Goal: Submit feedback/report problem: Submit feedback/report problem

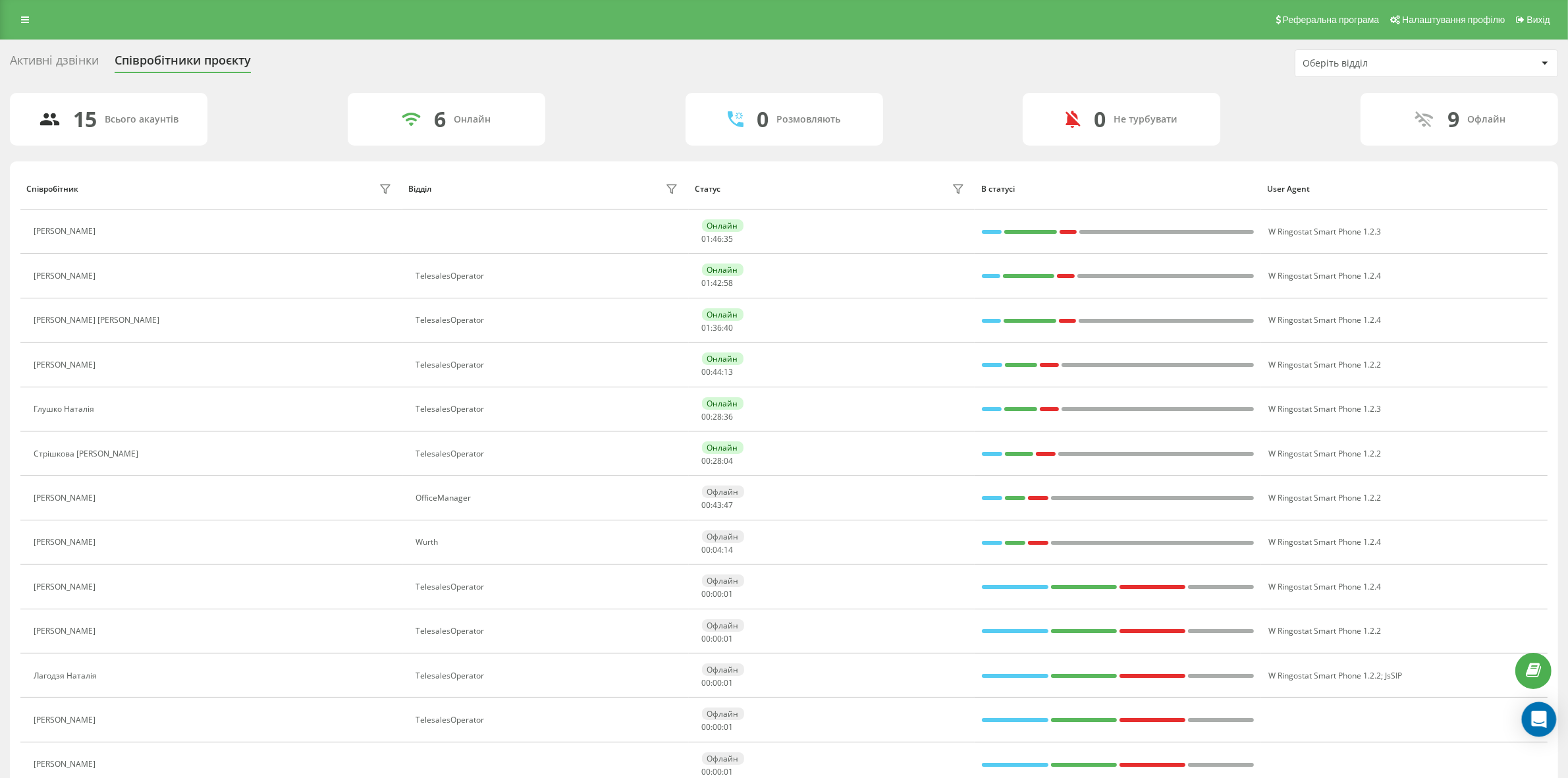
click at [1545, 718] on icon "Open Intercom Messenger" at bounding box center [1538, 720] width 15 height 17
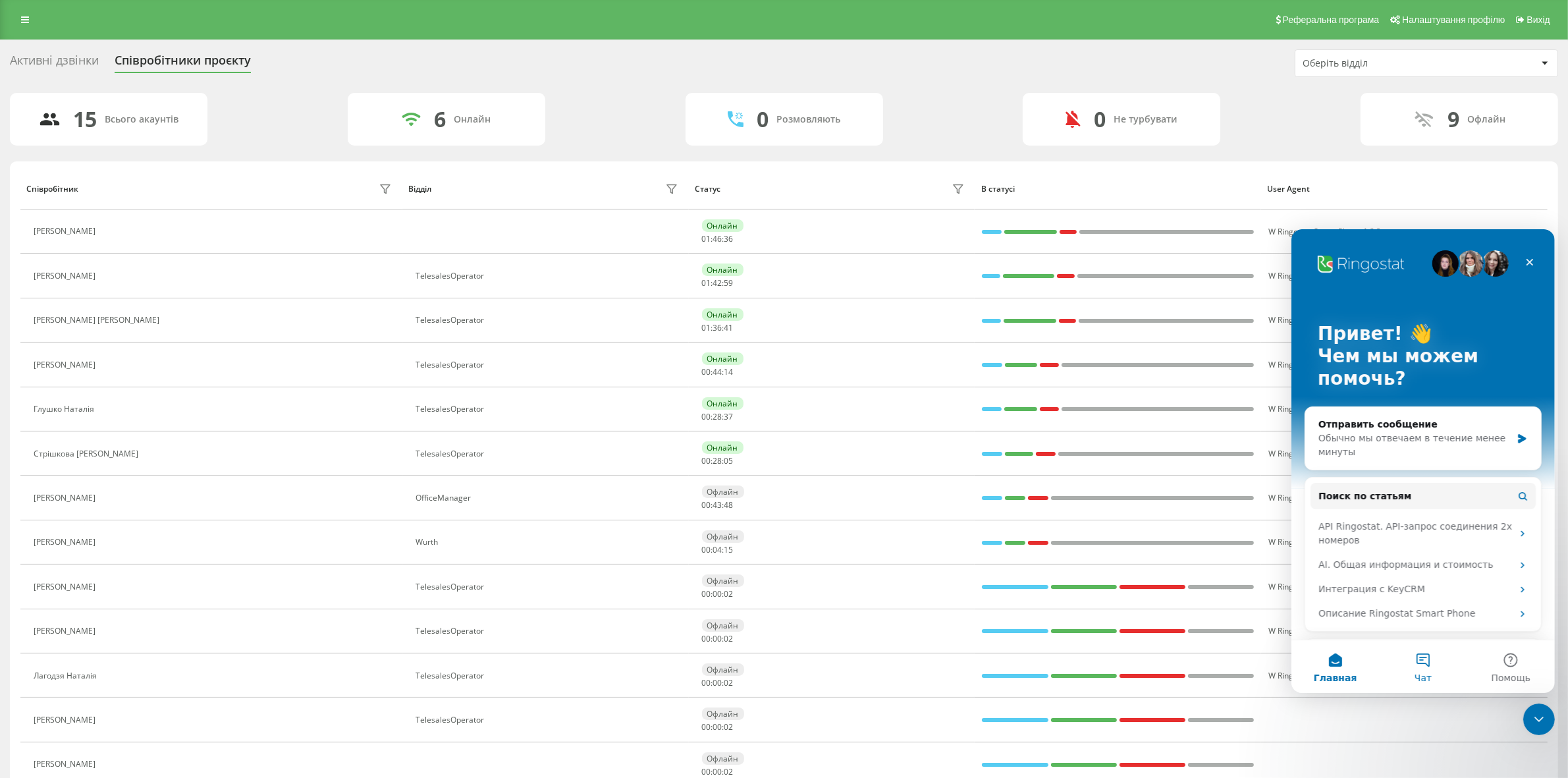
click at [1417, 661] on button "Чат" at bounding box center [1421, 666] width 87 height 53
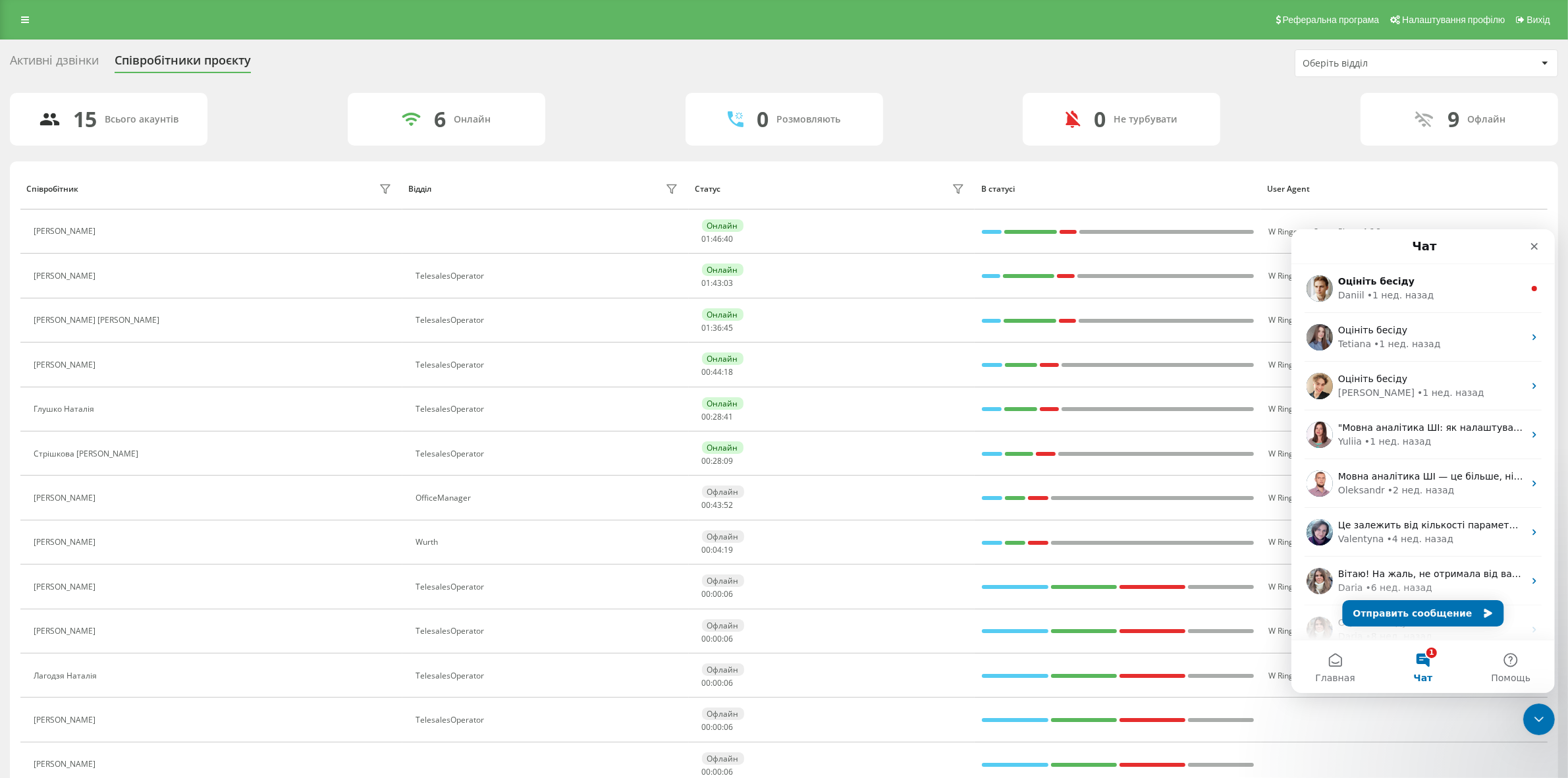
click at [1421, 655] on button "1 Чат" at bounding box center [1421, 666] width 87 height 53
click at [1375, 281] on span "Оцініть бесіду" at bounding box center [1376, 281] width 76 height 11
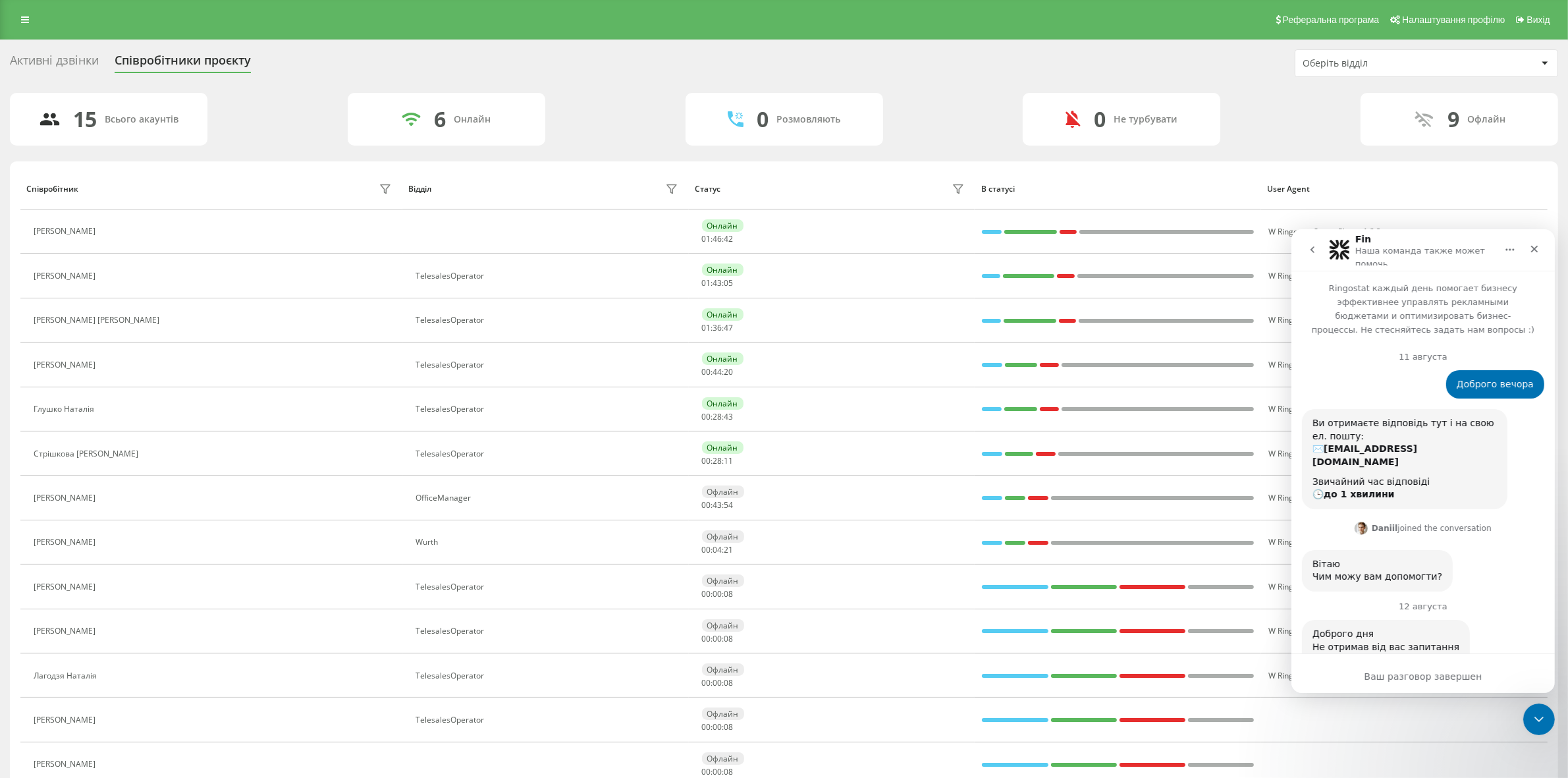
scroll to position [83, 0]
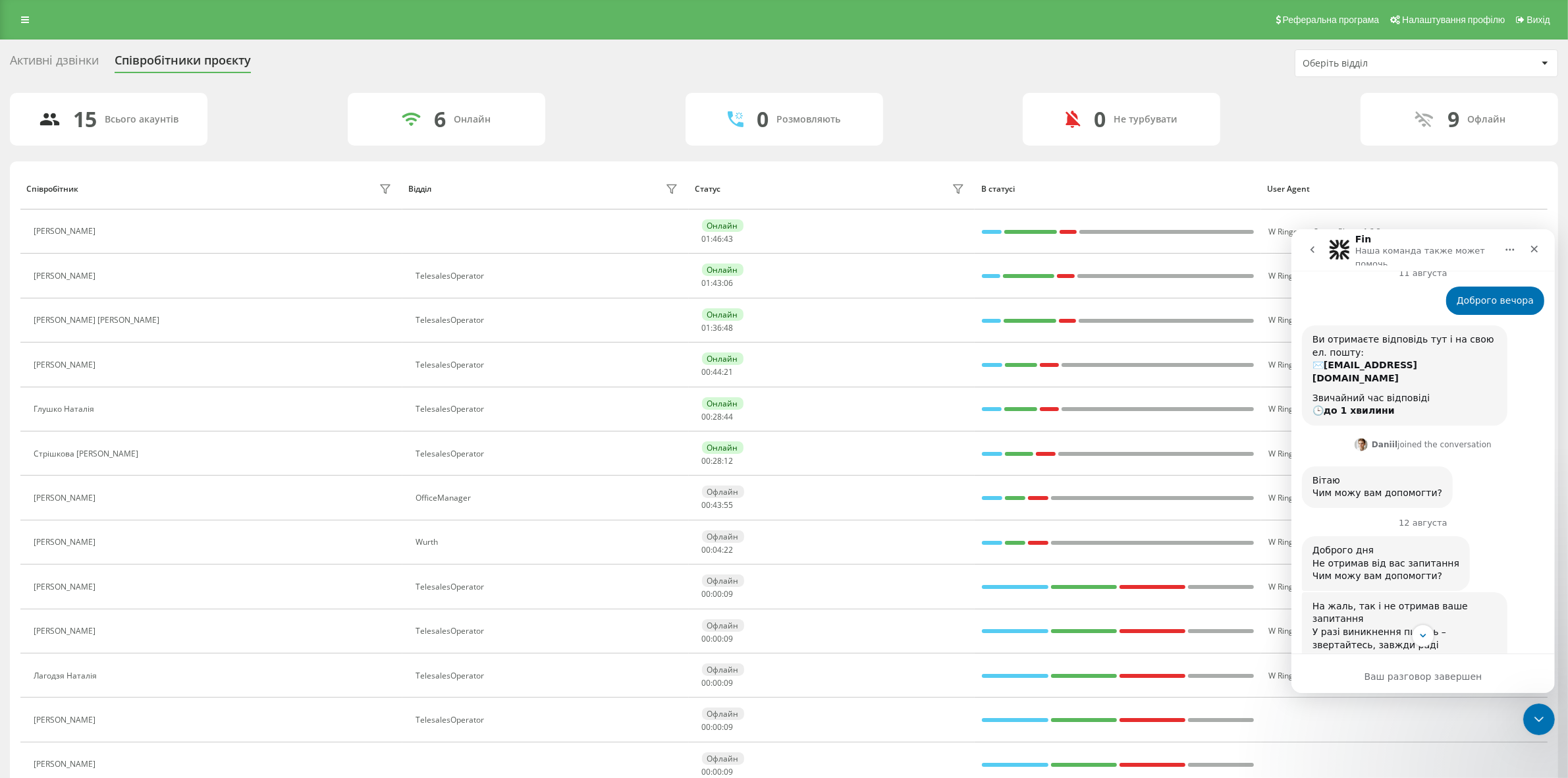
click at [1412, 681] on div "Ваш разговор завершен" at bounding box center [1422, 676] width 263 height 14
click at [1423, 638] on icon "Scroll to bottom" at bounding box center [1421, 635] width 12 height 12
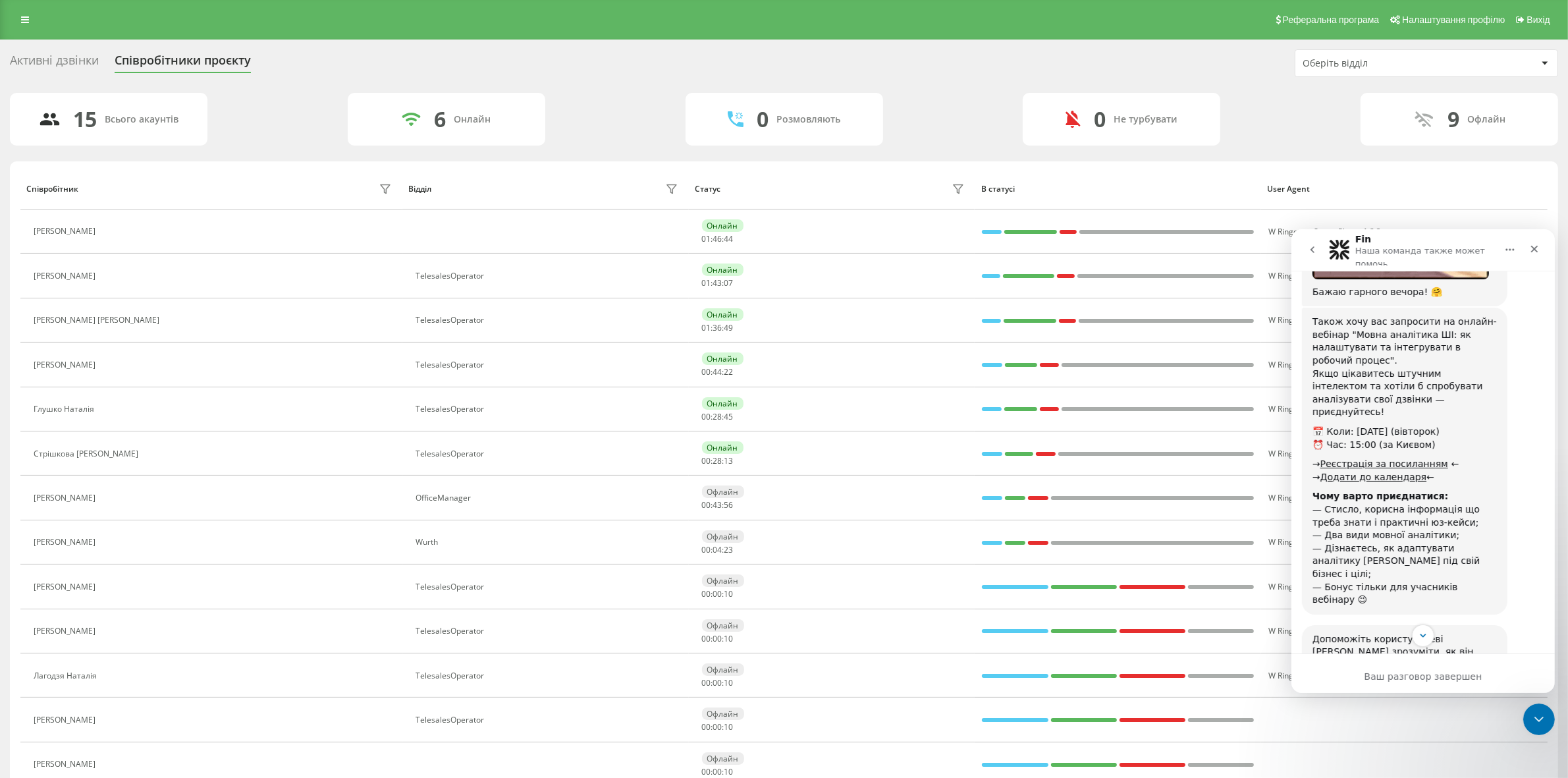
scroll to position [674, 0]
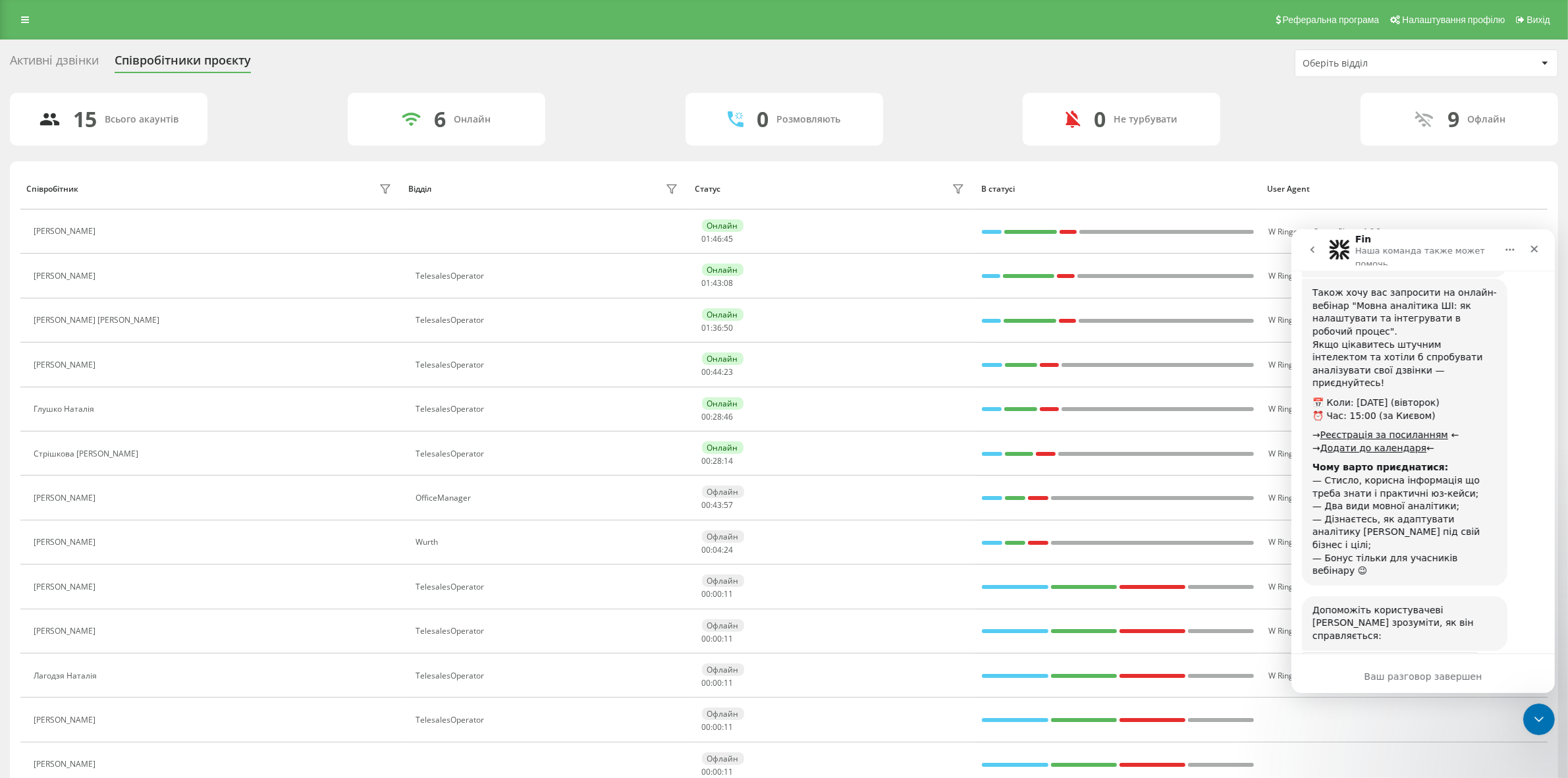
click at [1404, 676] on div "Ваш разговор завершен" at bounding box center [1422, 676] width 263 height 14
drag, startPoint x: 1411, startPoint y: 674, endPoint x: 1379, endPoint y: 260, distance: 415.2
click at [1411, 674] on div "Ваш разговор завершен" at bounding box center [1422, 676] width 263 height 14
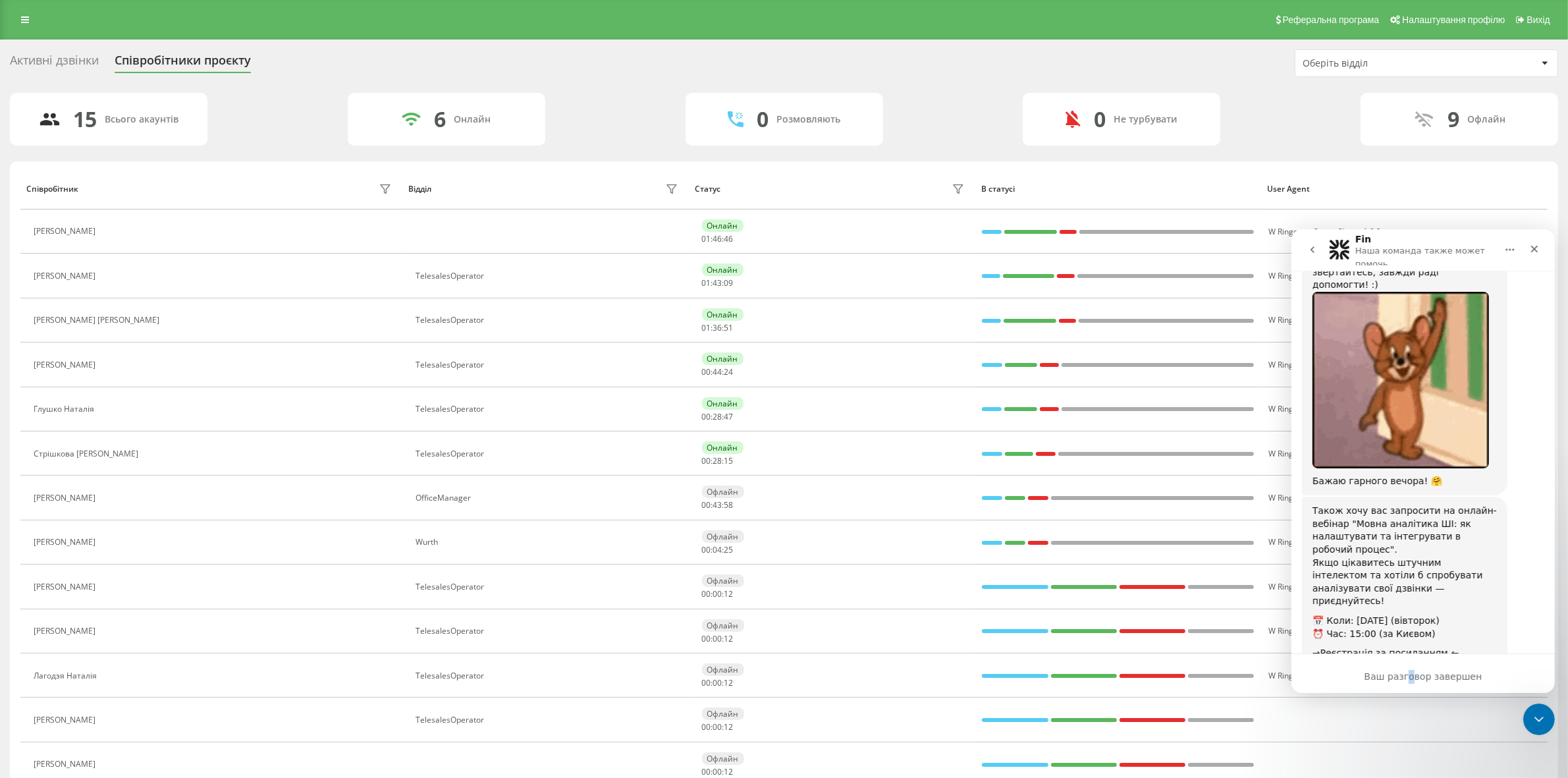
scroll to position [179, 0]
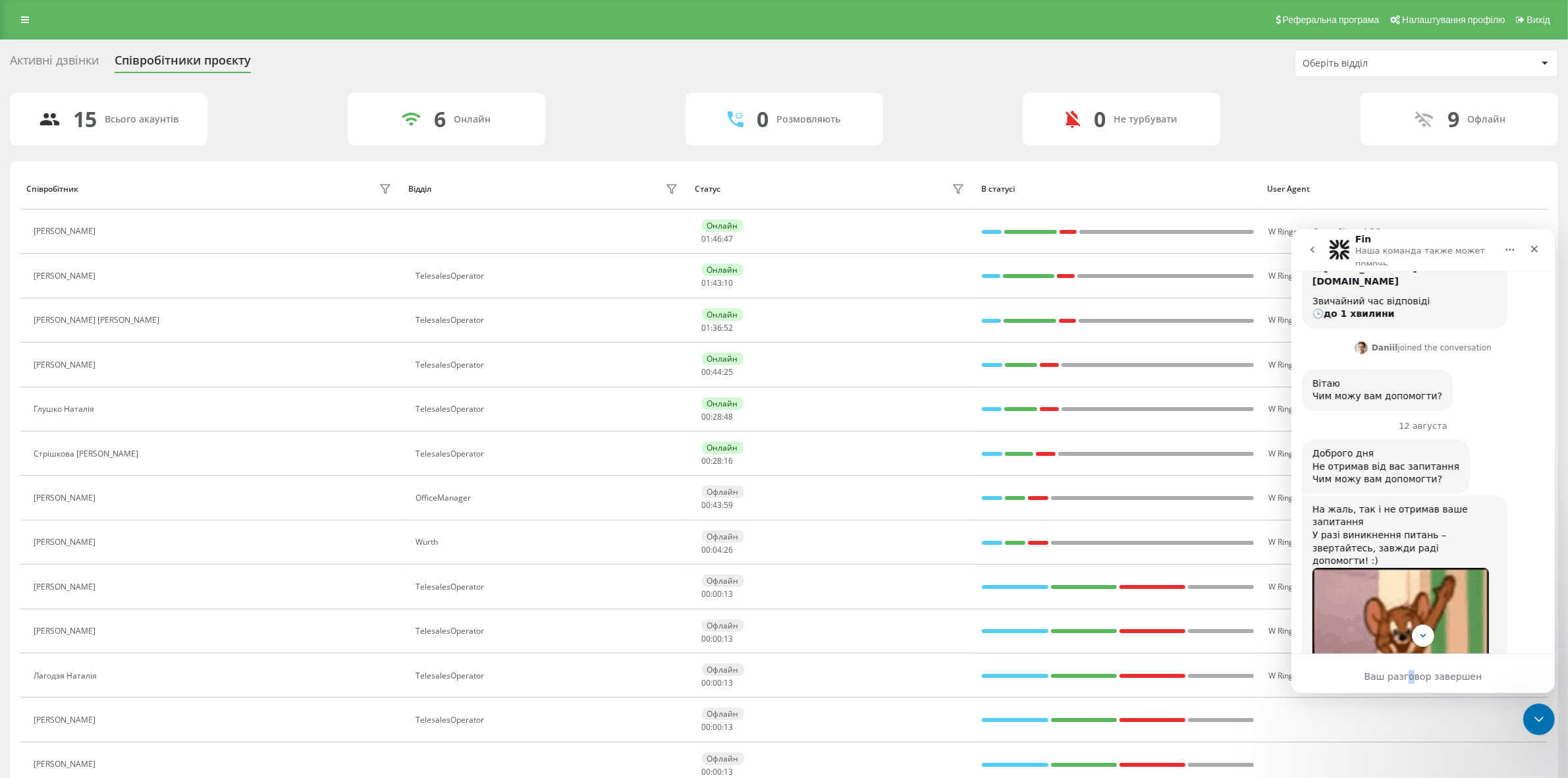
click at [1312, 242] on button "go back" at bounding box center [1312, 249] width 25 height 25
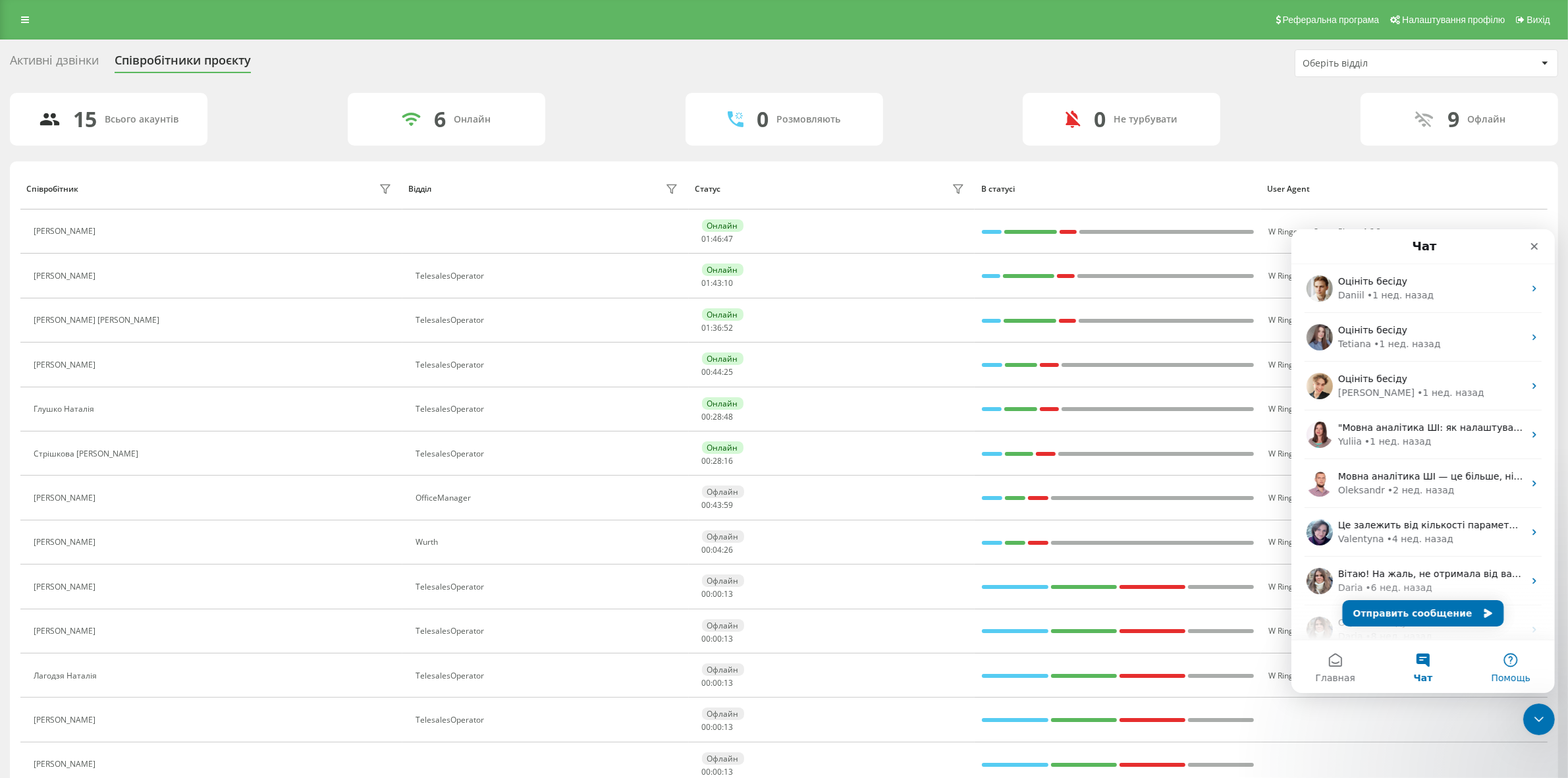
scroll to position [0, 0]
click at [1425, 615] on button "Отправить сообщение" at bounding box center [1422, 613] width 161 height 27
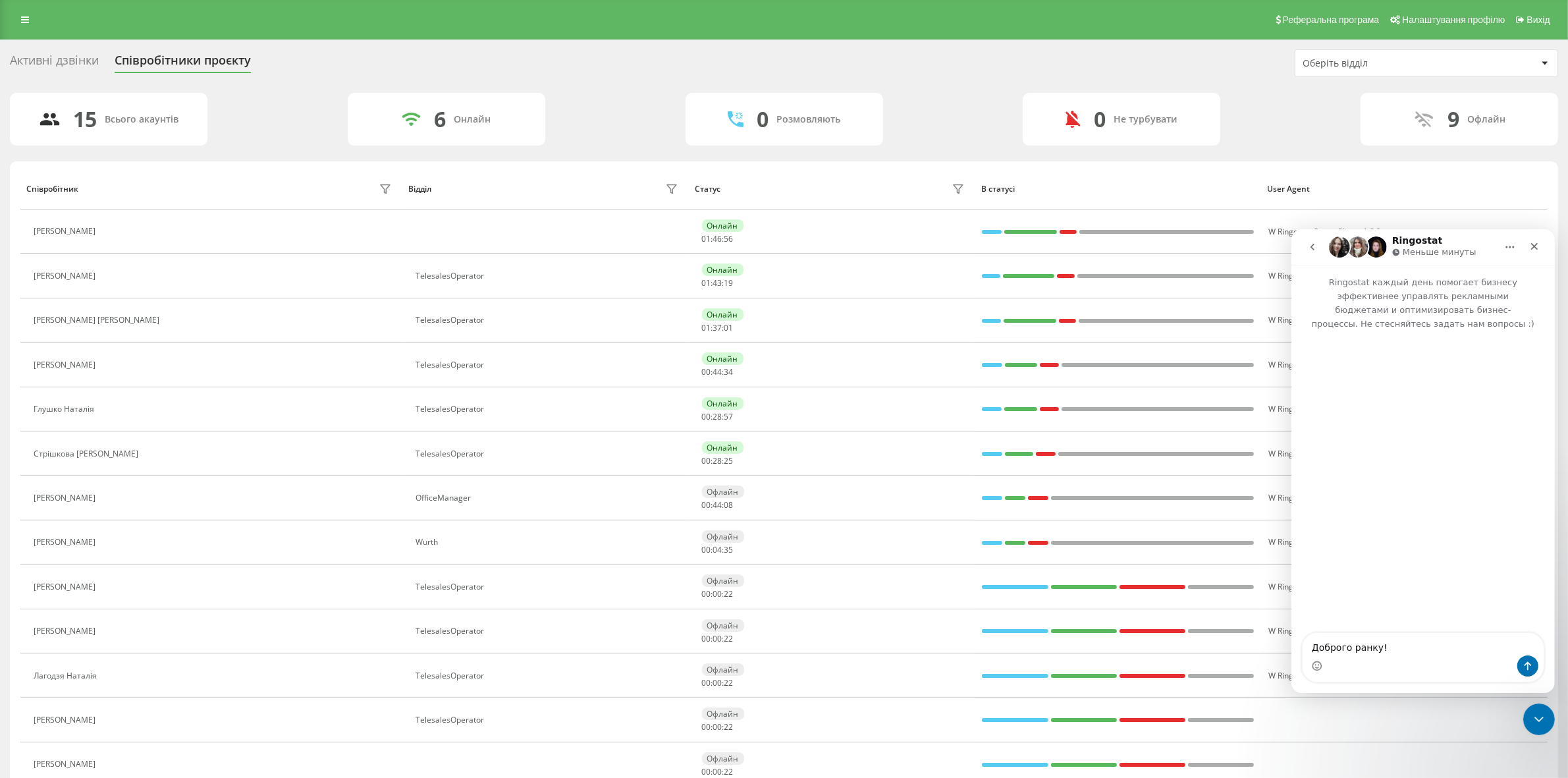
type textarea "Доброго ранку!"
click at [1361, 641] on textarea "Ваше сообщение..." at bounding box center [1421, 643] width 241 height 23
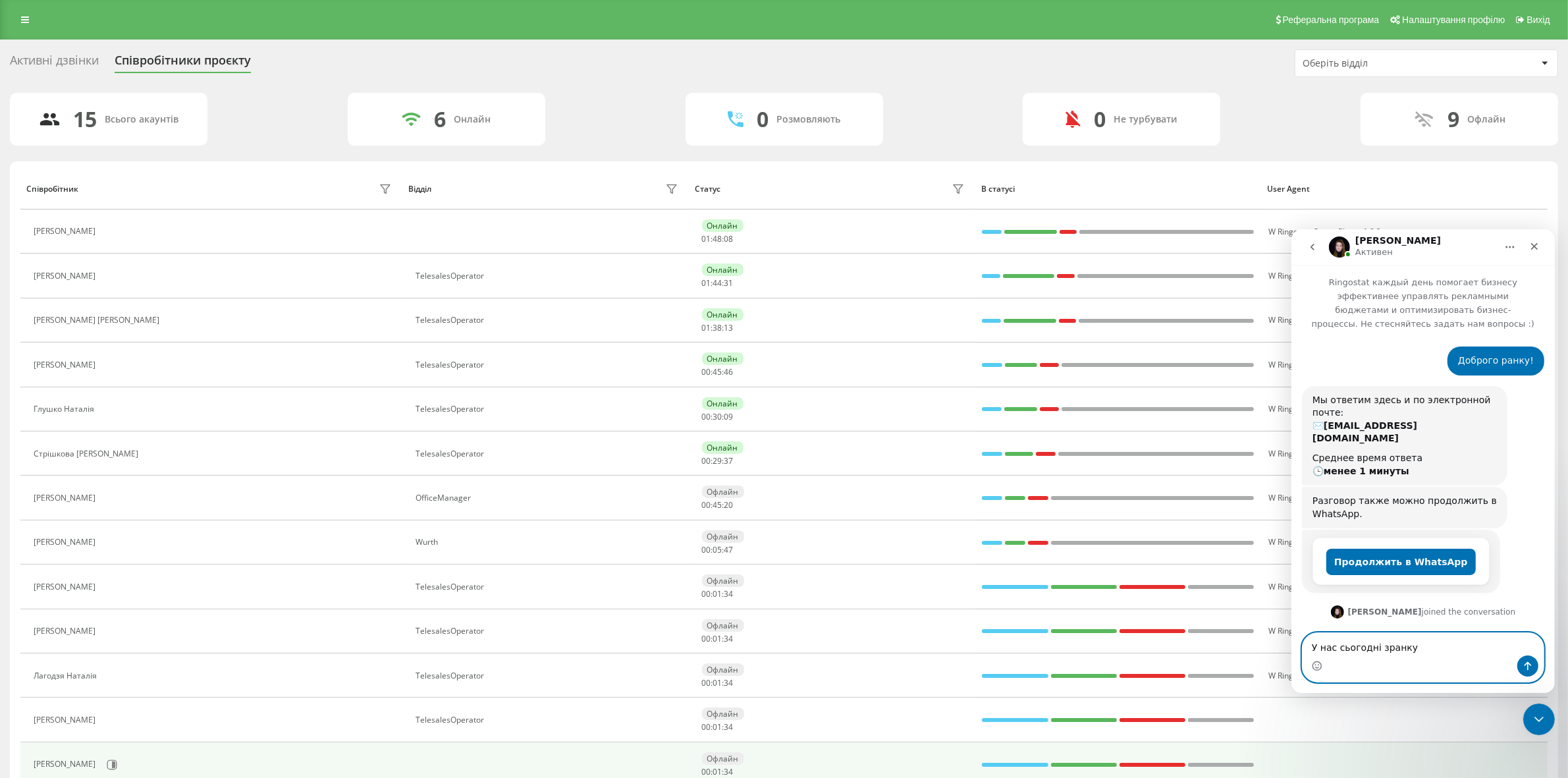
scroll to position [44, 0]
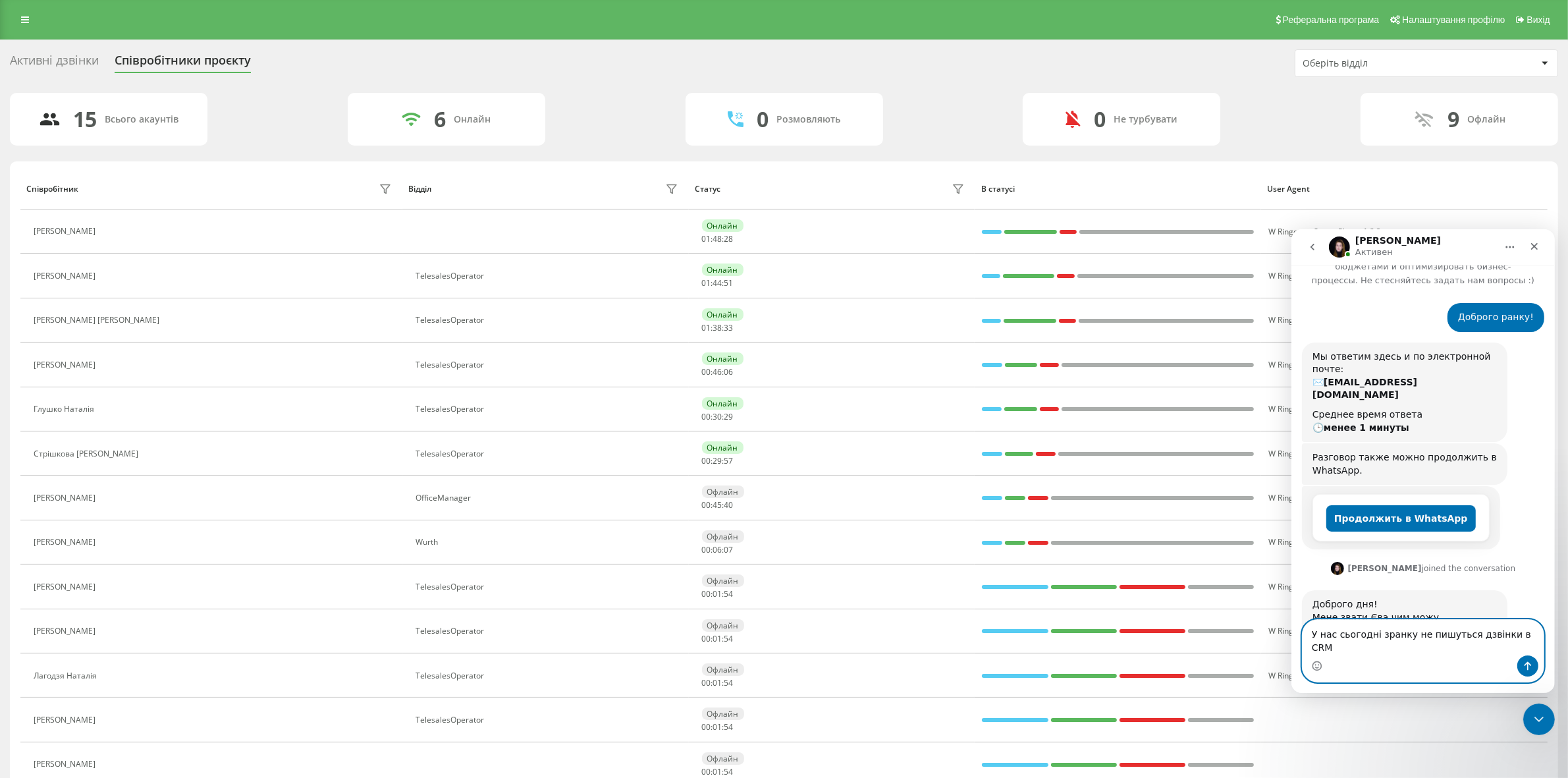
type textarea "У нас сьогодні зранку не пишуться дзвінки в CRM"
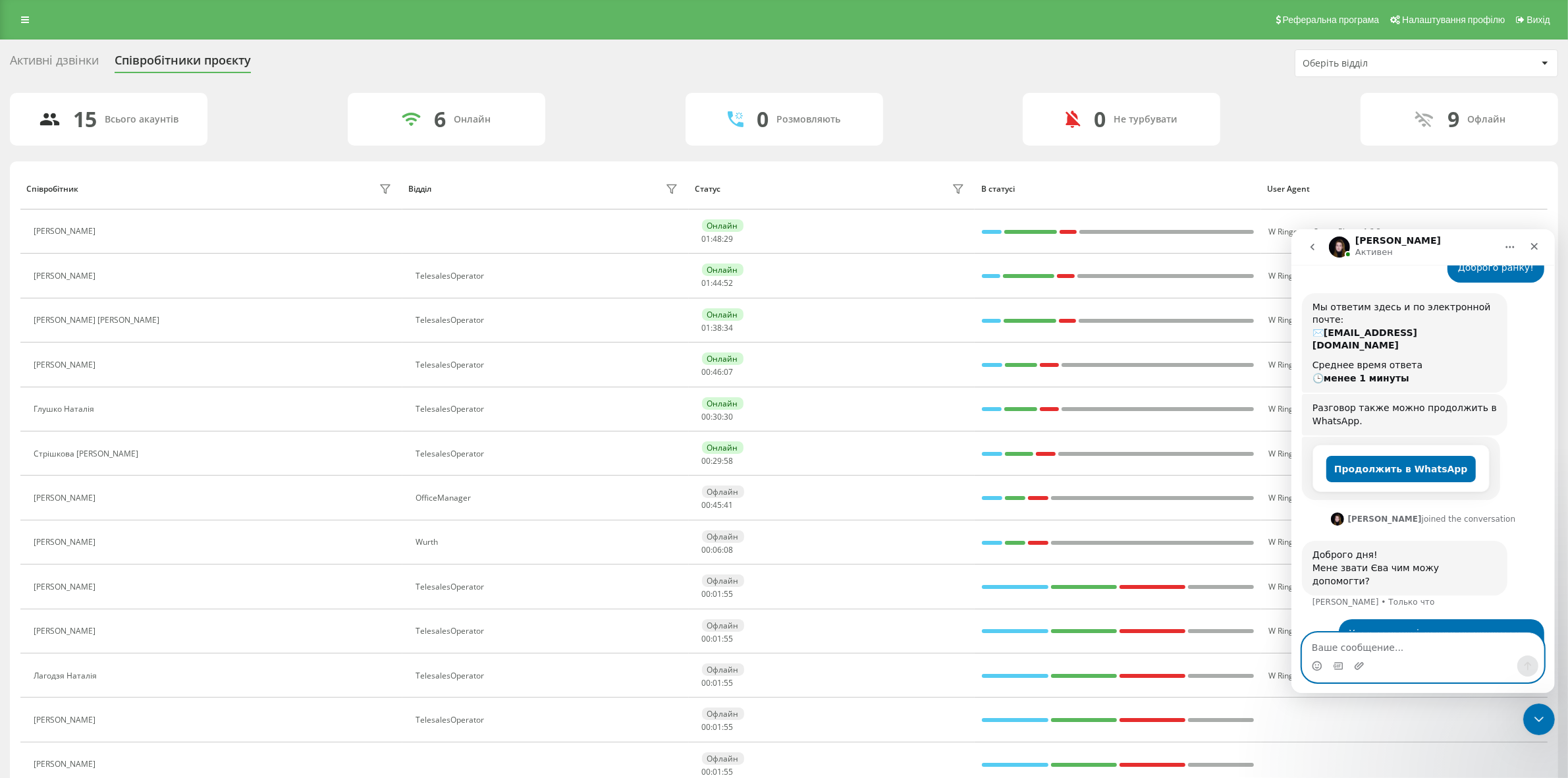
scroll to position [96, 0]
click at [1464, 651] on textarea "Ваше сообщение..." at bounding box center [1421, 643] width 241 height 23
type textarea "Перевірте будь ласка"
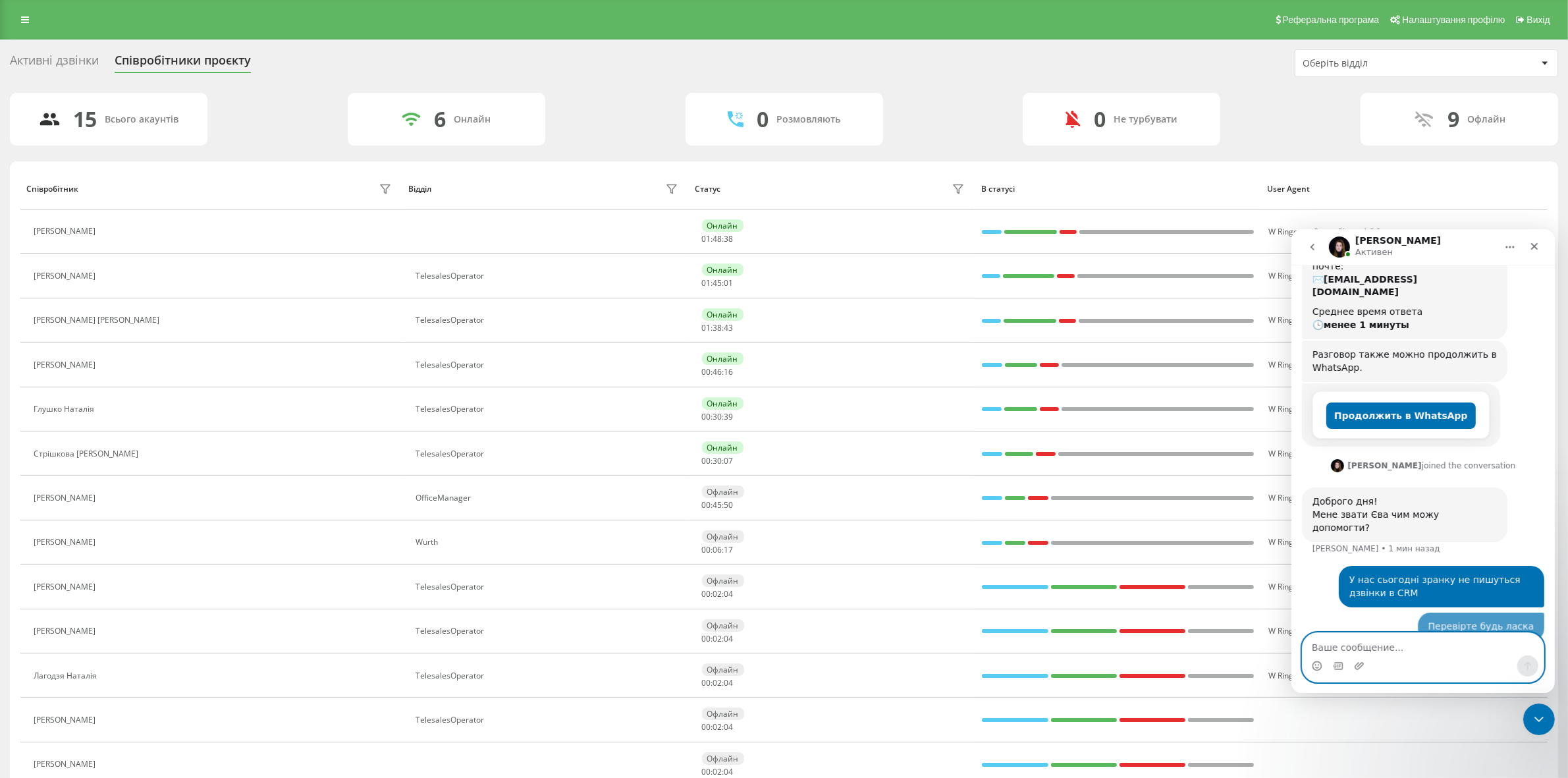
scroll to position [176, 0]
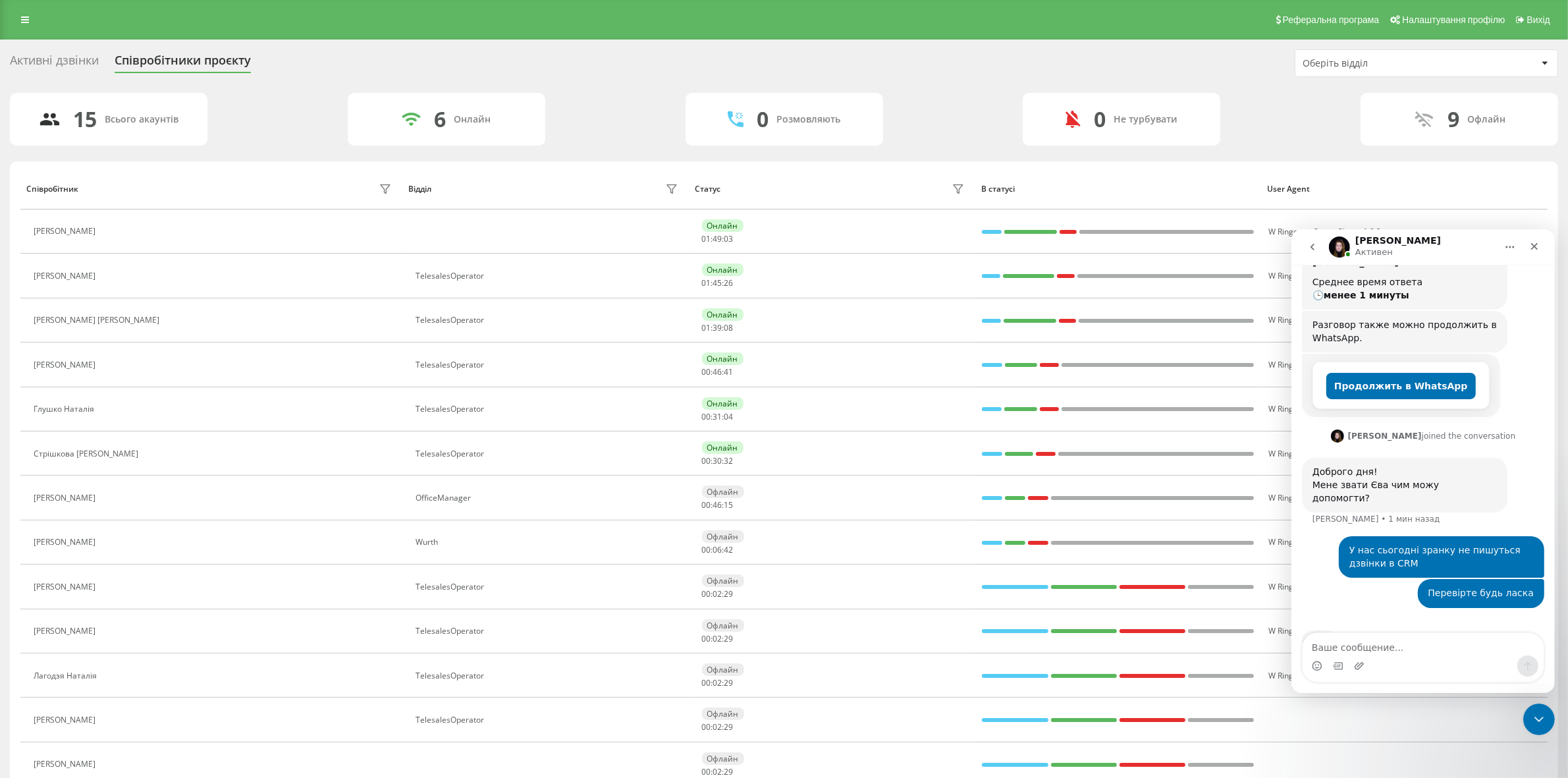
click at [1376, 200] on th "User Agent" at bounding box center [1404, 188] width 287 height 41
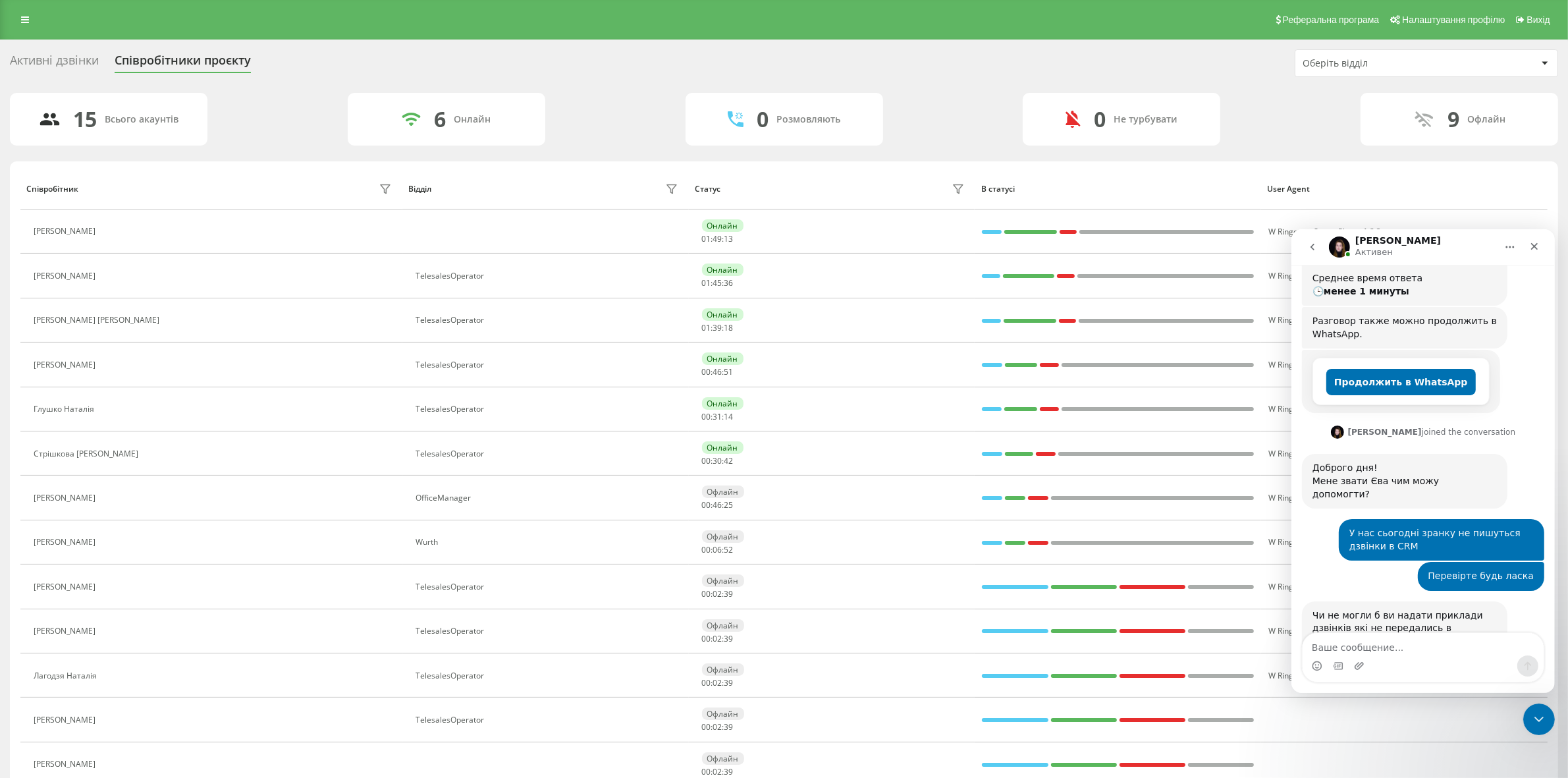
scroll to position [178, 0]
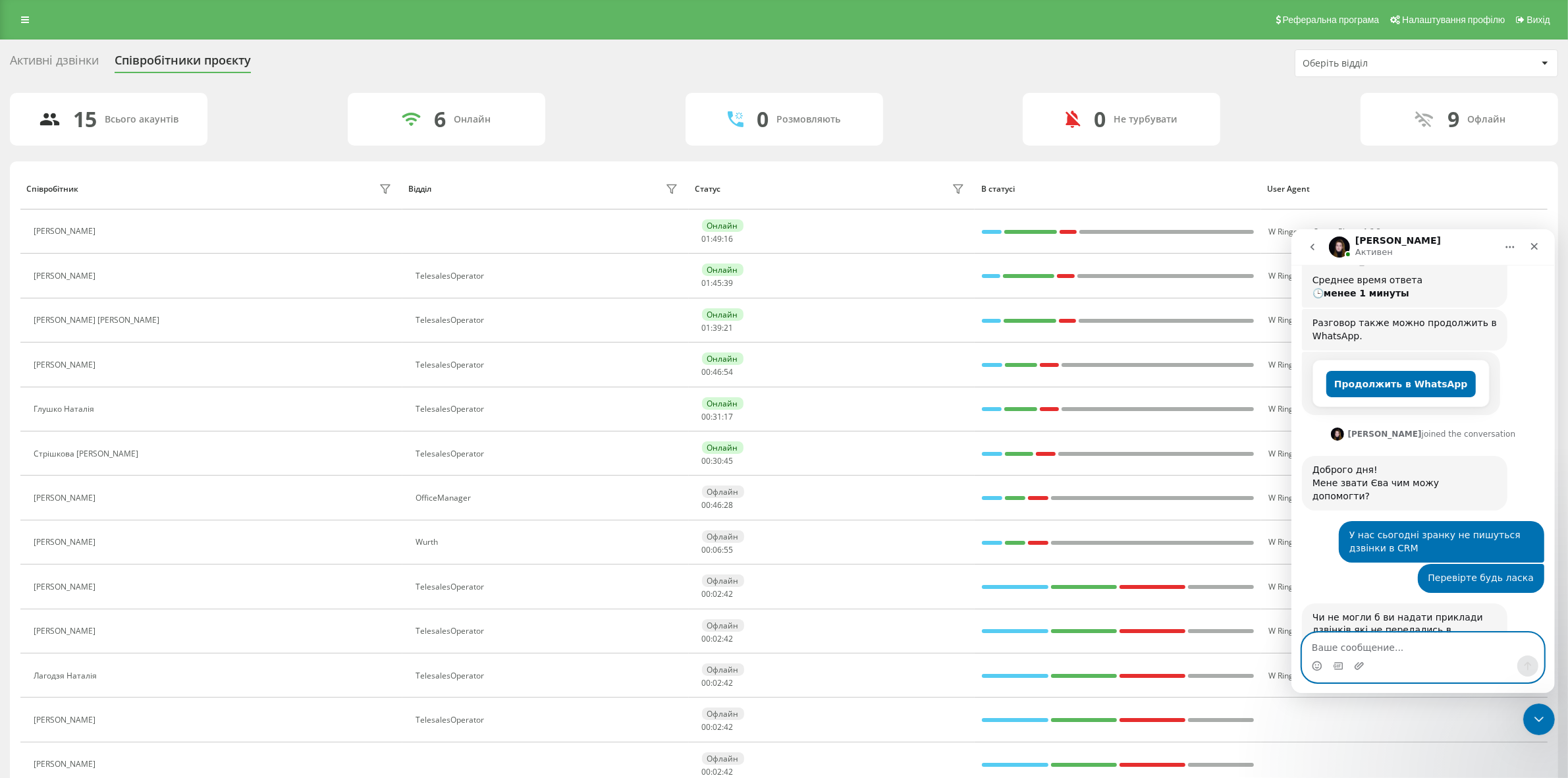
click at [1330, 651] on textarea "Ваше сообщение..." at bounding box center [1421, 643] width 241 height 23
click at [1361, 649] on textarea "Ваше сообщение..." at bounding box center [1421, 643] width 241 height 23
click at [1386, 655] on div "Мессенджер Intercom" at bounding box center [1421, 665] width 241 height 21
click at [1325, 639] on textarea "Ваше сообщение..." at bounding box center [1421, 643] width 241 height 23
paste textarea "380672243001 380994521650"
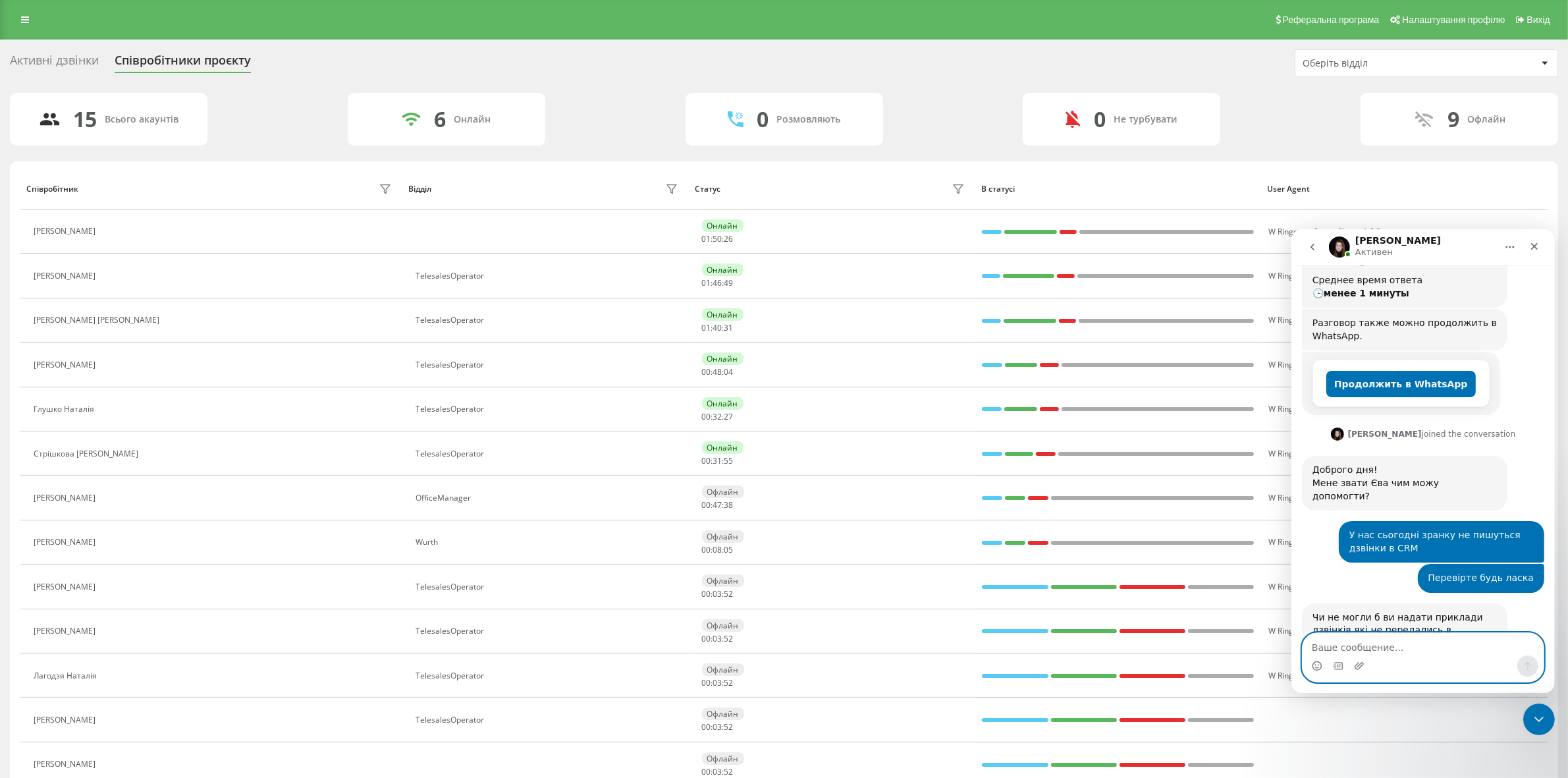
type textarea "380672243001 380994521650"
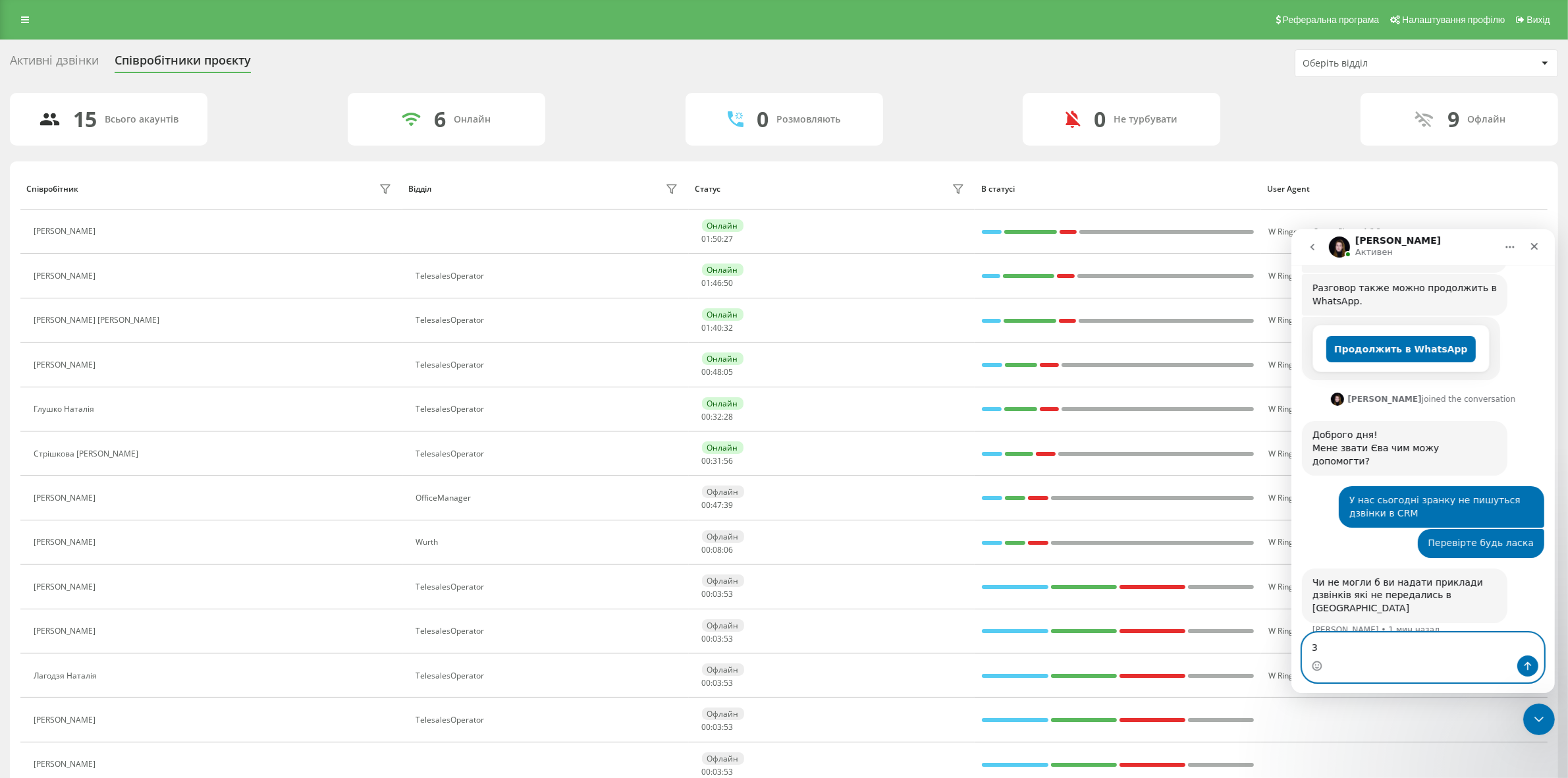
scroll to position [217, 0]
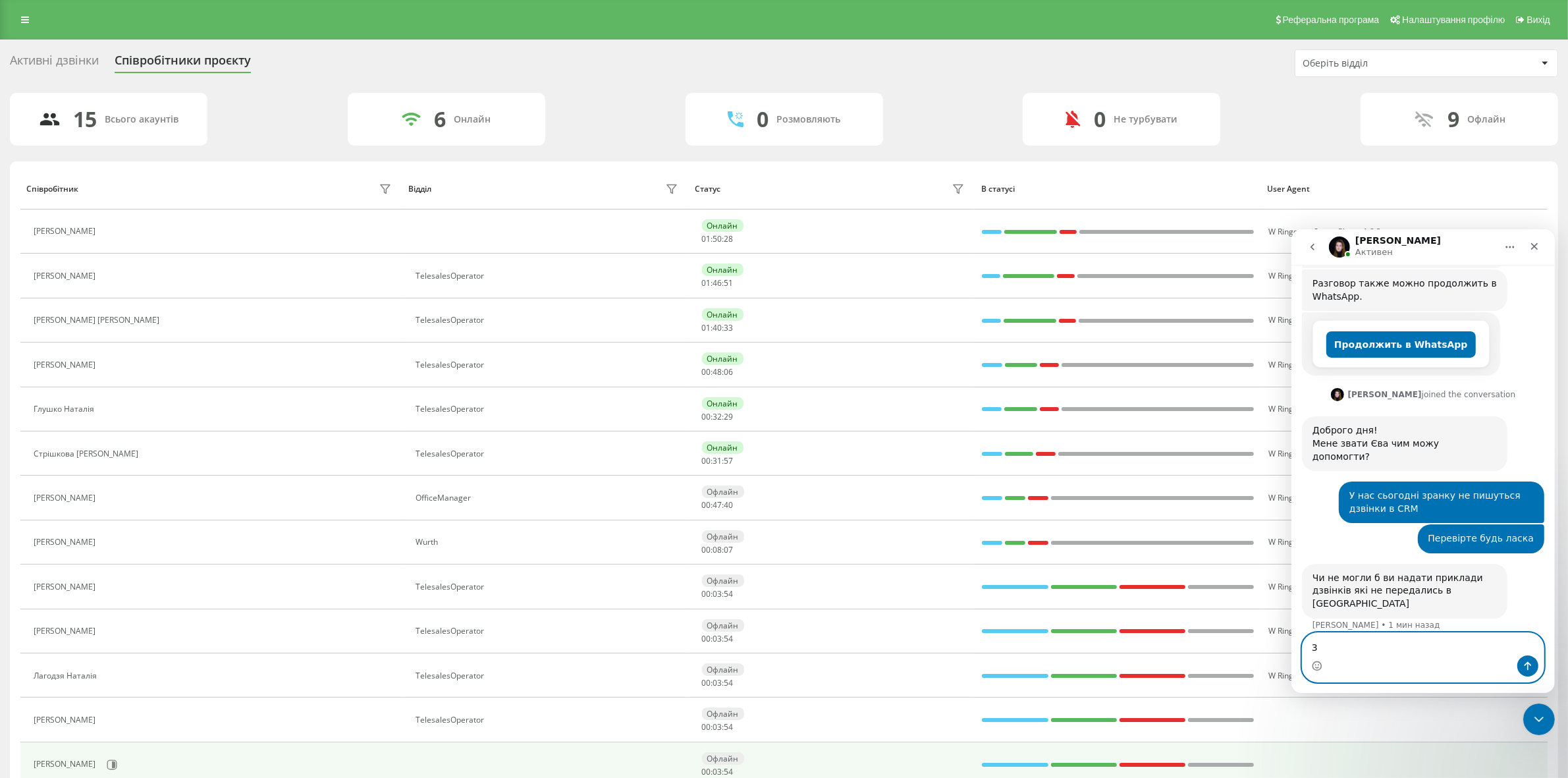
type textarea "3"
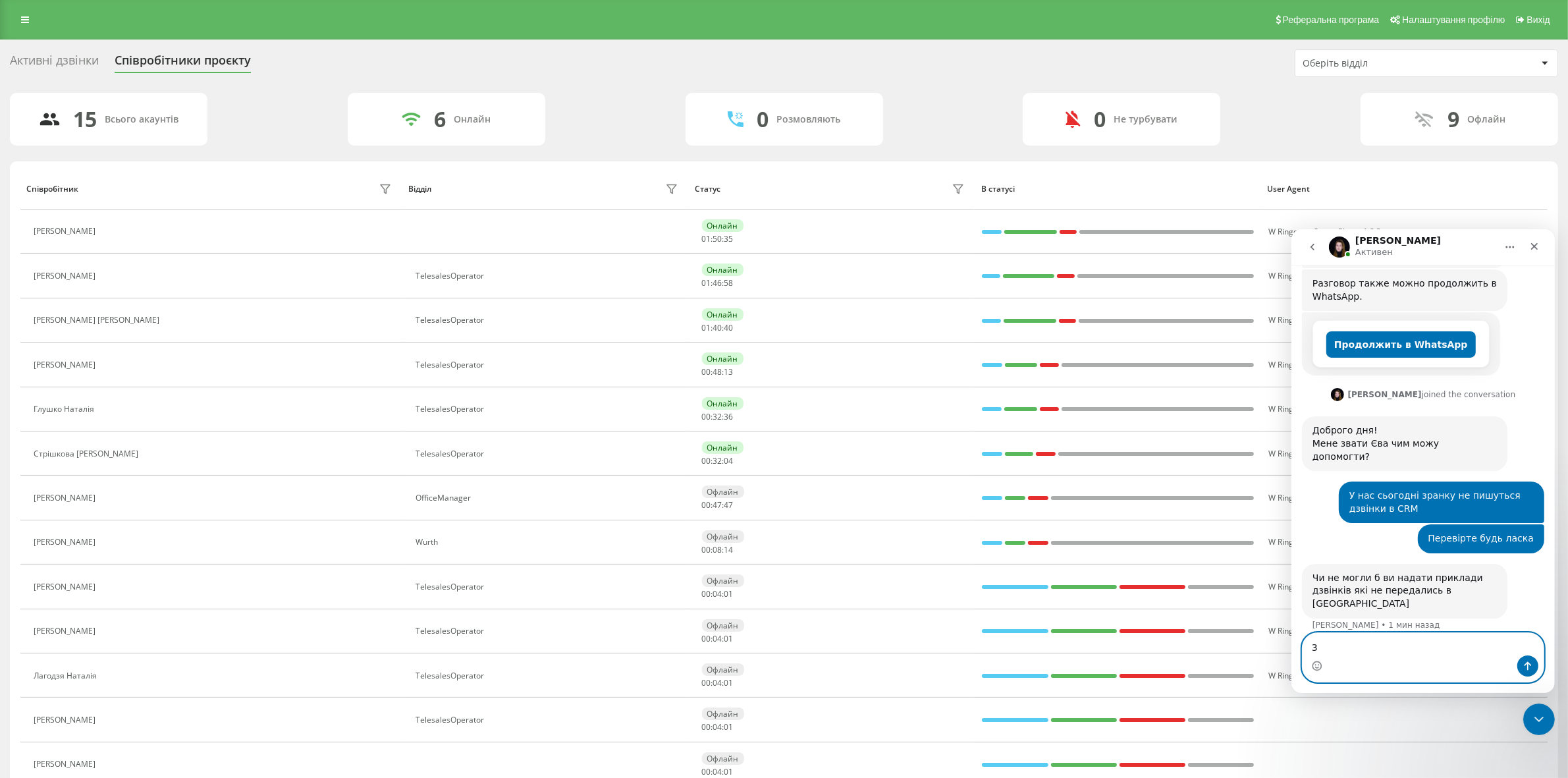
paste textarea "Ваше сообщение..."
click at [1358, 663] on icon "Добавить вложение" at bounding box center [1358, 666] width 11 height 11
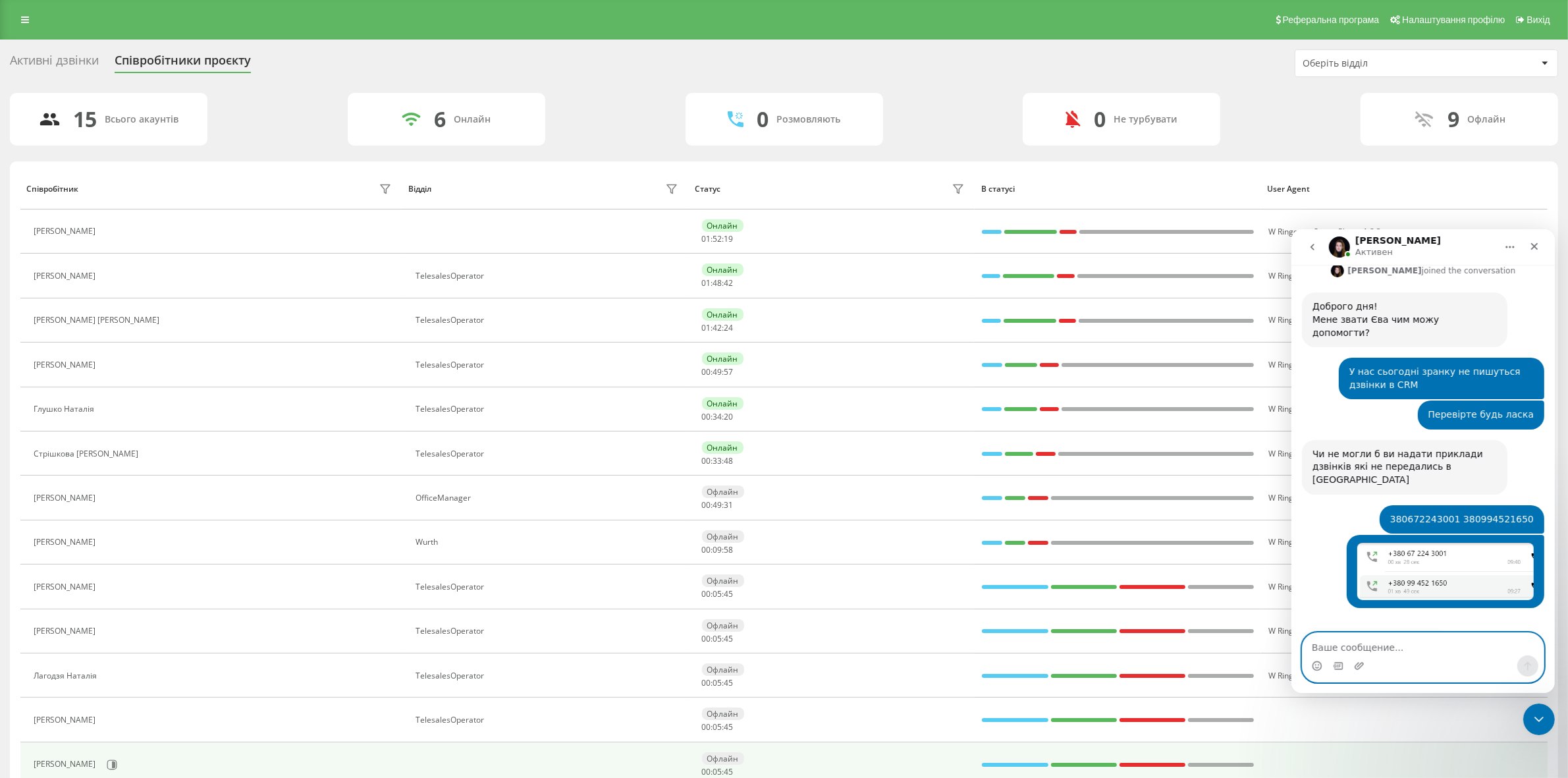
scroll to position [331, 0]
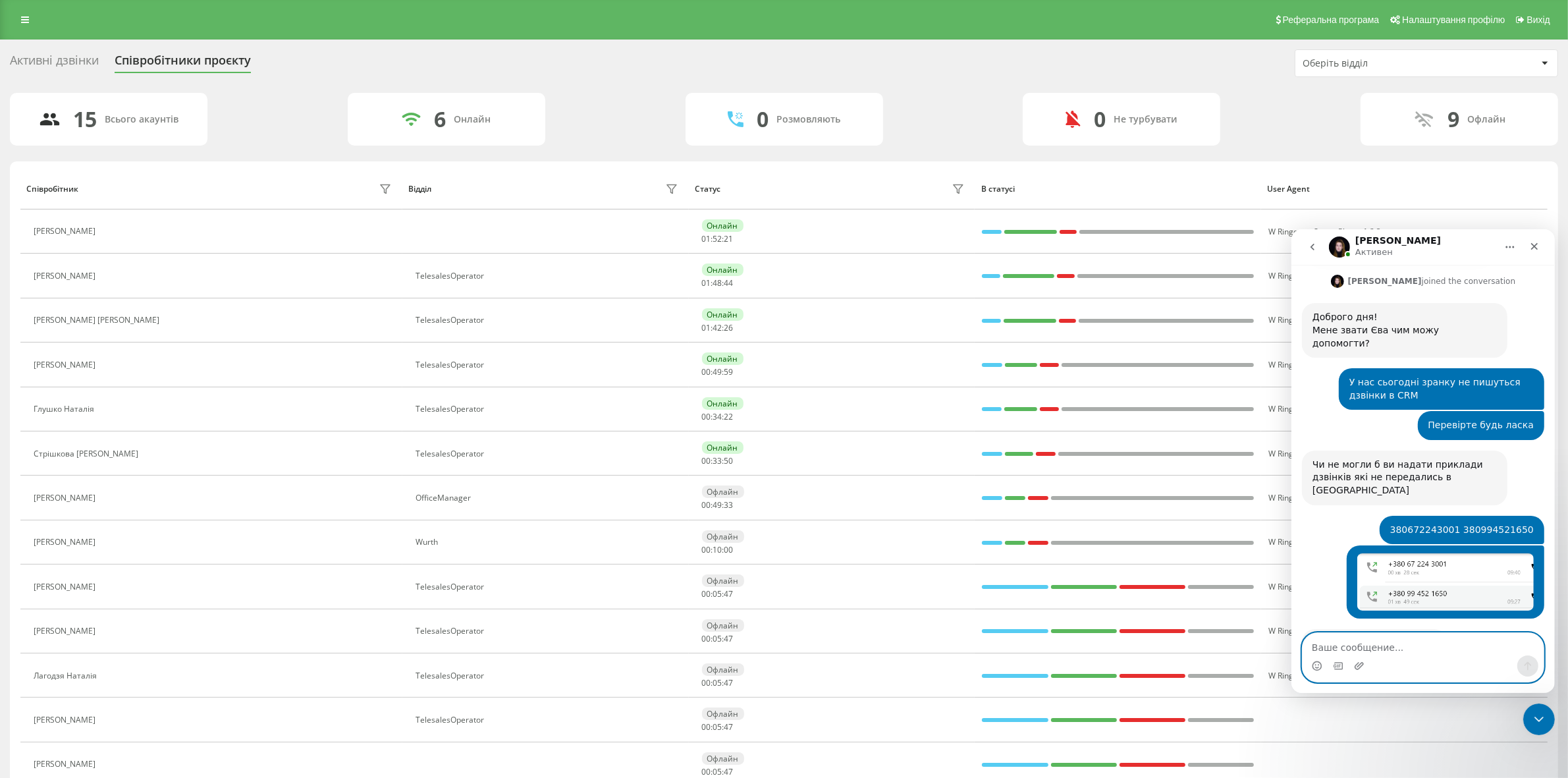
click at [1348, 648] on textarea "Ваше сообщение..." at bounding box center [1421, 643] width 241 height 23
type textarea "дякую"
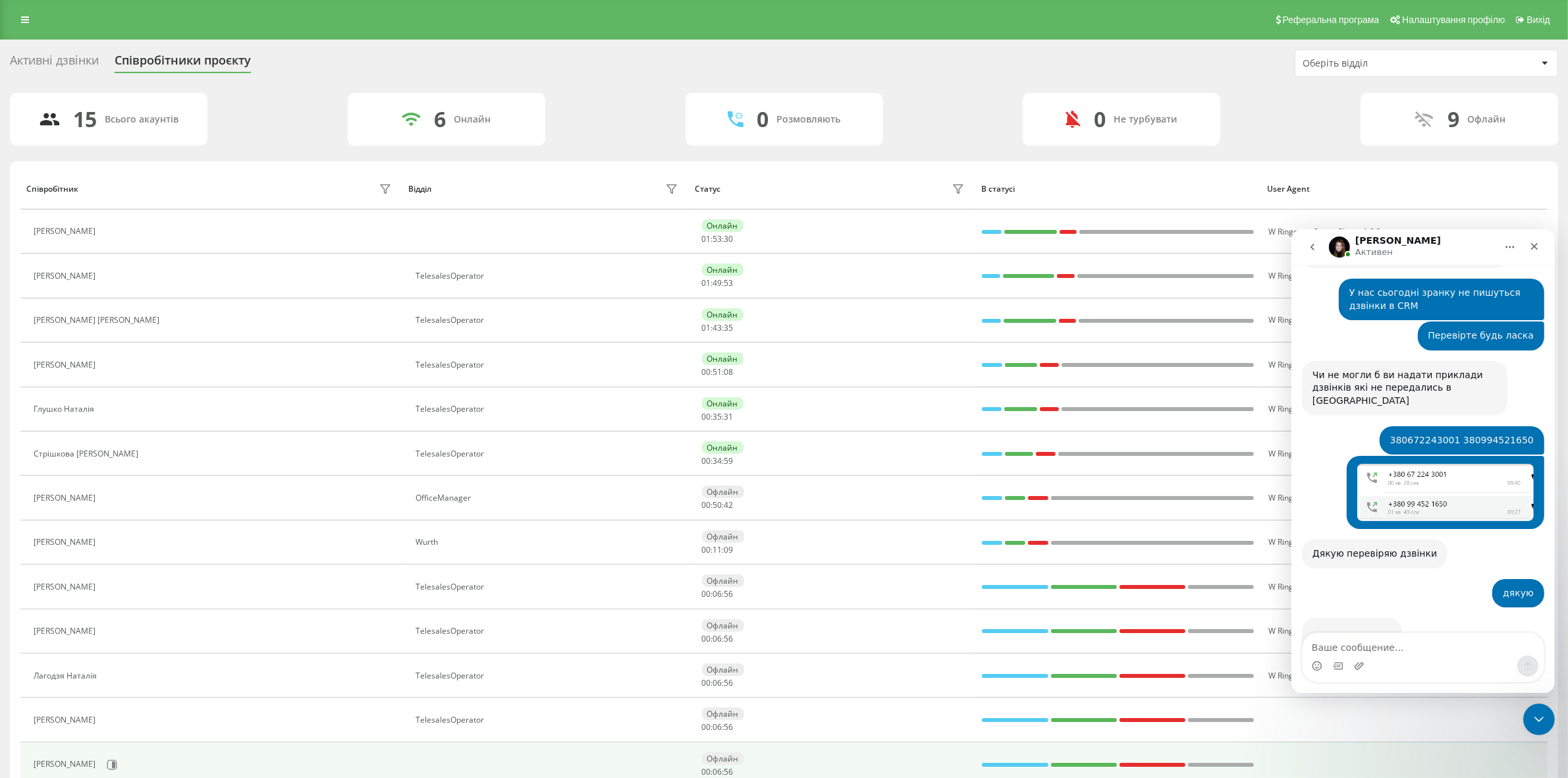
scroll to position [468, 0]
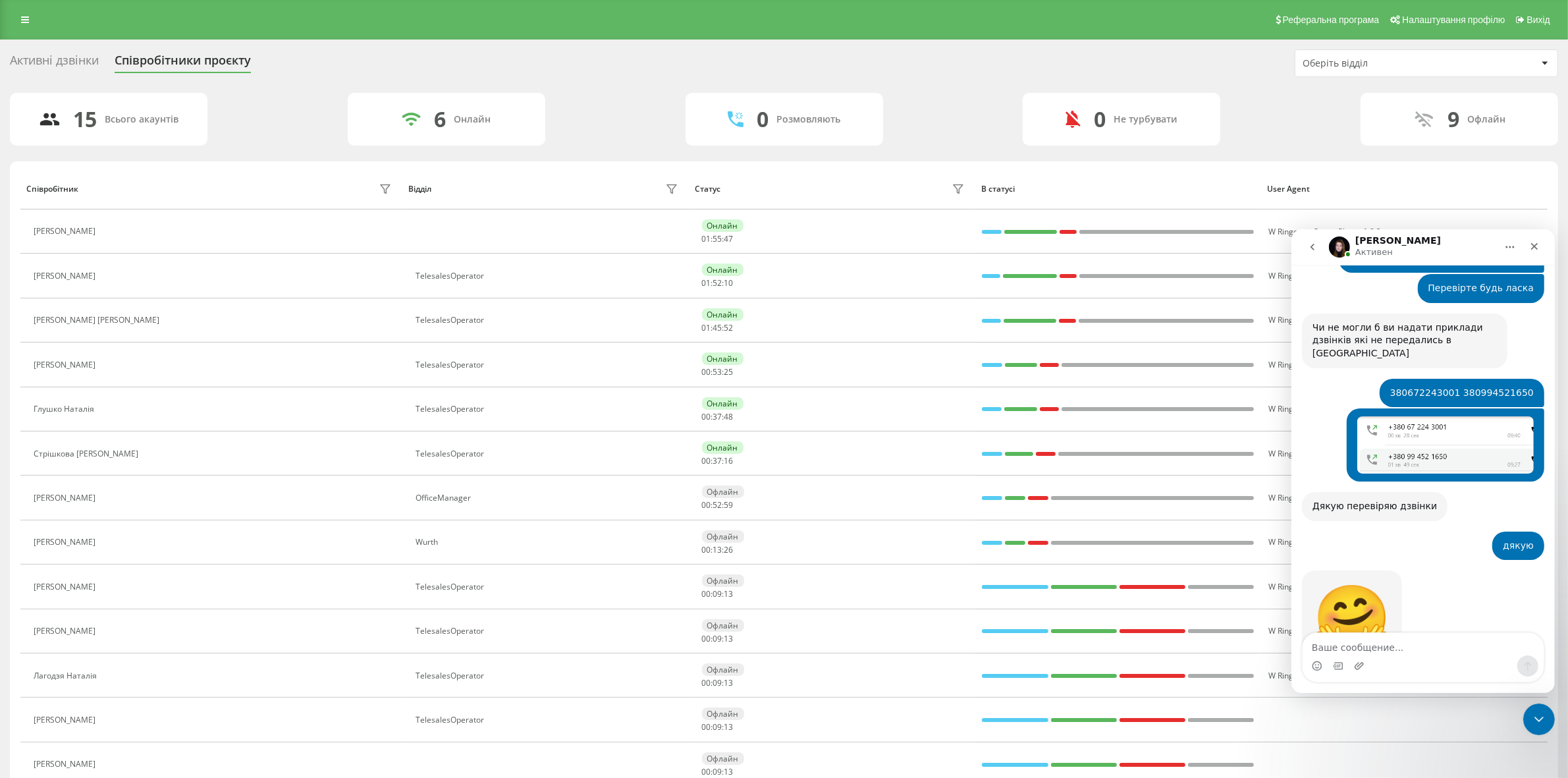
click at [1348, 656] on div "Мессенджер Intercom" at bounding box center [1421, 665] width 241 height 21
click at [1337, 638] on textarea "Ваше сообщение..." at bounding box center [1421, 643] width 241 height 23
type textarea "Всі дзвінки зранку не пишуться в СРМ"
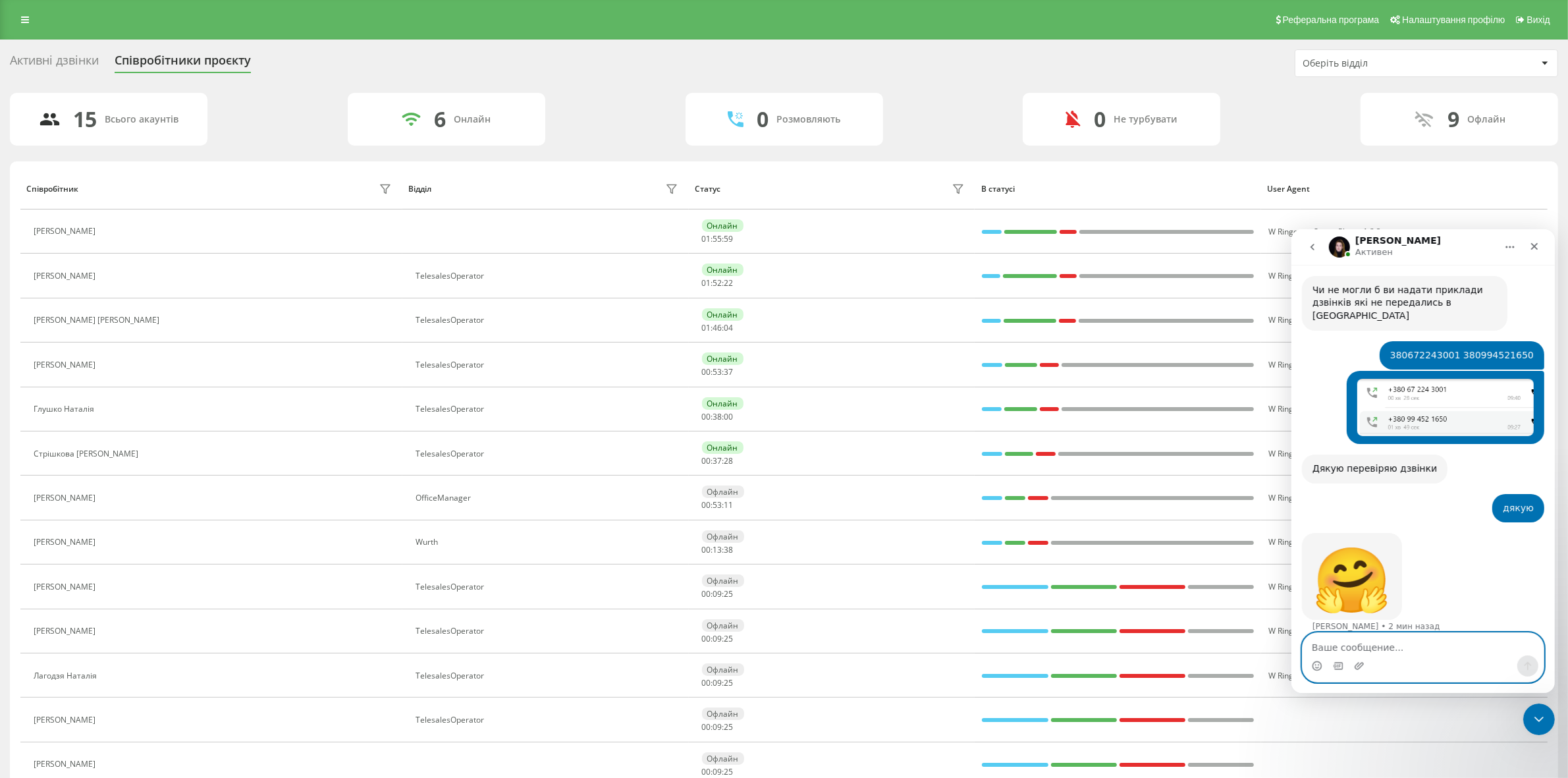
scroll to position [506, 0]
click at [1354, 658] on div "Мессенджер Intercom" at bounding box center [1358, 665] width 11 height 21
click at [1344, 648] on textarea "Ваше сообщение..." at bounding box center [1421, 643] width 241 height 23
type textarea "жодний не був переданий"
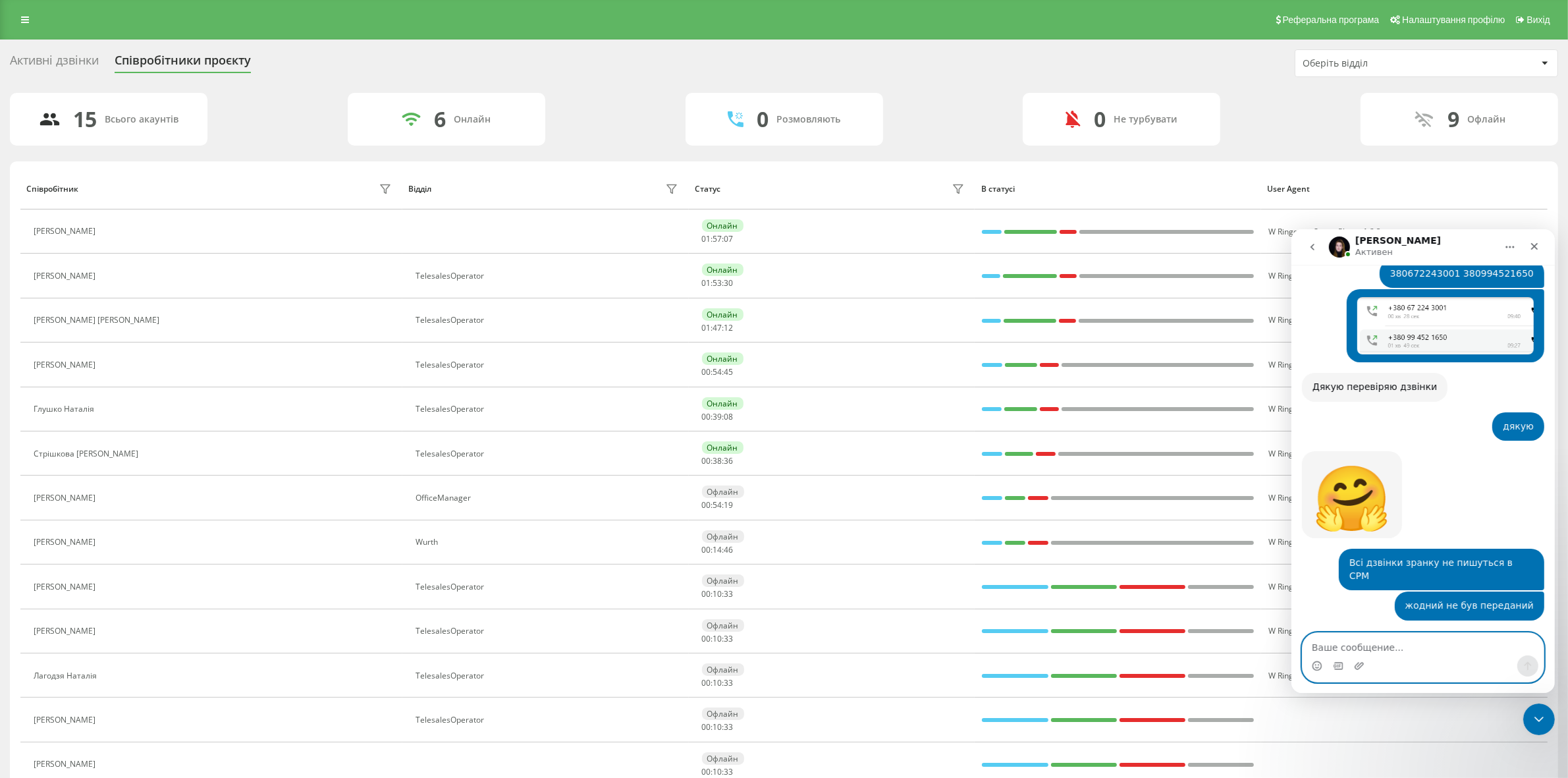
scroll to position [575, 0]
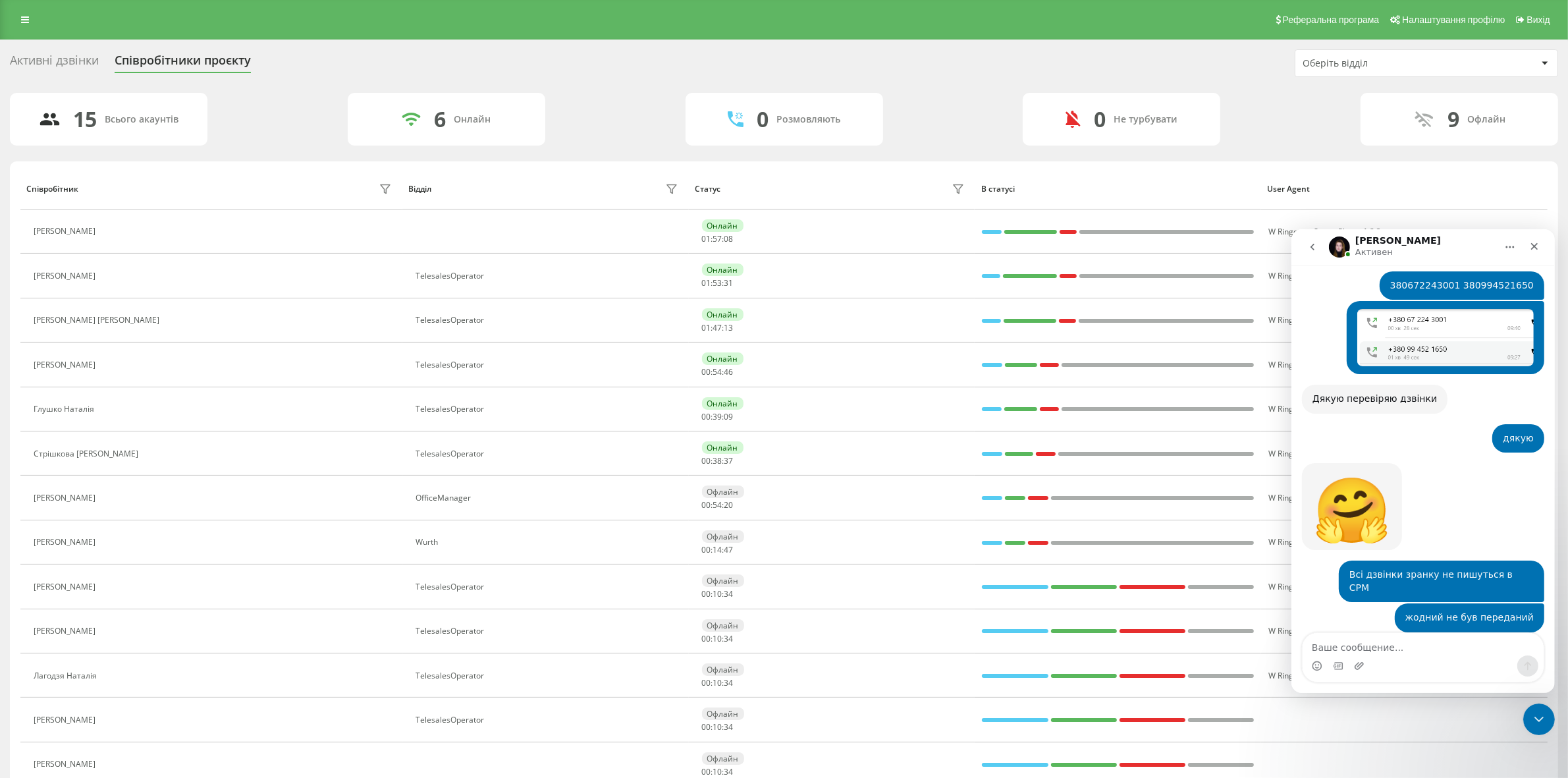
click at [1344, 667] on div "Мессенджер Intercom" at bounding box center [1421, 665] width 241 height 21
click at [1337, 642] on div "Зрозуміла вас [PERSON_NAME] • 16 мин назад" at bounding box center [1346, 656] width 89 height 29
click at [1457, 657] on div "Мессенджер Intercom" at bounding box center [1421, 665] width 241 height 21
click at [1312, 248] on icon "go back" at bounding box center [1312, 246] width 11 height 11
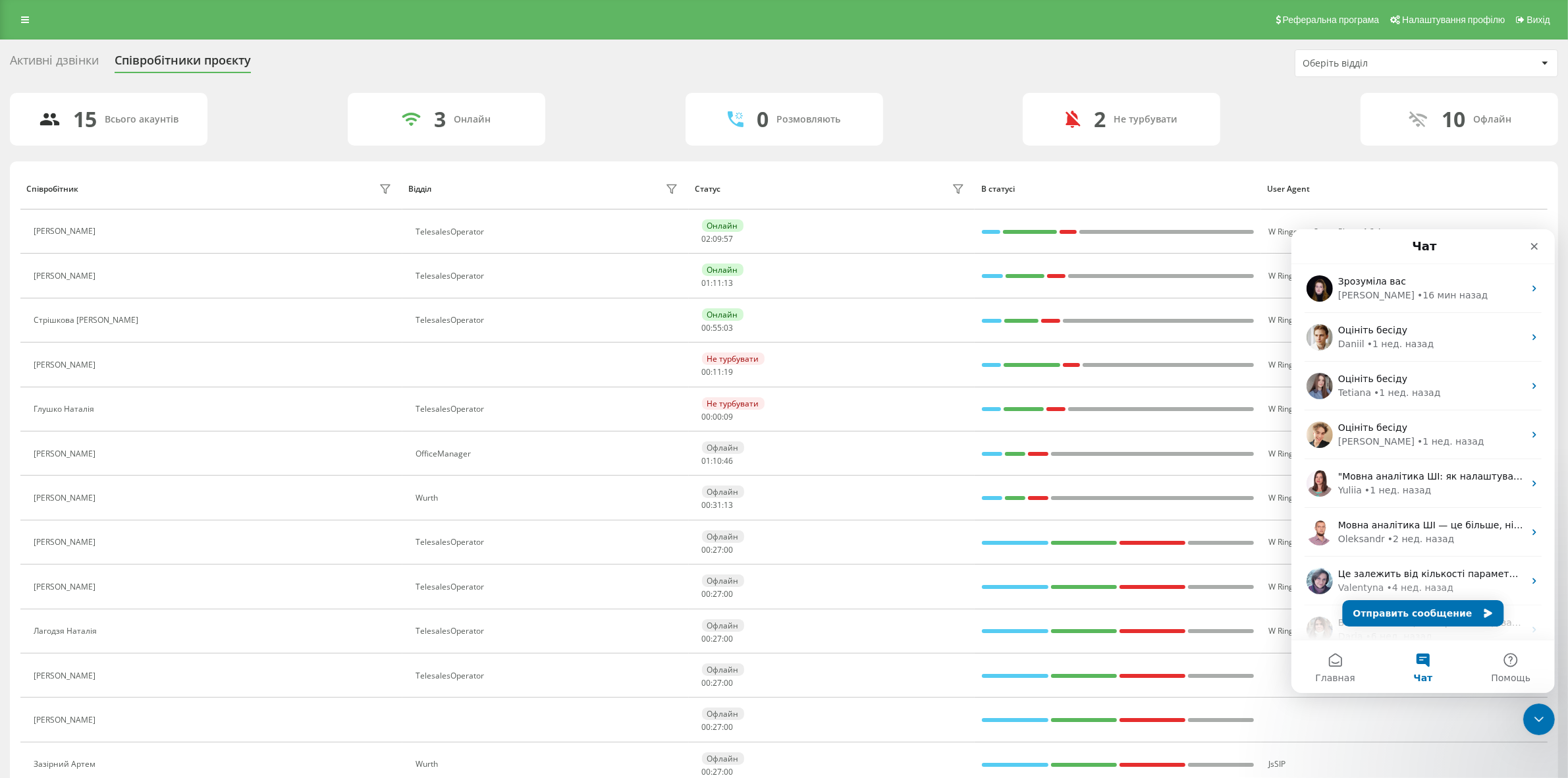
click at [1424, 666] on button "Чат" at bounding box center [1421, 666] width 87 height 53
click at [1416, 288] on div "• 16 мин назад" at bounding box center [1451, 295] width 70 height 14
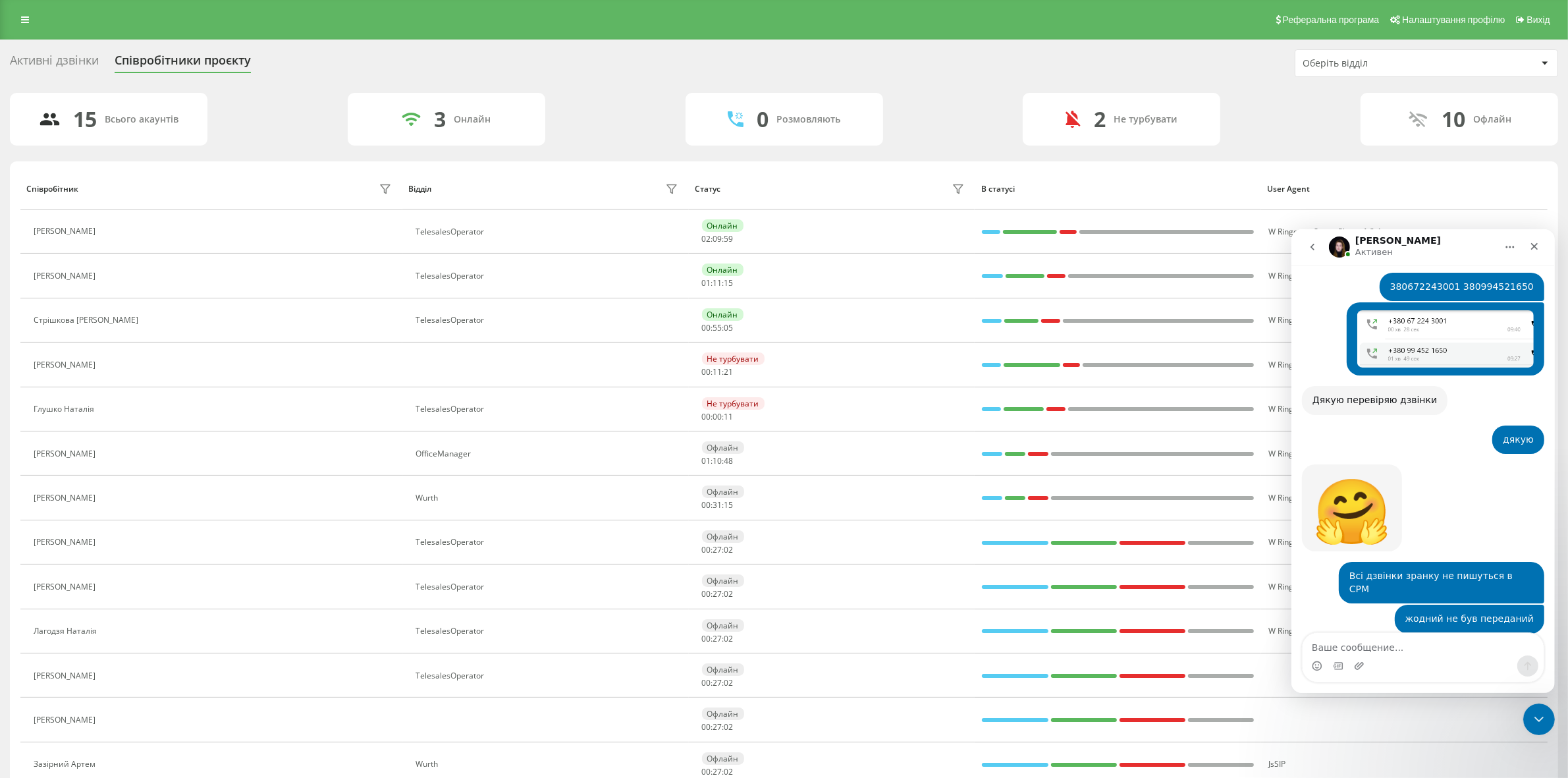
scroll to position [575, 0]
click at [1350, 655] on div "Мессенджер Intercom" at bounding box center [1421, 665] width 241 height 21
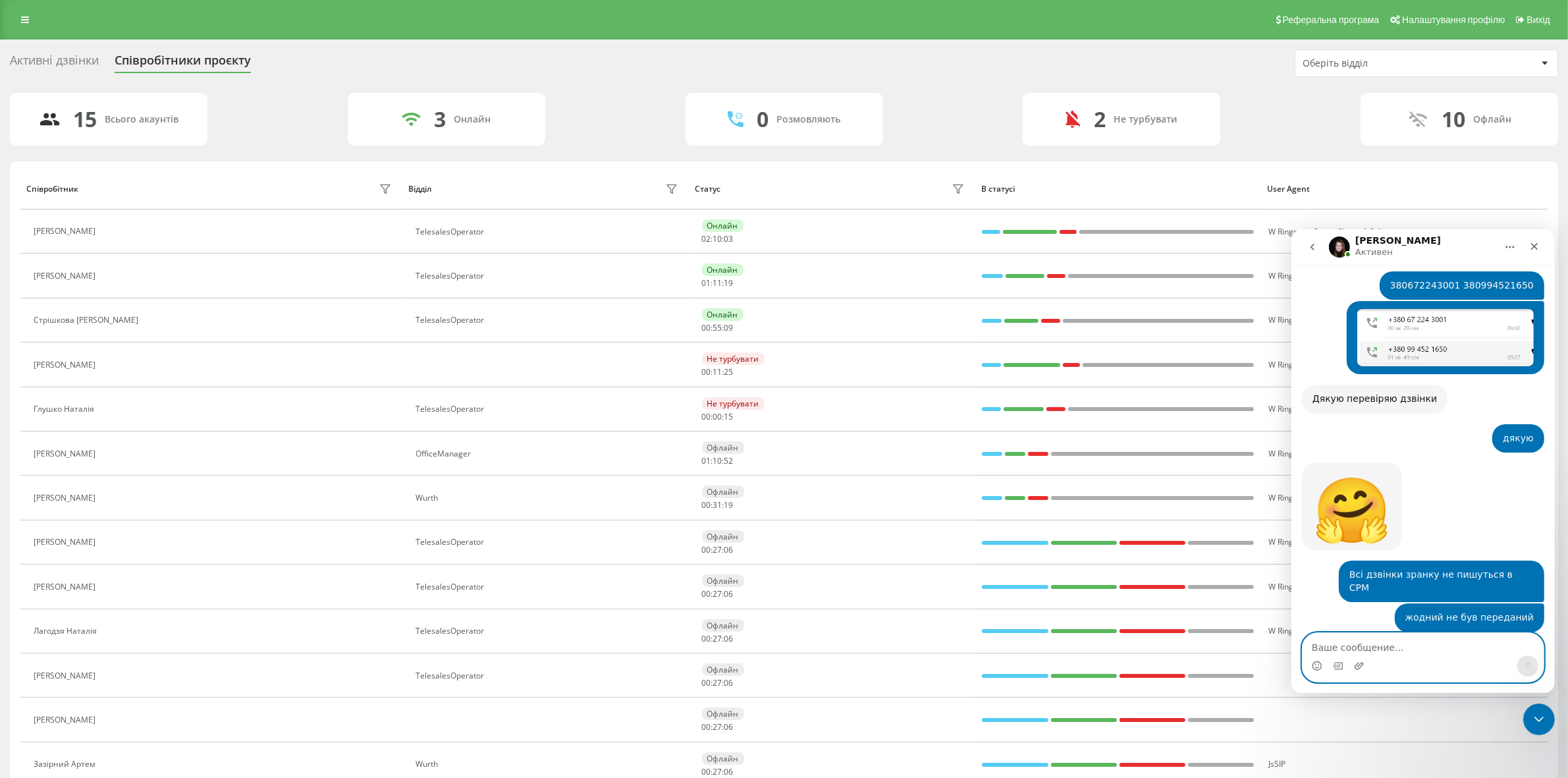
drag, startPoint x: 1381, startPoint y: 637, endPoint x: 1374, endPoint y: 644, distance: 9.9
click at [1381, 636] on textarea "Ваше сообщение..." at bounding box center [1421, 643] width 241 height 23
type textarea "Підкажіть будь ласка, чи є інформація?"
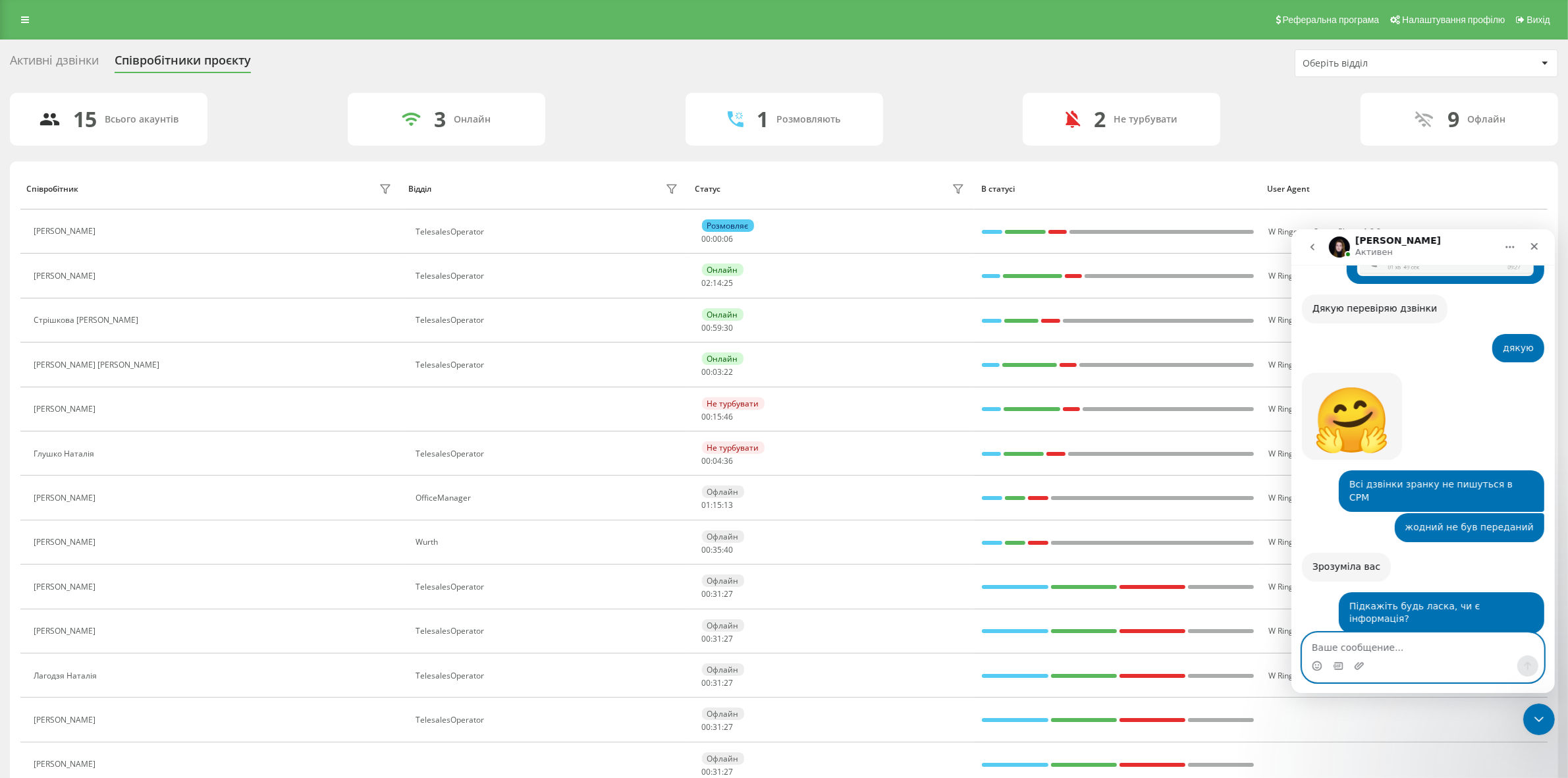
scroll to position [680, 0]
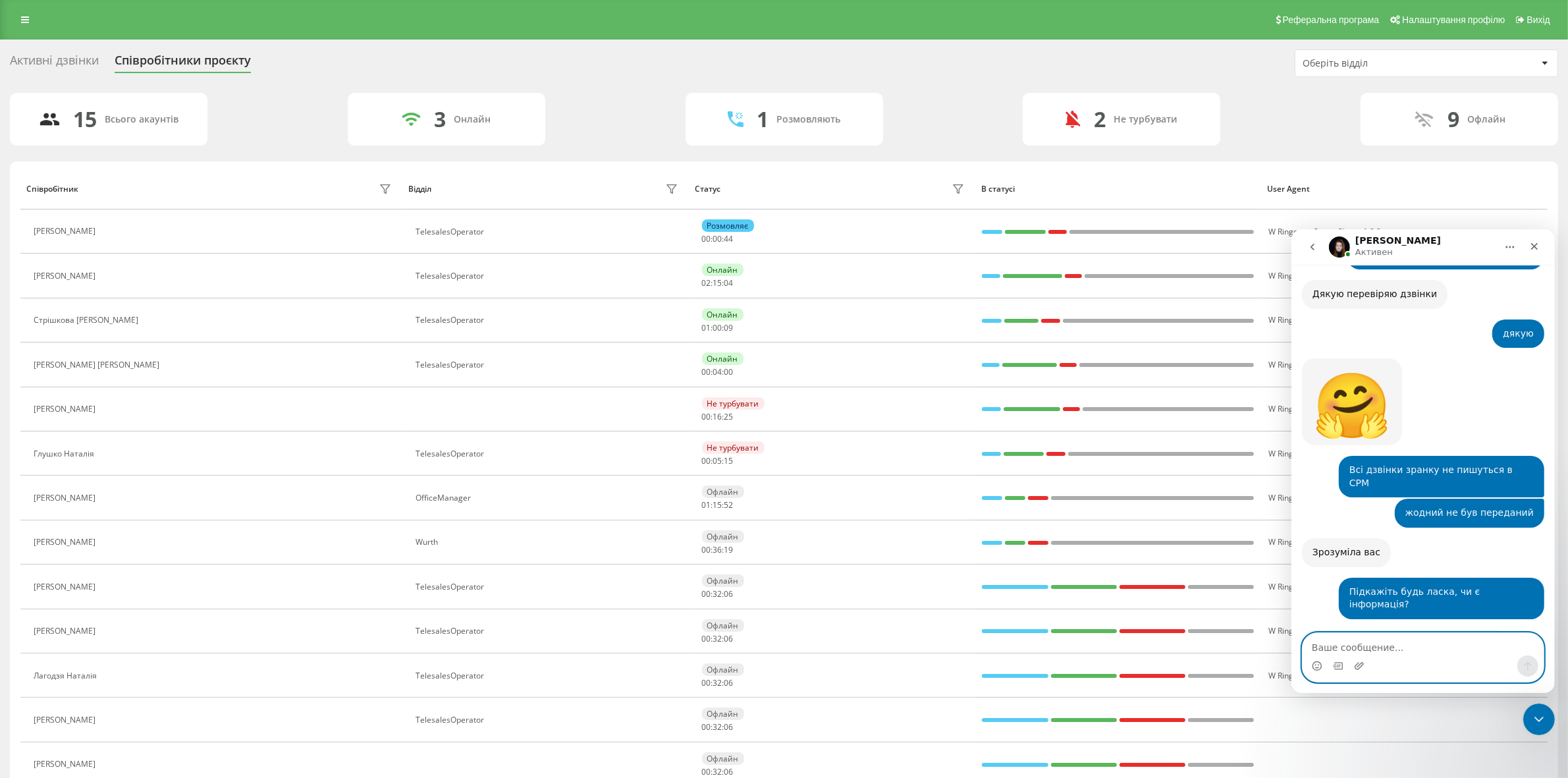
click at [1358, 650] on textarea "Ваше сообщение..." at bounding box center [1421, 643] width 241 height 23
click at [1354, 643] on textarea "Ваше сообщение..." at bounding box center [1421, 643] width 241 height 23
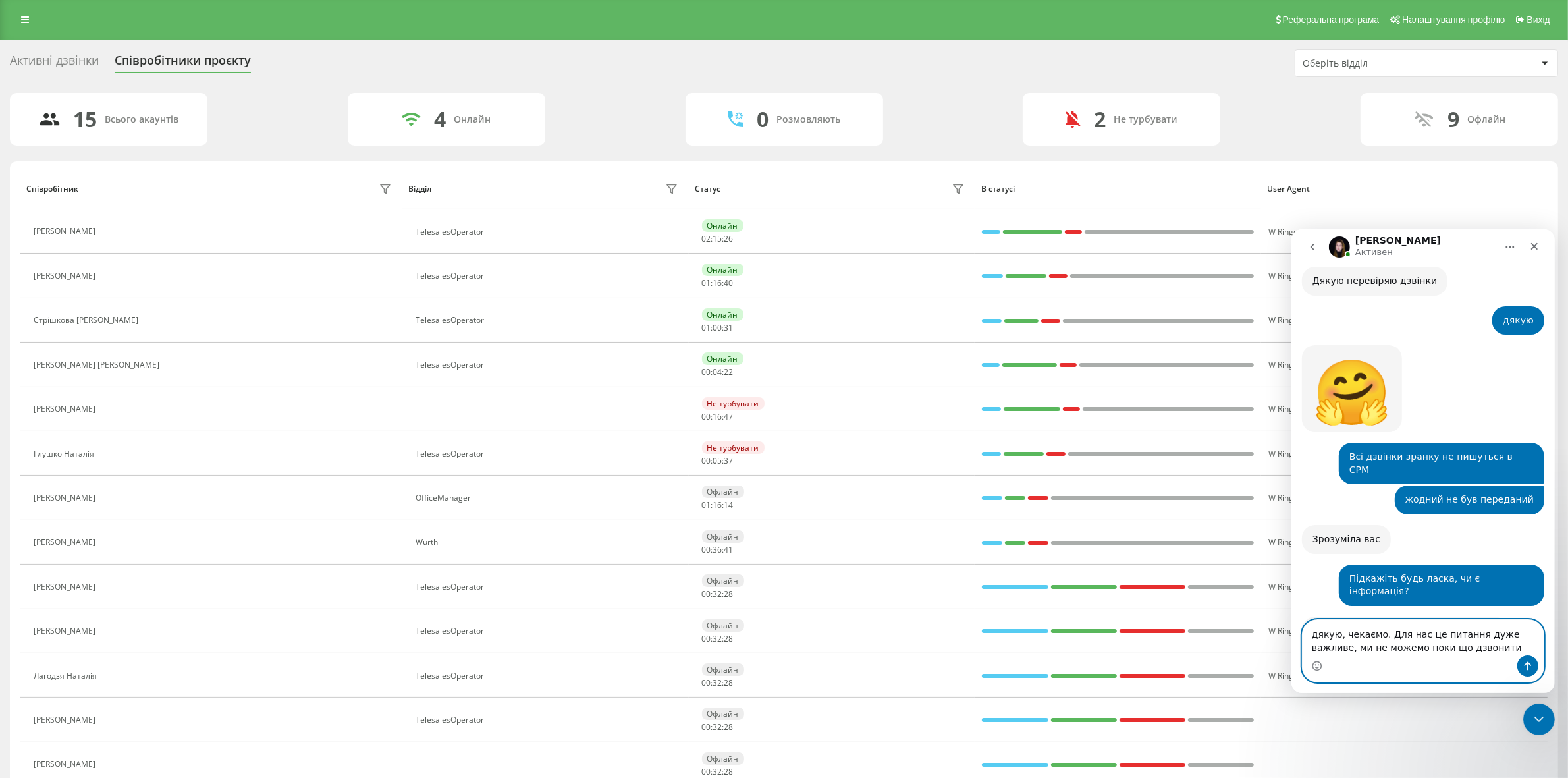
type textarea "дякую, чекаємо. Для нас це питання дуже важливе, ми не можемо поки що дзвонити"
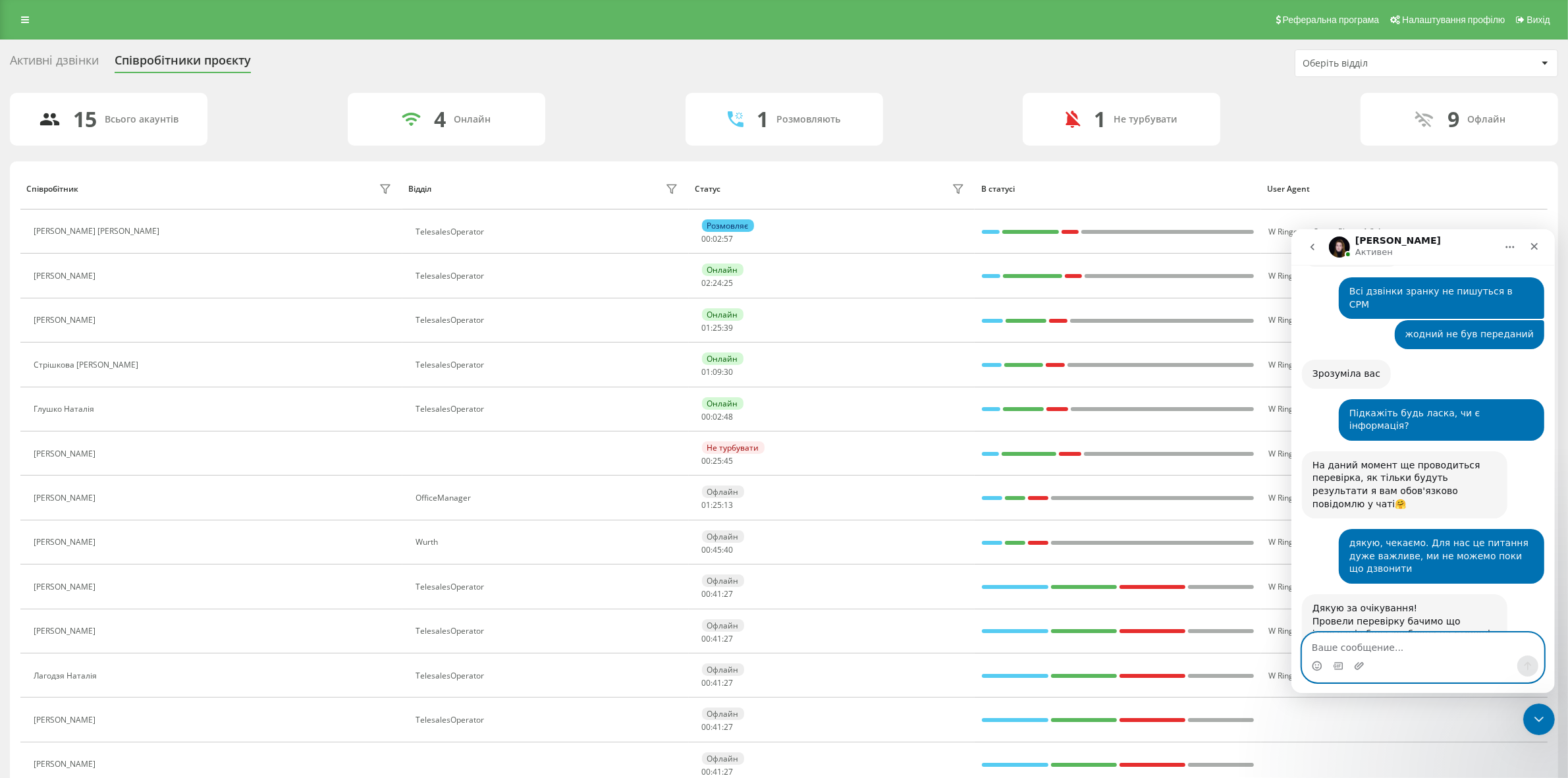
scroll to position [868, 0]
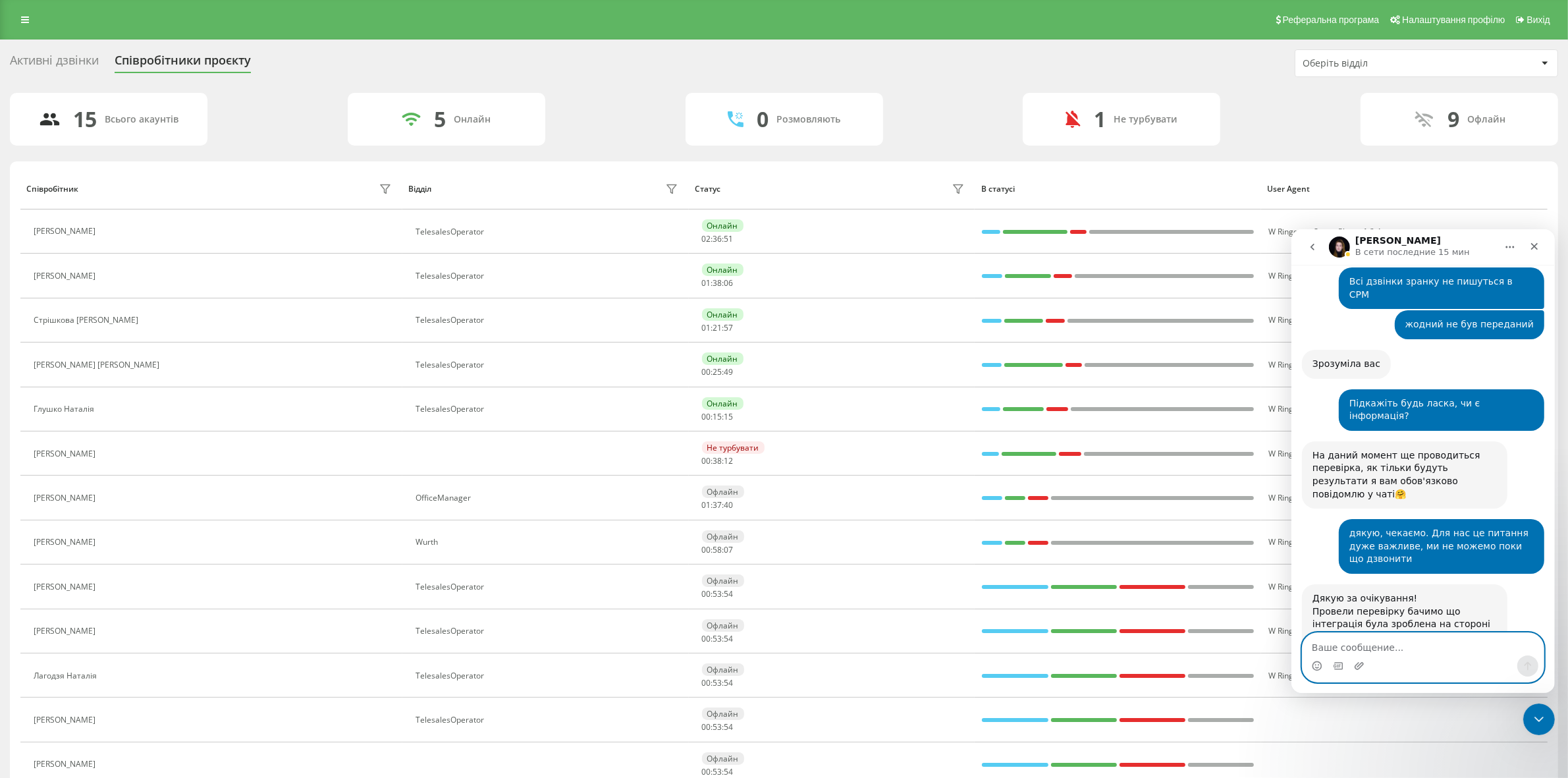
drag, startPoint x: 2700, startPoint y: 921, endPoint x: 1361, endPoint y: 652, distance: 1365.8
click at [1365, 652] on textarea "Ваше сообщение..." at bounding box center [1421, 643] width 241 height 23
type textarea "дякую, пишу в CRM Perfectum"
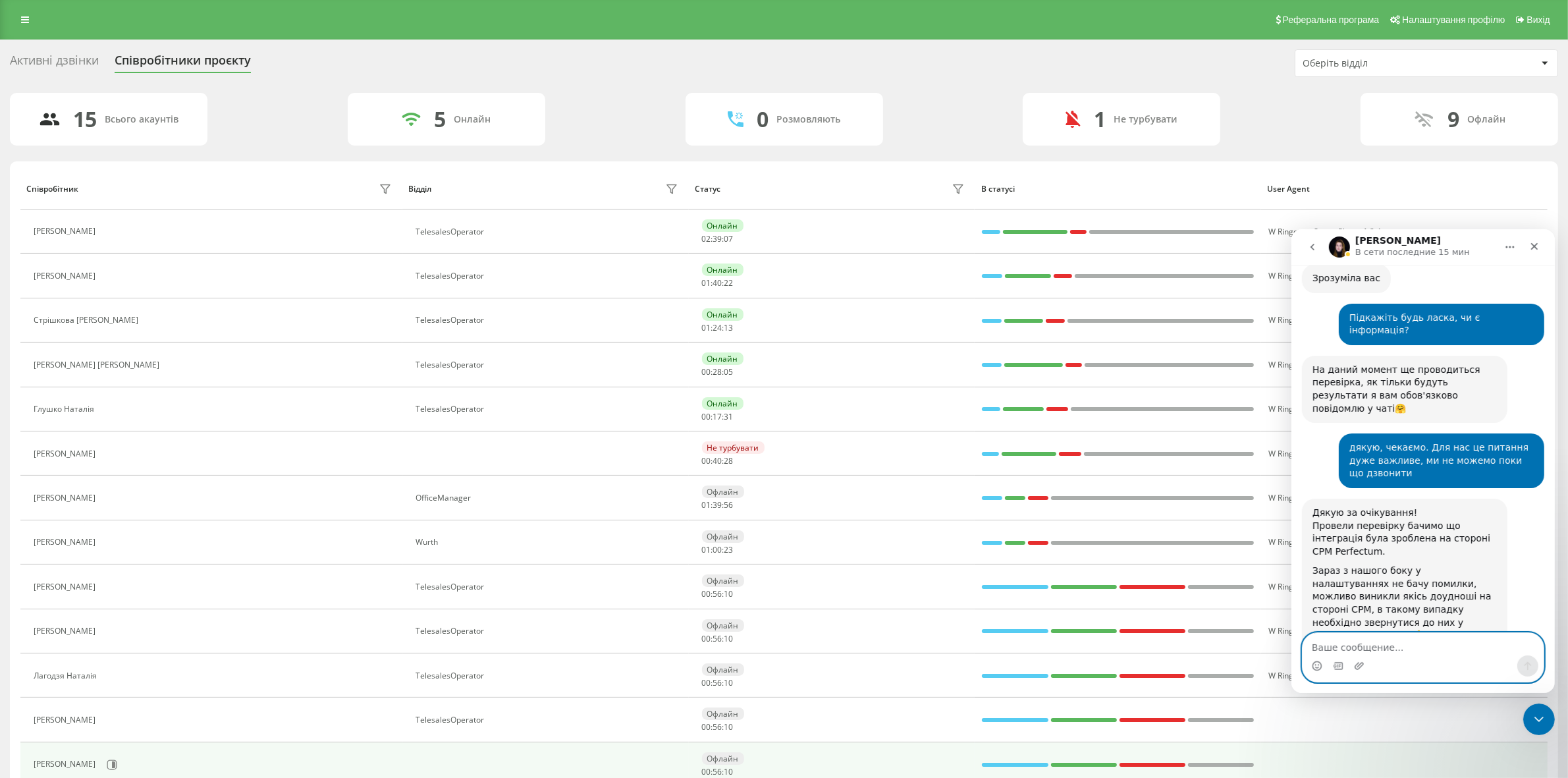
scroll to position [960, 0]
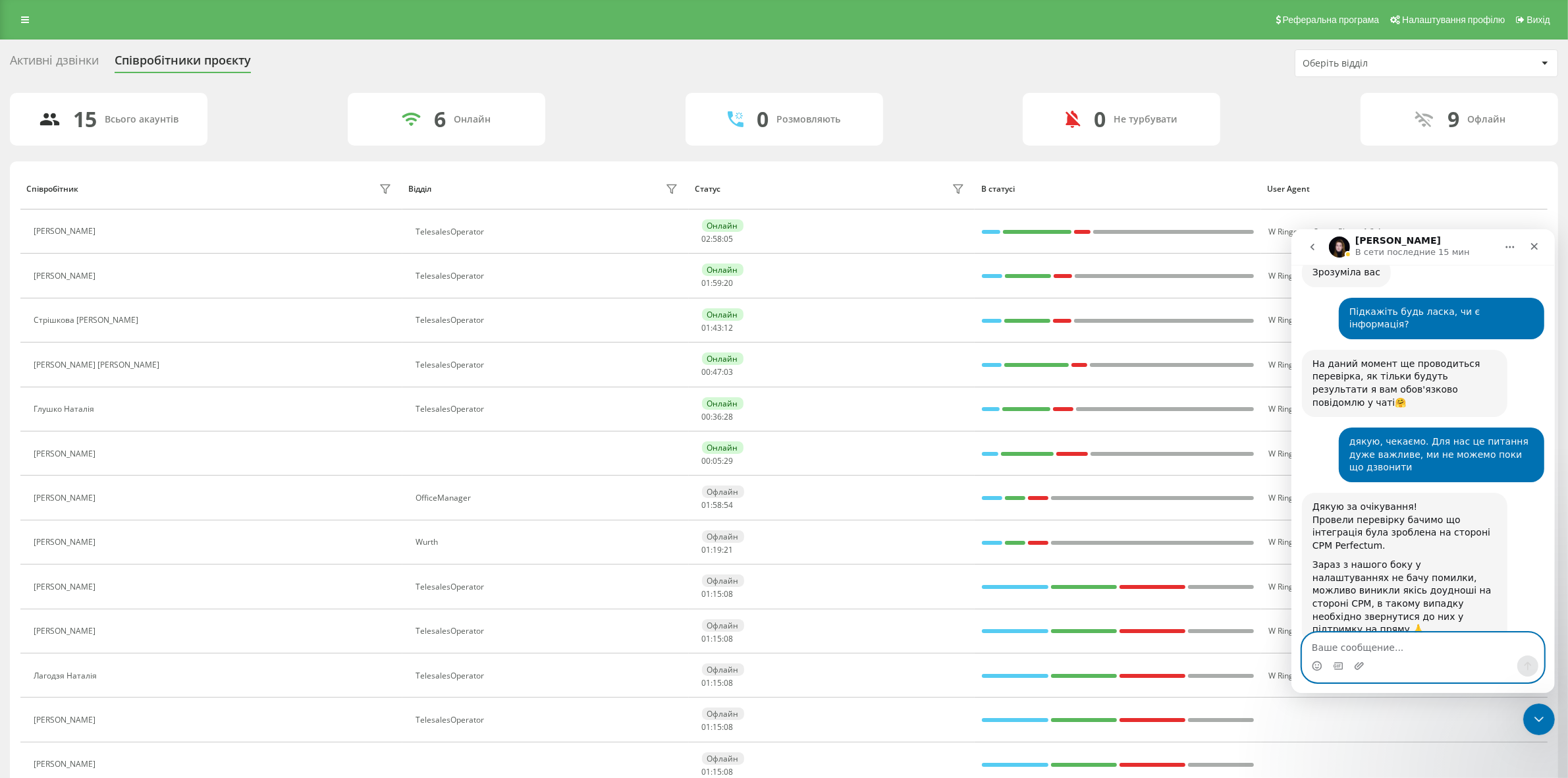
click at [1342, 647] on textarea "Ваше сообщение..." at bounding box center [1421, 643] width 241 height 23
click at [24, 15] on icon at bounding box center [25, 19] width 8 height 9
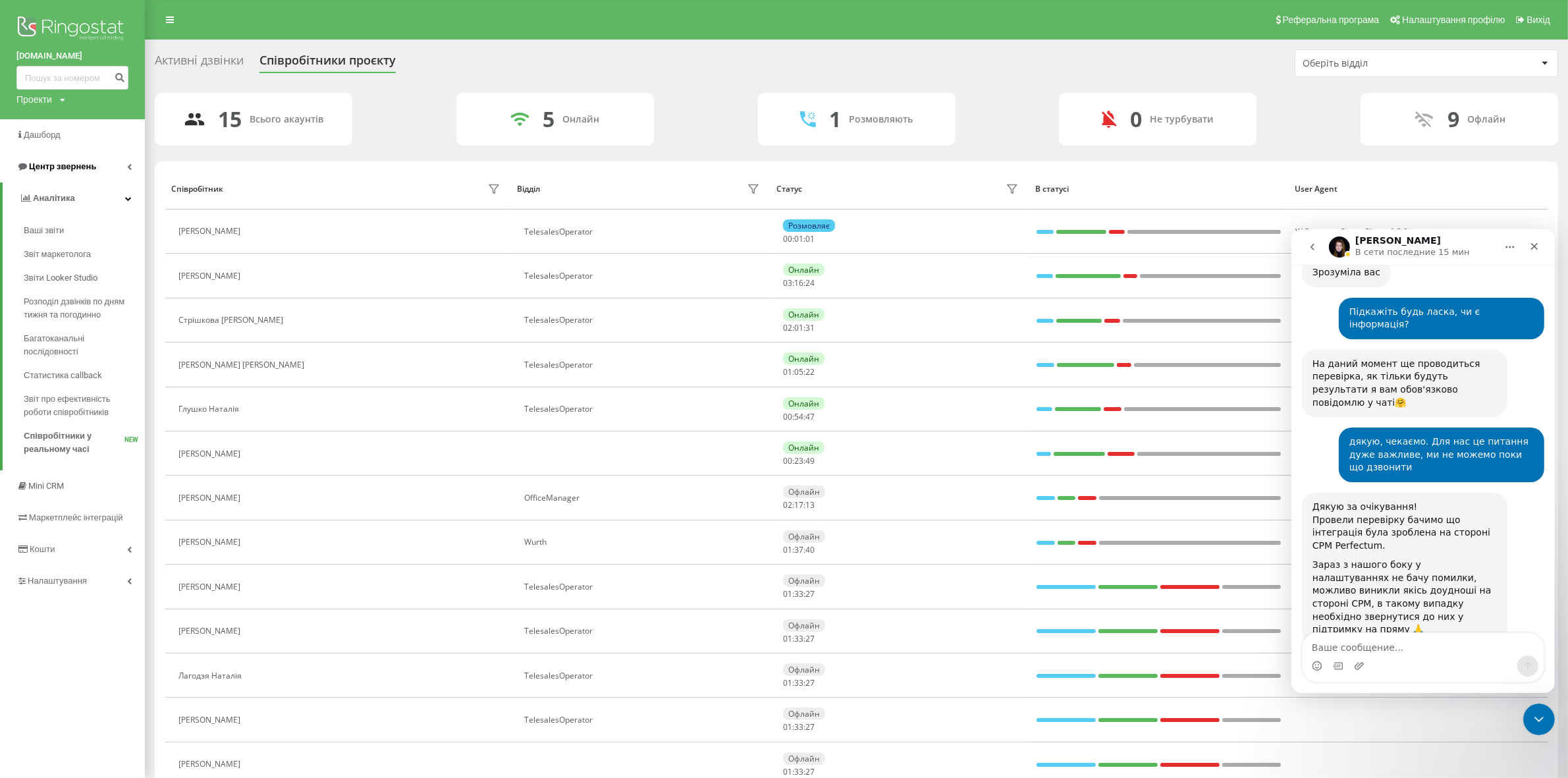
click at [93, 168] on span "Центр звернень" at bounding box center [62, 166] width 67 height 10
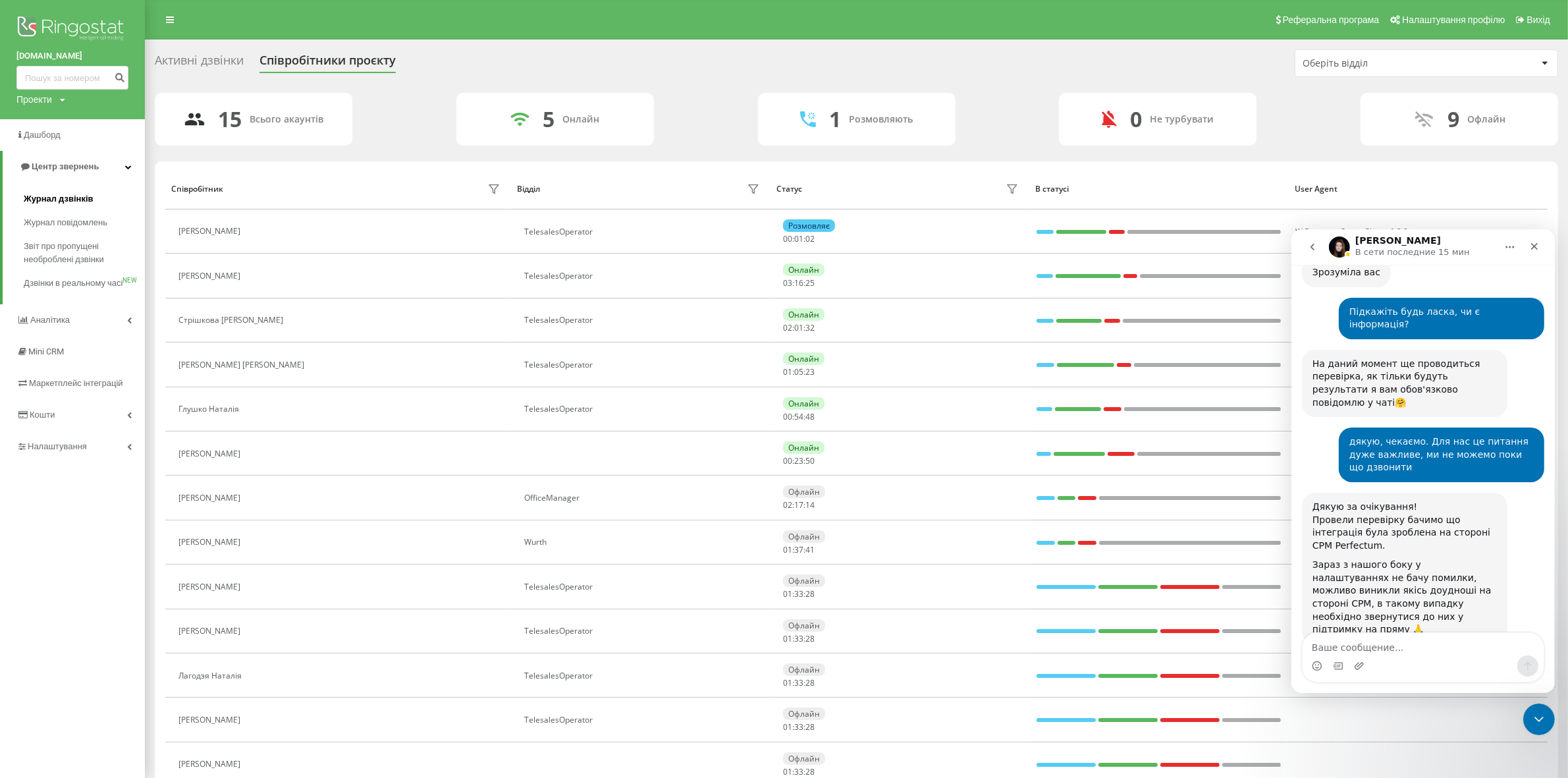
click at [97, 200] on link "Журнал дзвінків" at bounding box center [83, 199] width 121 height 23
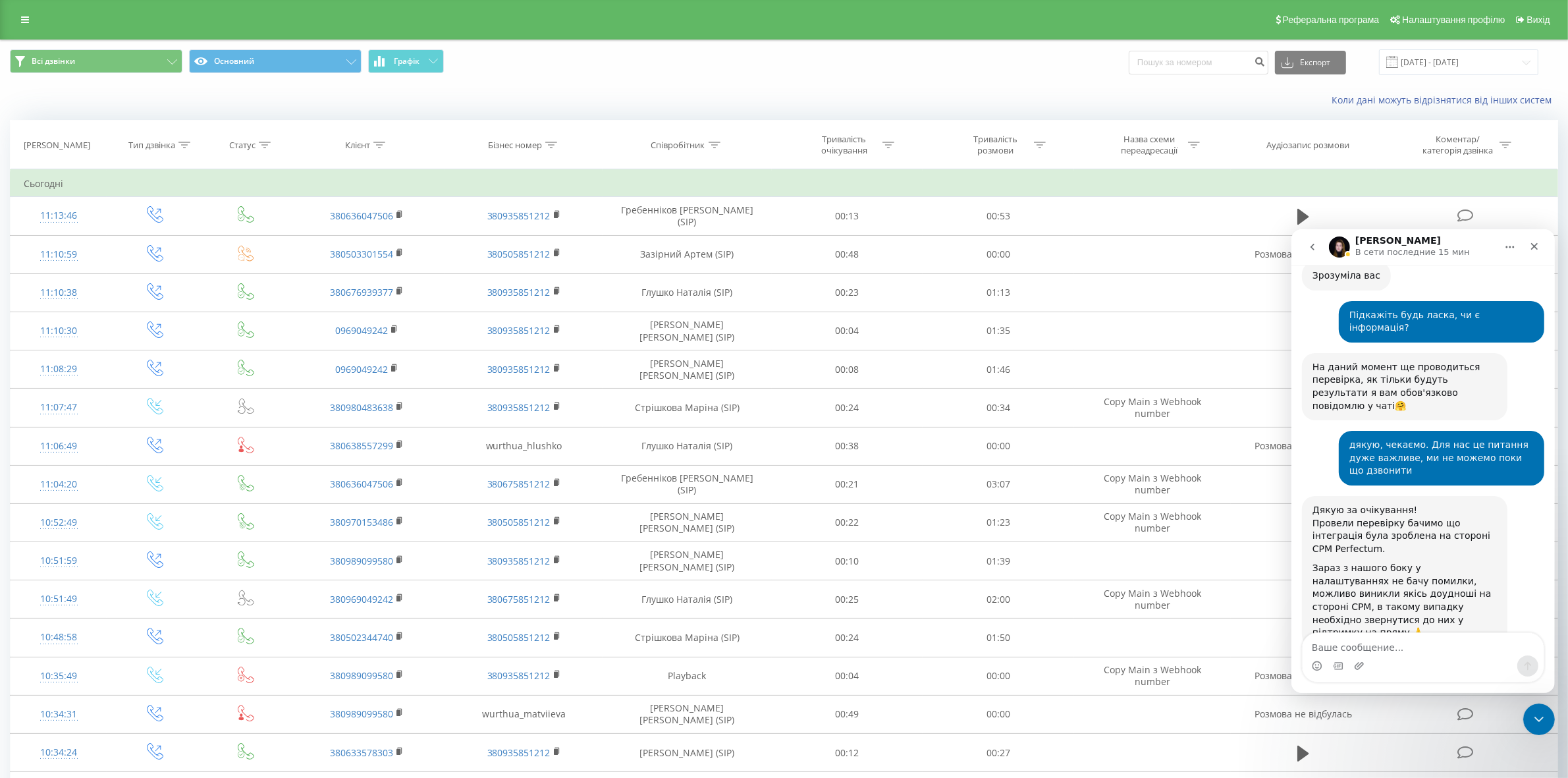
scroll to position [960, 0]
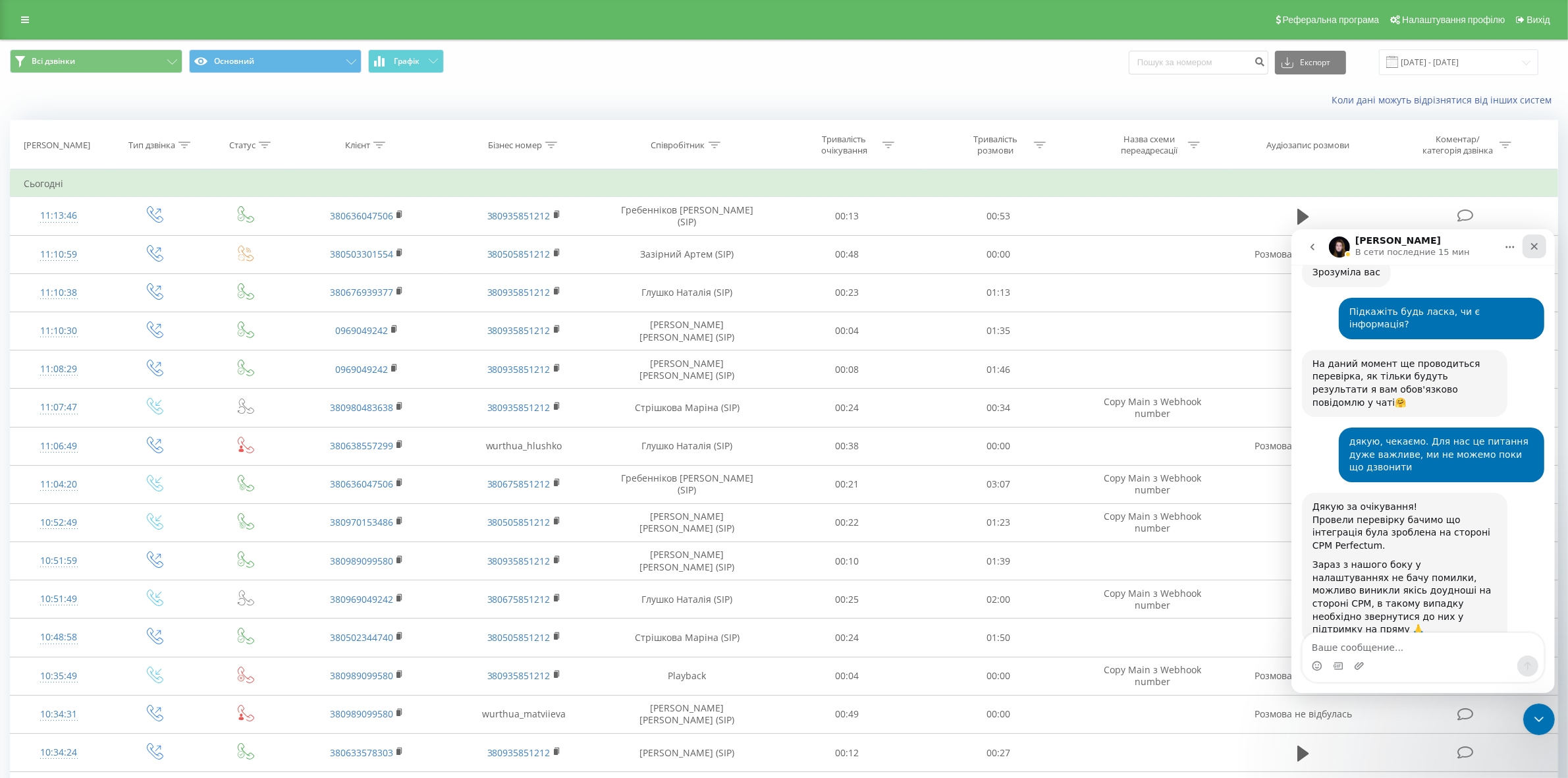
click at [1536, 249] on icon "Закрыть" at bounding box center [1534, 246] width 7 height 7
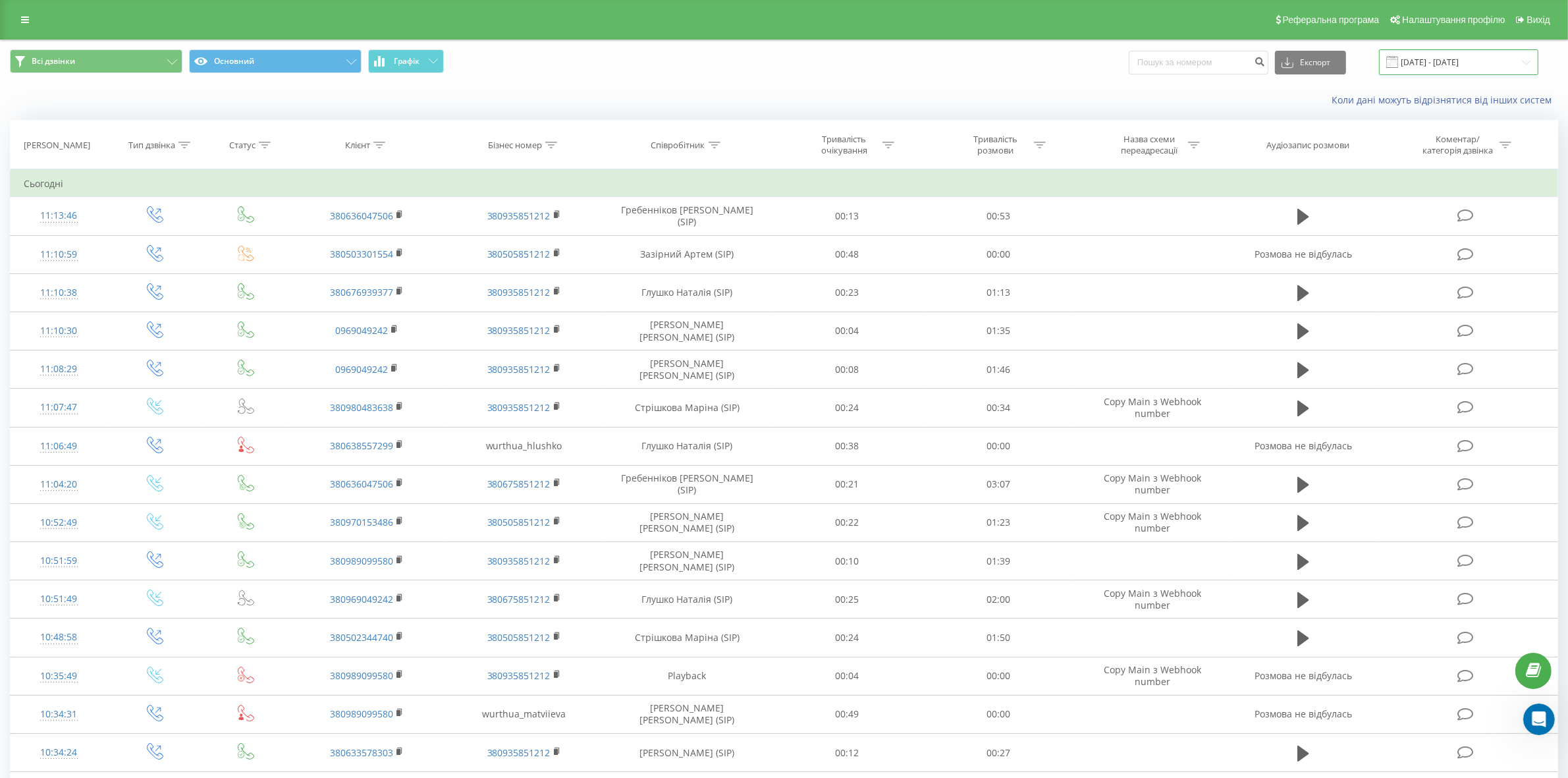
click at [1425, 62] on input "21.07.2025 - 21.08.2025" at bounding box center [1458, 62] width 159 height 26
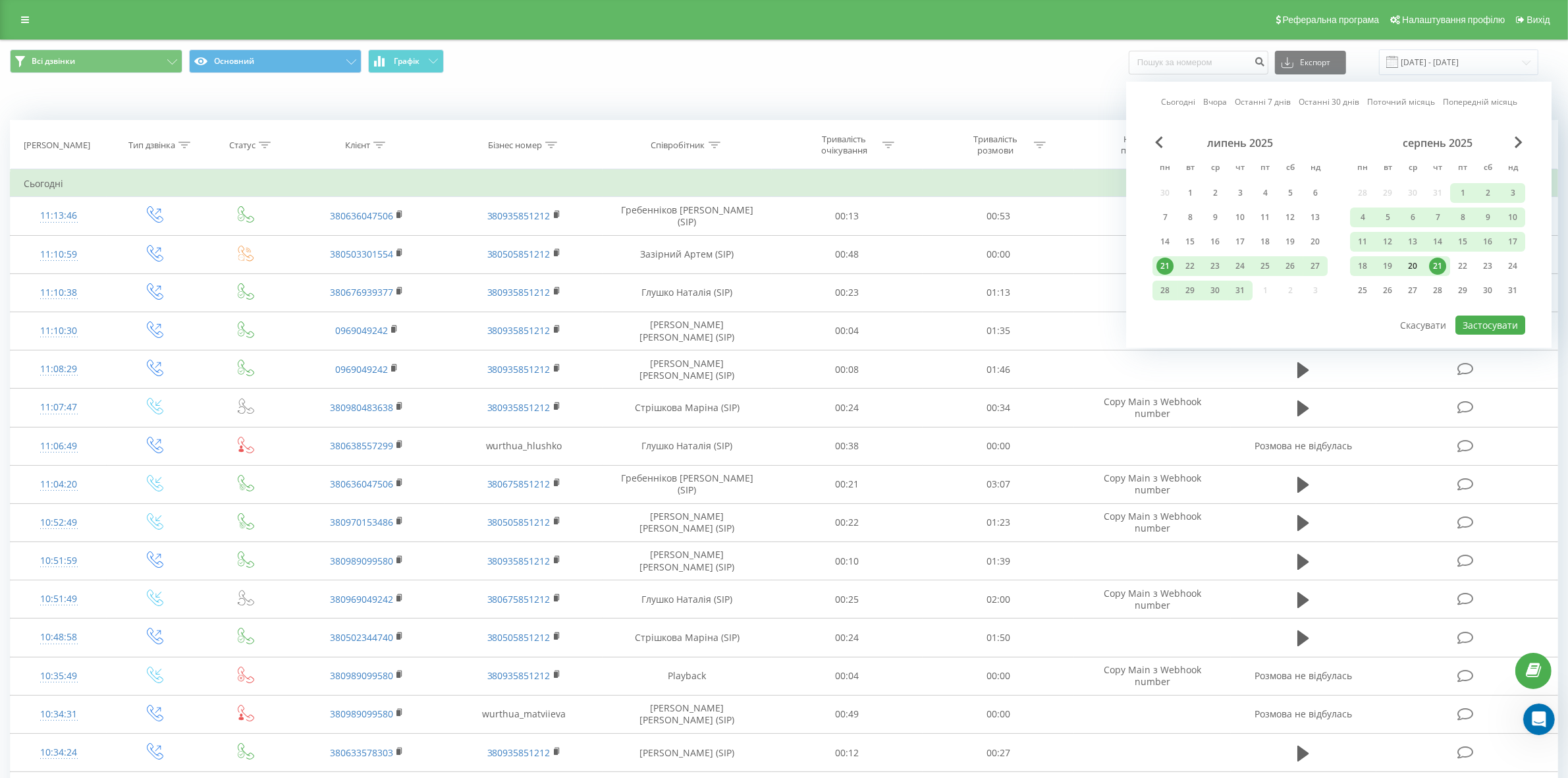
click at [1416, 261] on div "20" at bounding box center [1412, 266] width 17 height 17
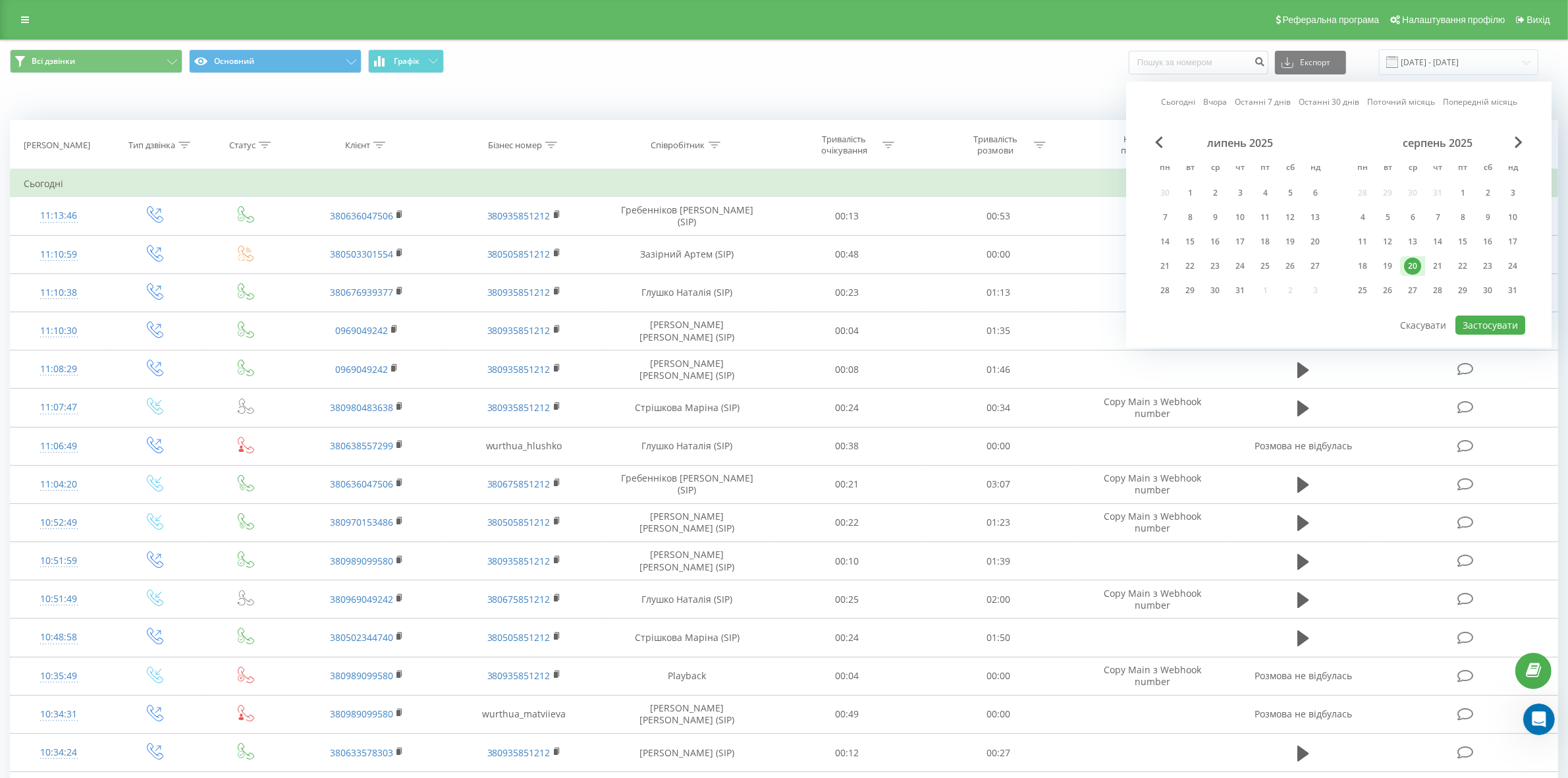
click at [1416, 261] on div "20" at bounding box center [1412, 266] width 17 height 17
click at [1496, 323] on button "Застосувати" at bounding box center [1490, 325] width 70 height 19
type input "20.08.2025 - 20.08.2025"
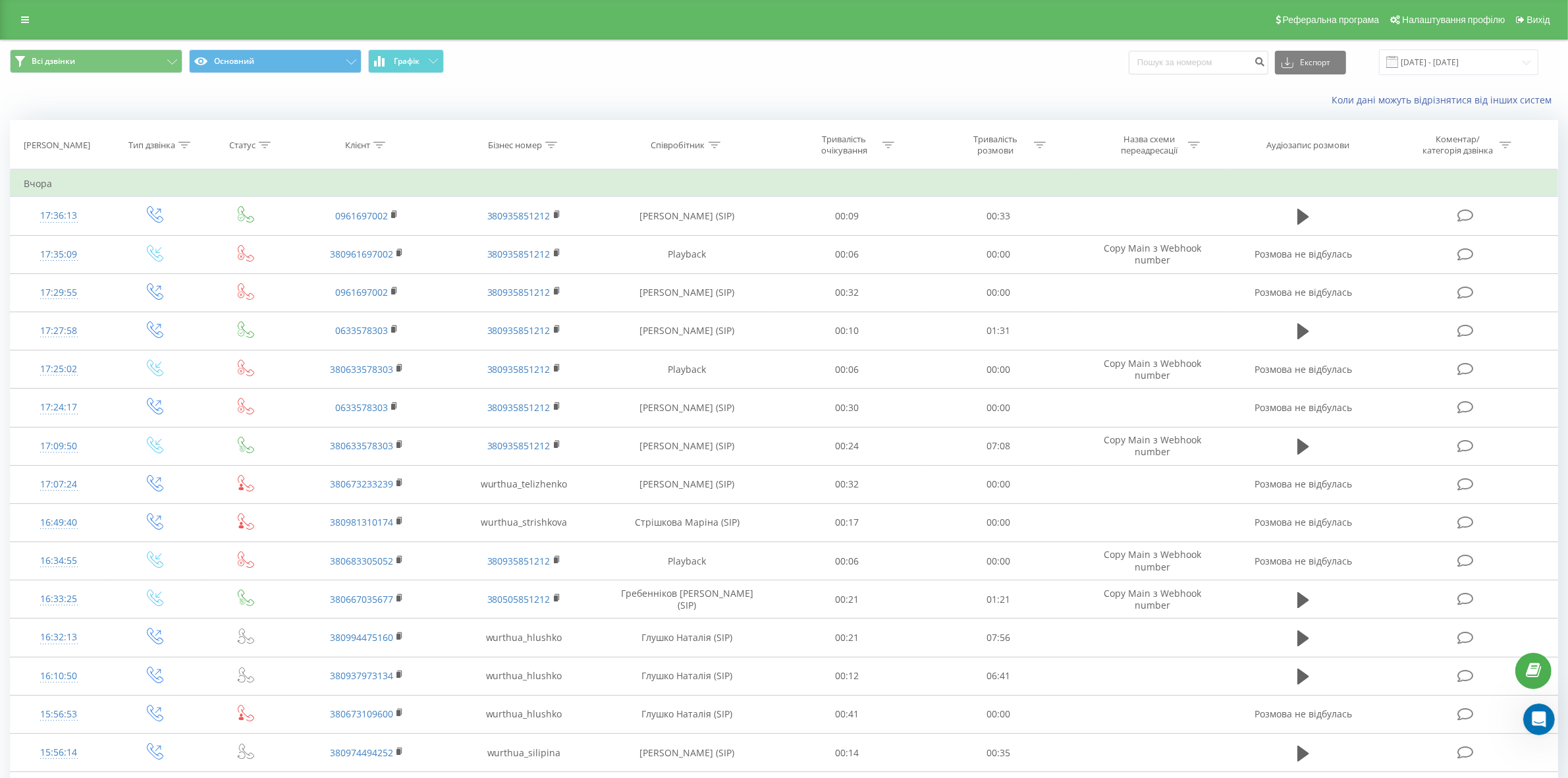
click at [186, 143] on icon at bounding box center [184, 145] width 12 height 6
click at [178, 242] on div "Введіть значення" at bounding box center [148, 241] width 94 height 11
click at [176, 271] on div "Вхідний" at bounding box center [155, 266] width 115 height 21
click at [178, 271] on span "OK" at bounding box center [182, 267] width 37 height 20
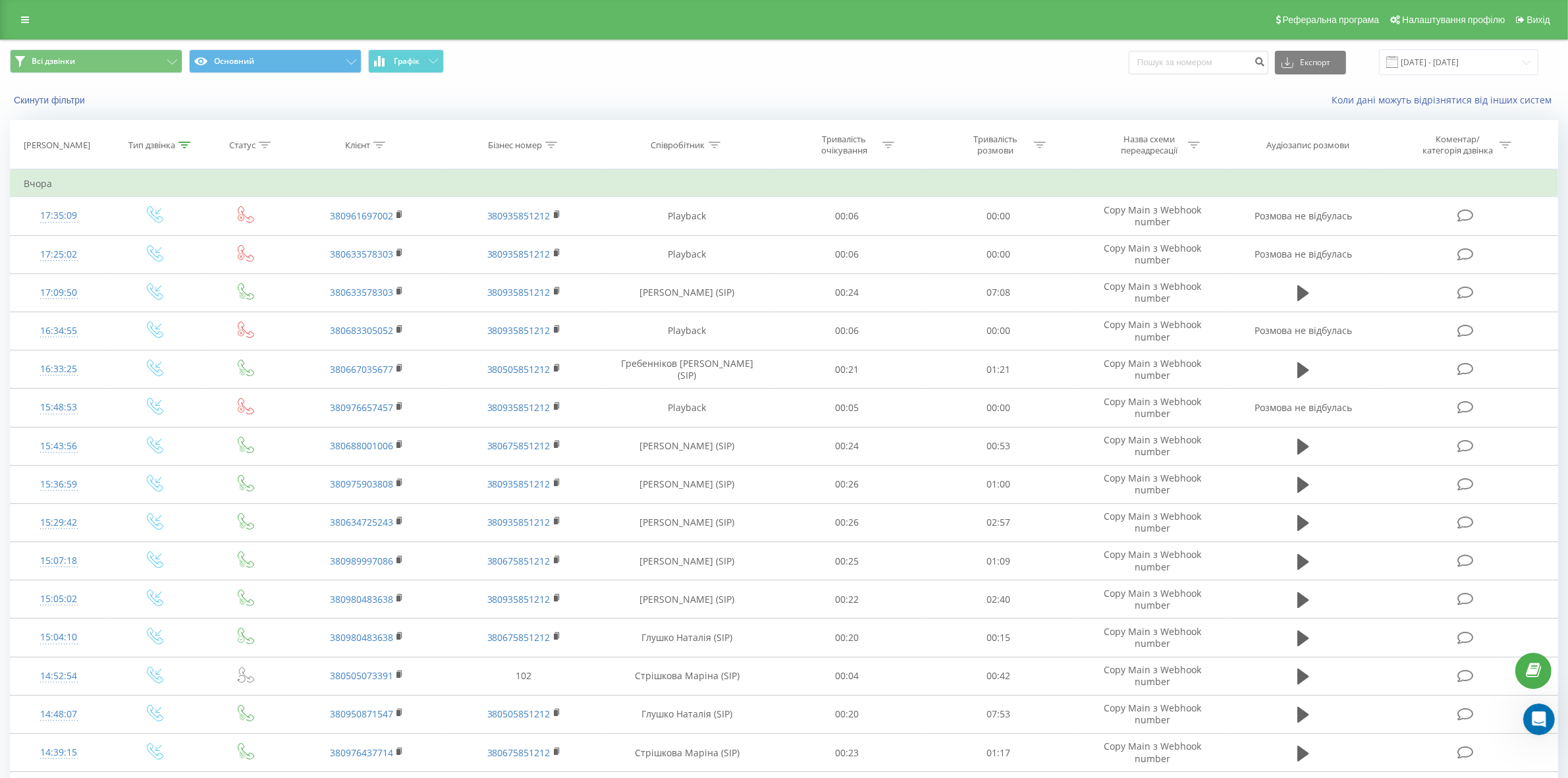
click at [1199, 140] on div at bounding box center [1193, 145] width 12 height 11
click at [1148, 232] on input "text" at bounding box center [1152, 239] width 116 height 23
type input "mai"
click at [1187, 267] on span "OK" at bounding box center [1180, 265] width 37 height 20
click at [263, 146] on icon at bounding box center [264, 145] width 12 height 6
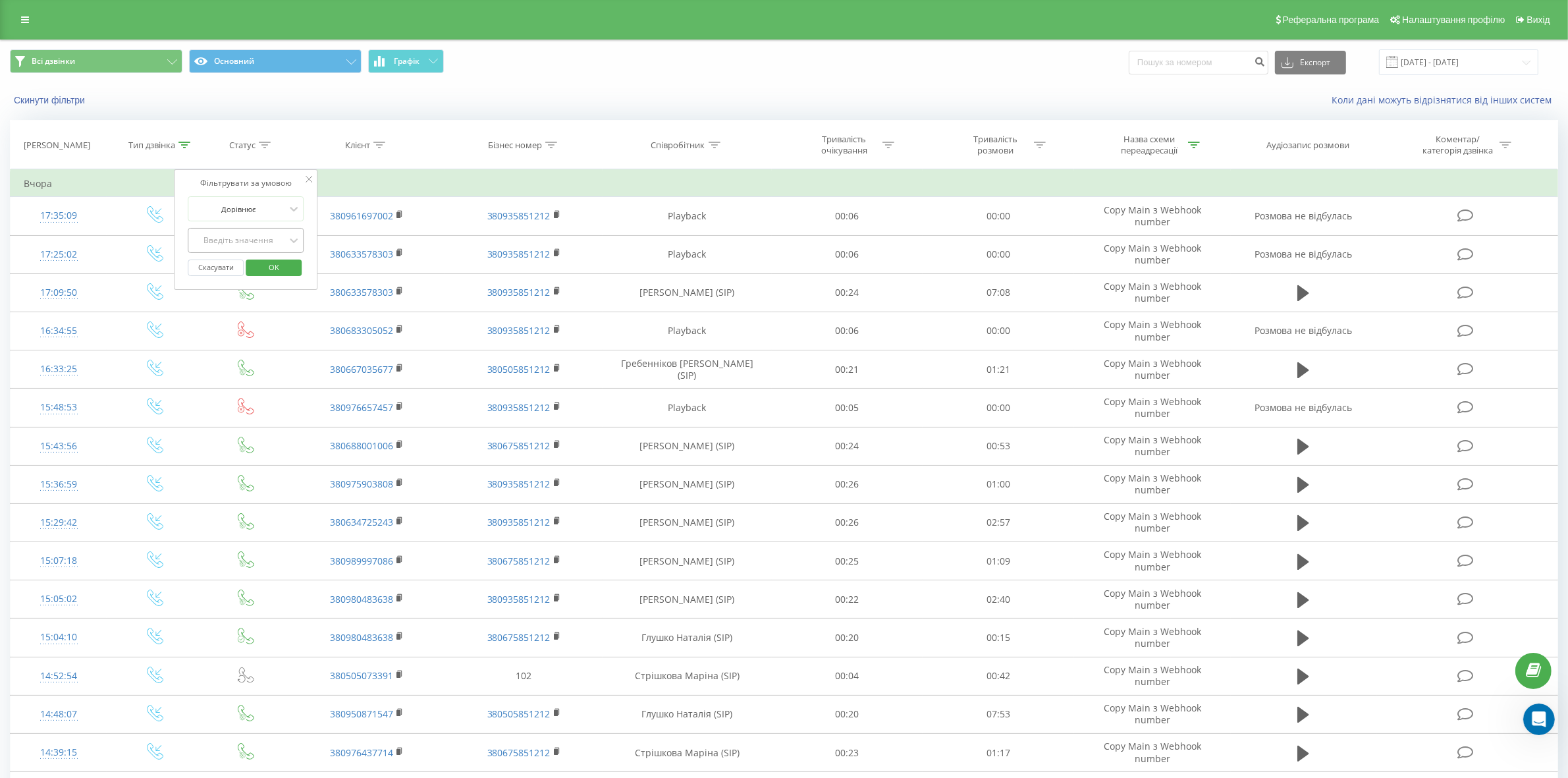
click at [281, 228] on div "Введіть значення" at bounding box center [246, 240] width 116 height 25
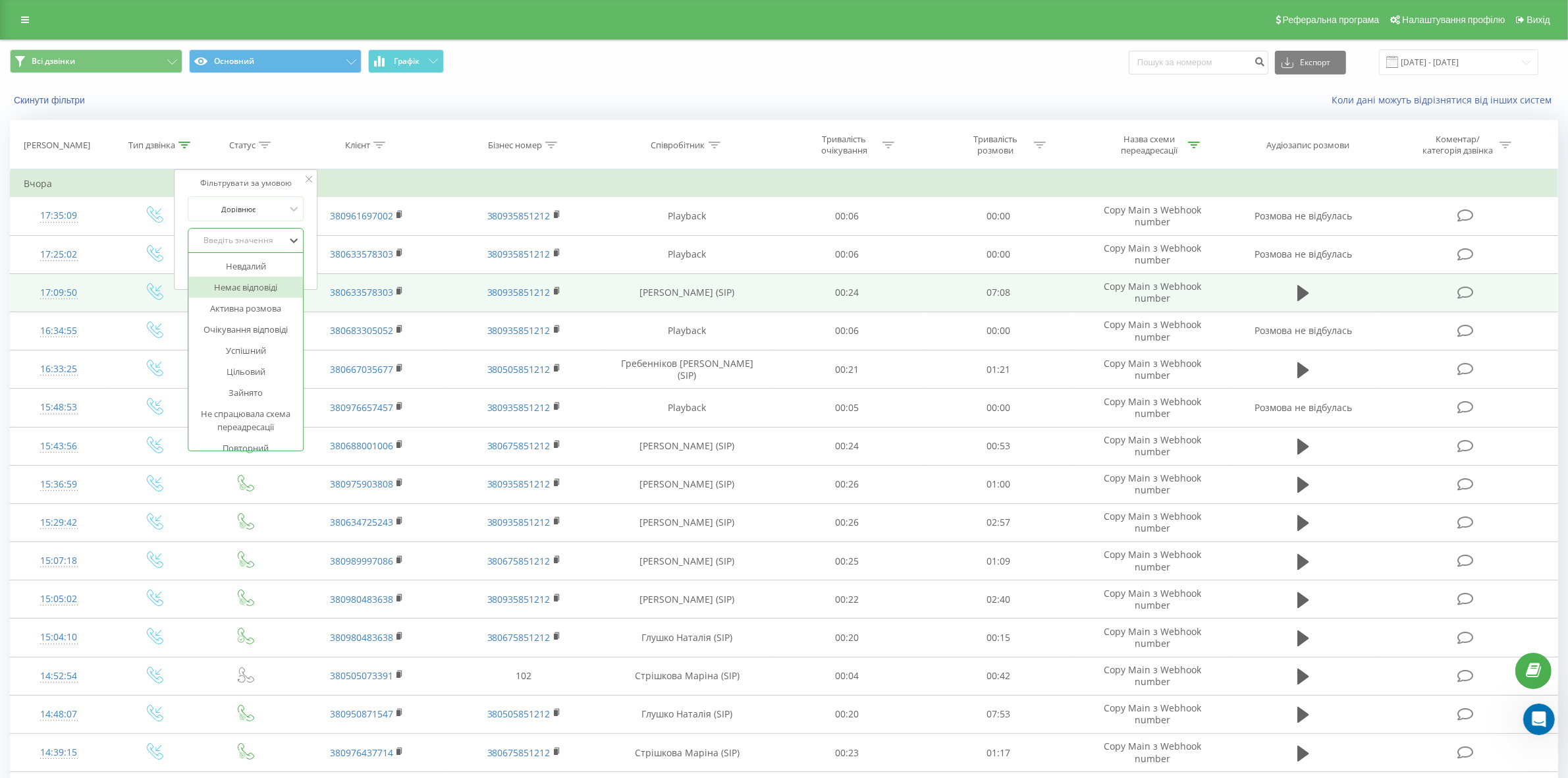
drag, startPoint x: 266, startPoint y: 290, endPoint x: 275, endPoint y: 296, distance: 10.8
click at [265, 290] on div "Немає відповіді" at bounding box center [245, 287] width 115 height 21
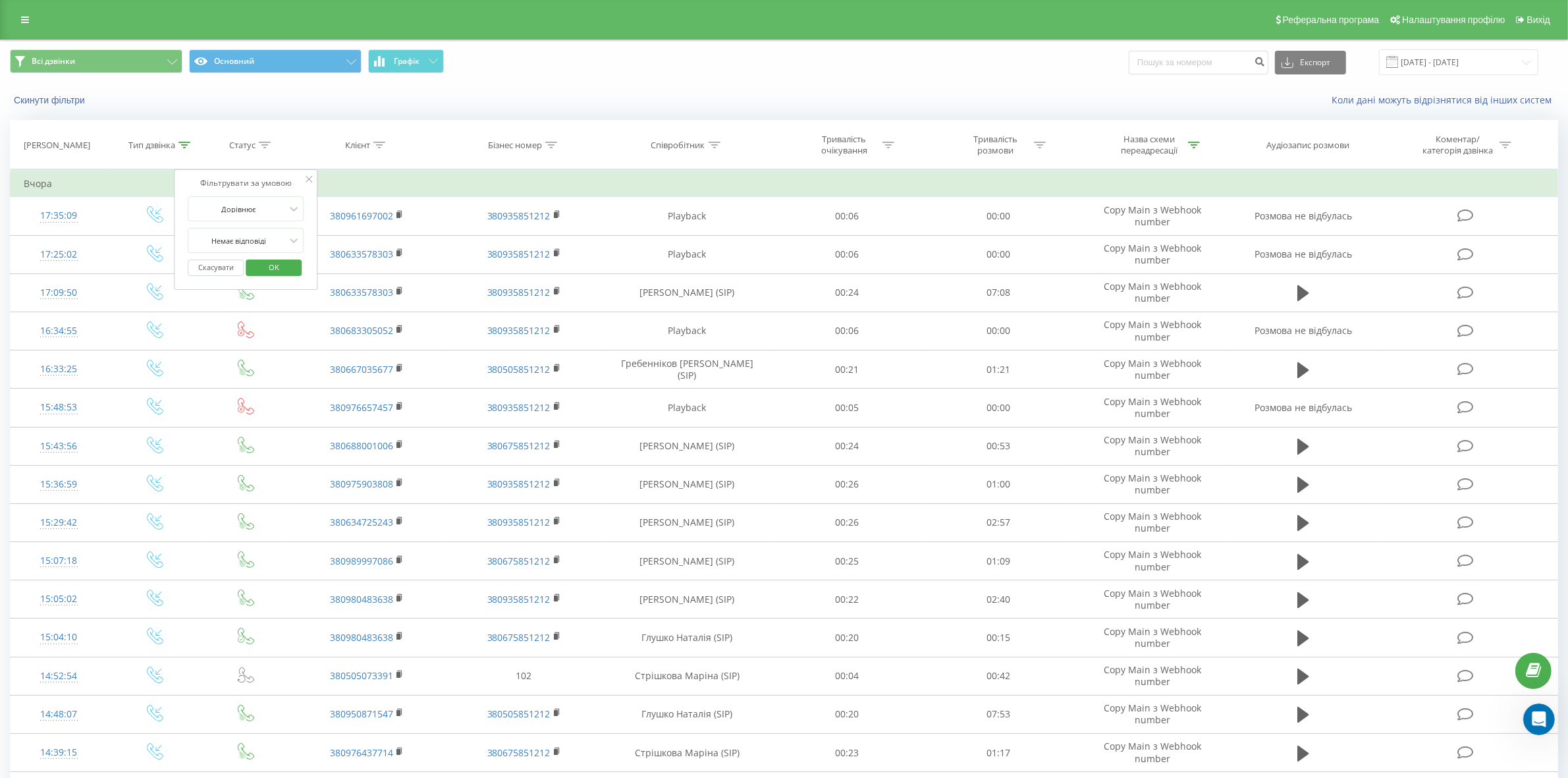
drag, startPoint x: 278, startPoint y: 271, endPoint x: 415, endPoint y: 278, distance: 137.2
click at [278, 271] on span "OK" at bounding box center [274, 267] width 37 height 20
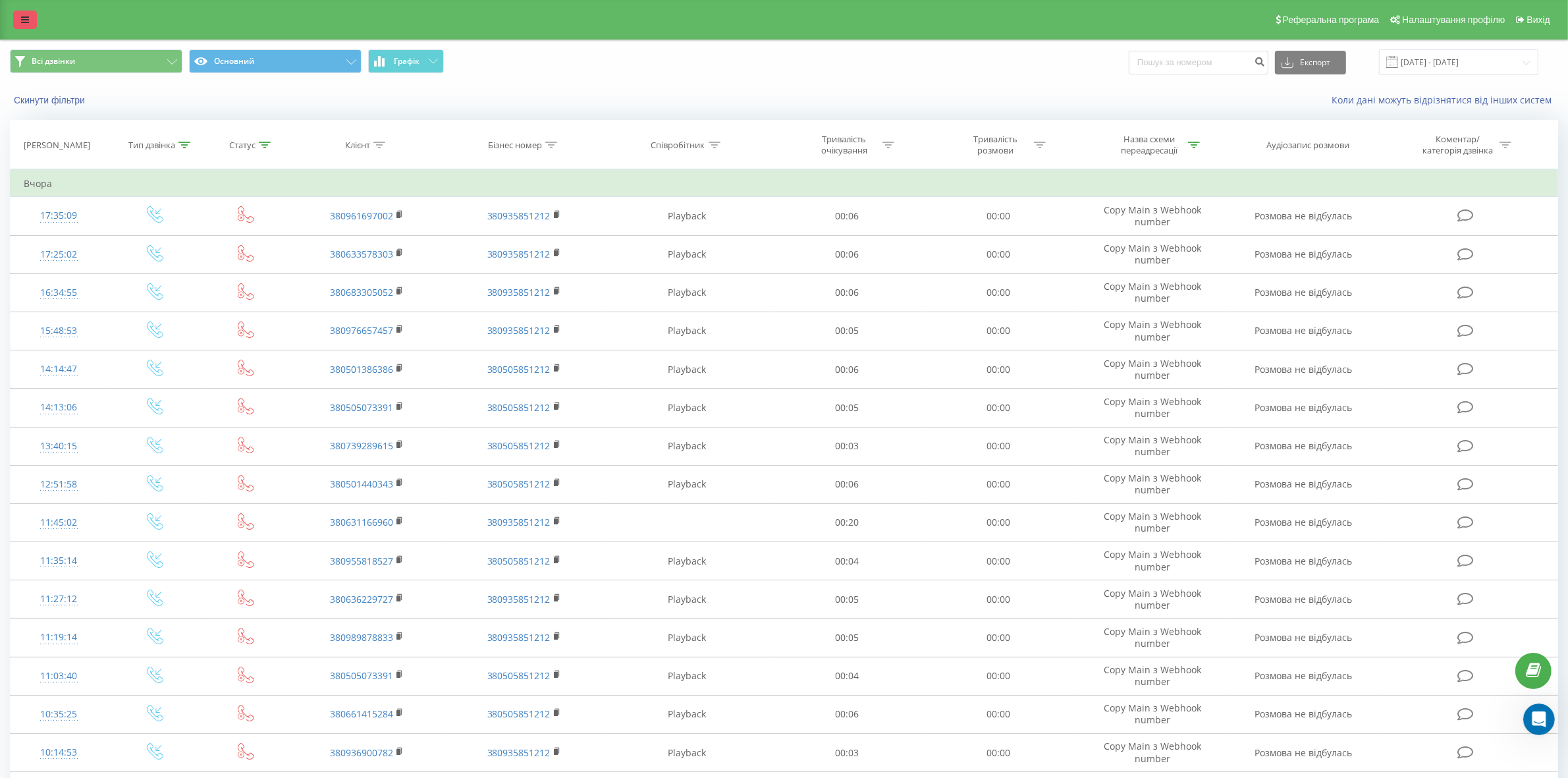
click at [19, 17] on link at bounding box center [25, 20] width 23 height 19
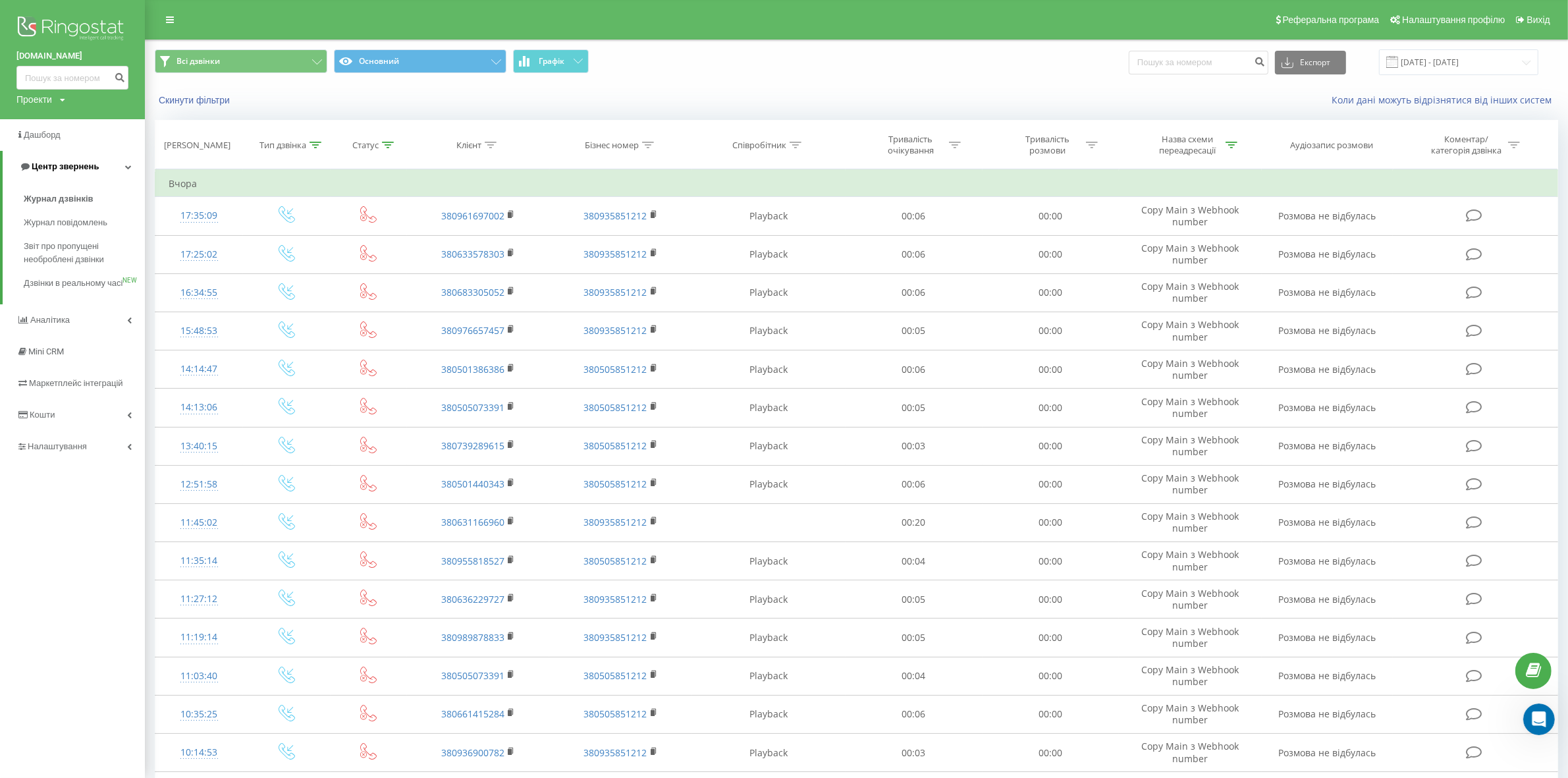
click at [117, 164] on link "Центр звернень" at bounding box center [73, 166] width 143 height 32
click at [117, 164] on link "Центр звернень" at bounding box center [72, 166] width 145 height 32
click at [127, 324] on icon at bounding box center [129, 320] width 5 height 6
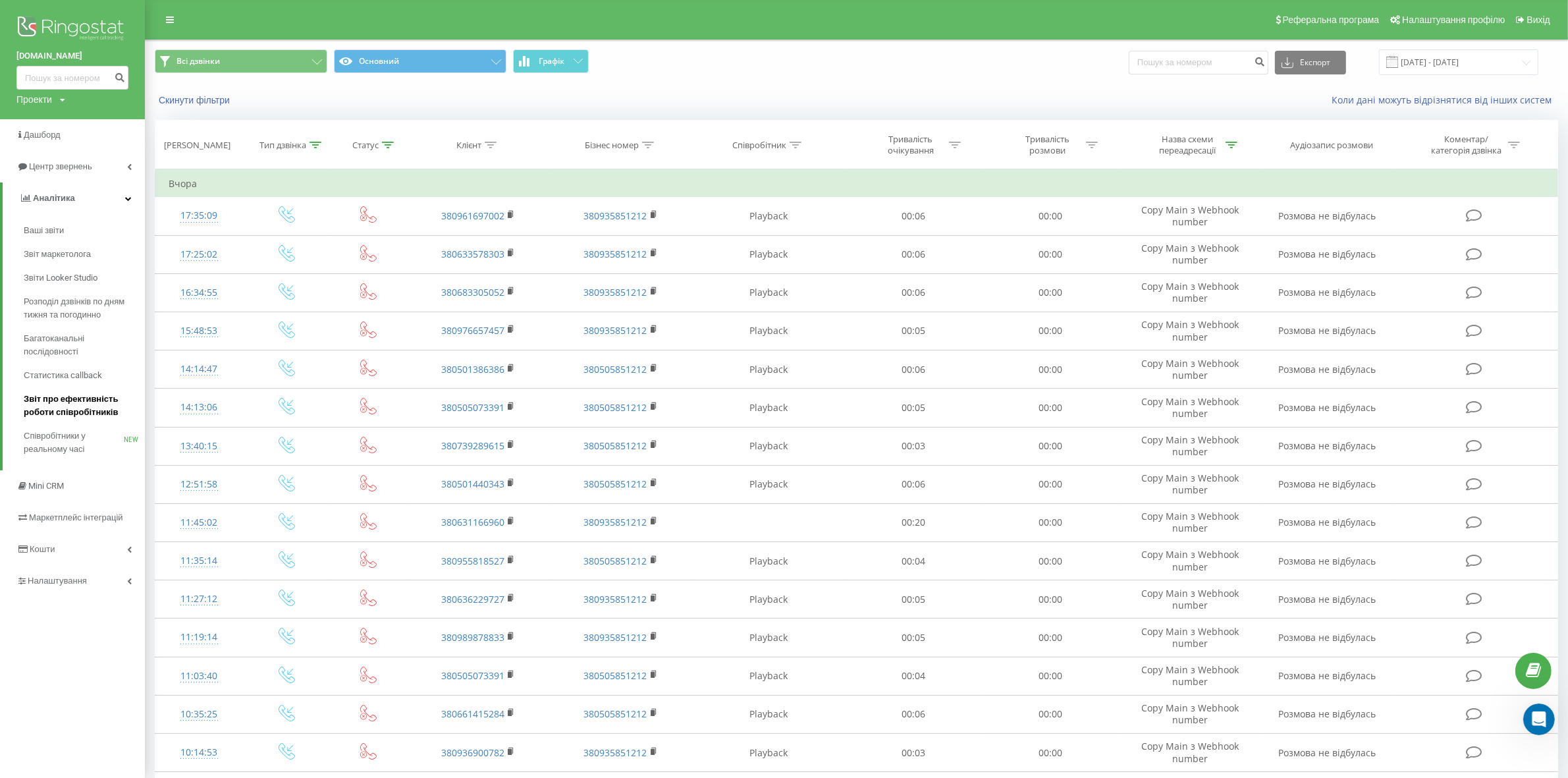
click at [70, 410] on span "Звіт про ефективність роботи співробітників" at bounding box center [80, 406] width 115 height 27
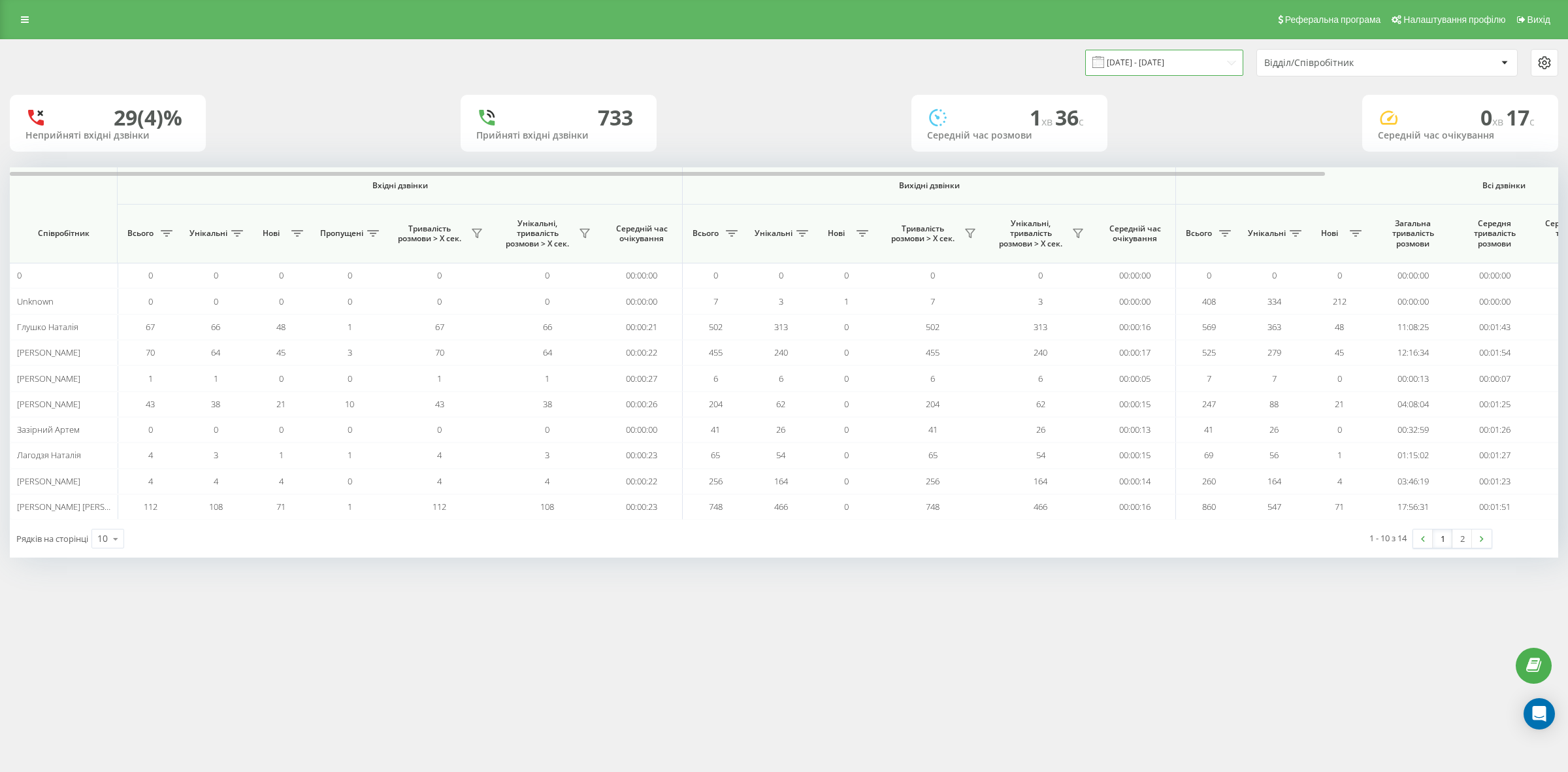
click at [1212, 67] on input "[DATE] - [DATE]" at bounding box center [1164, 62] width 158 height 26
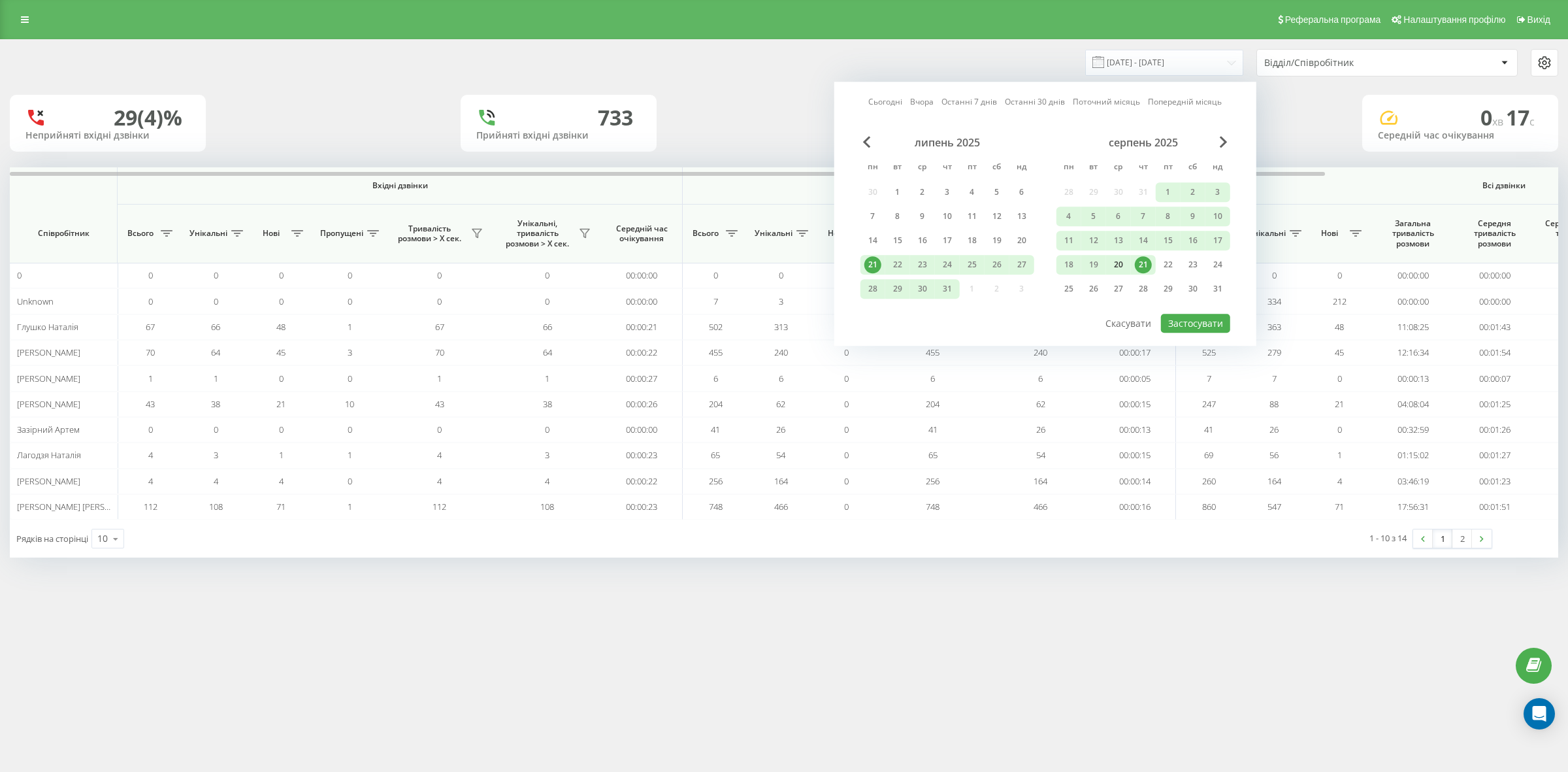
click at [1122, 257] on div "20" at bounding box center [1119, 265] width 17 height 17
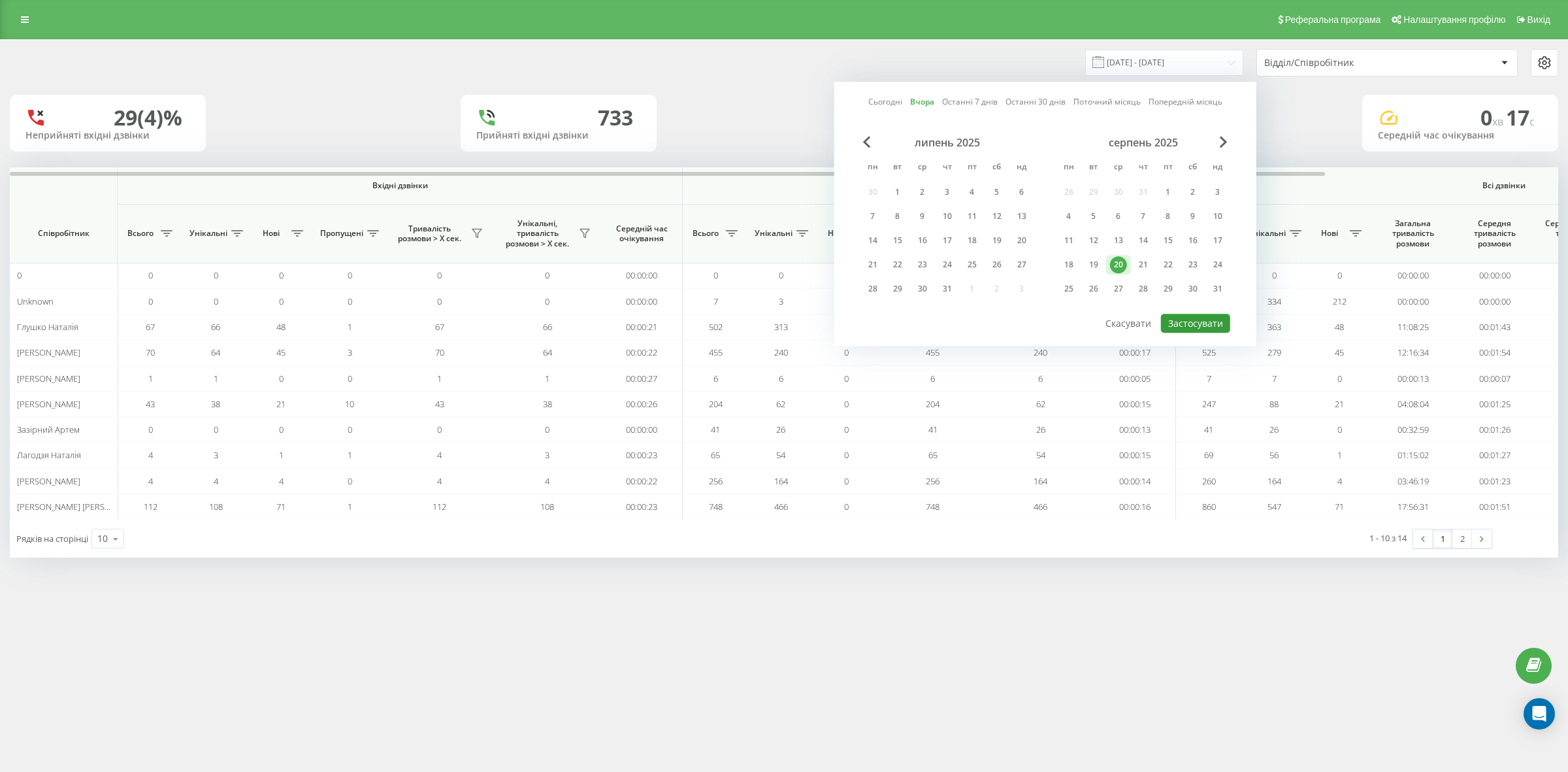
click at [1202, 315] on button "Застосувати" at bounding box center [1195, 323] width 70 height 19
type input "20.08.2025 - 20.08.2025"
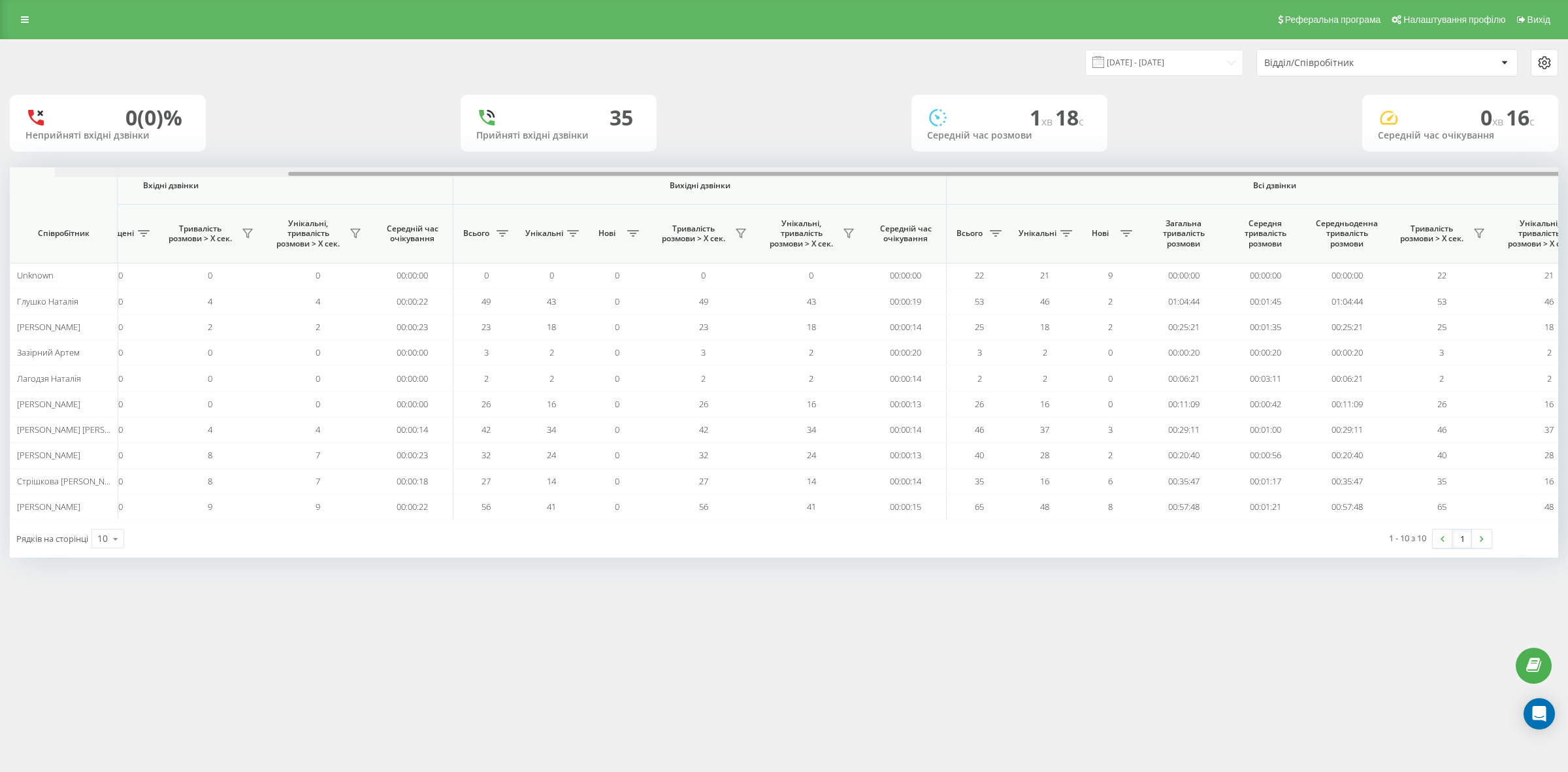
scroll to position [0, 274]
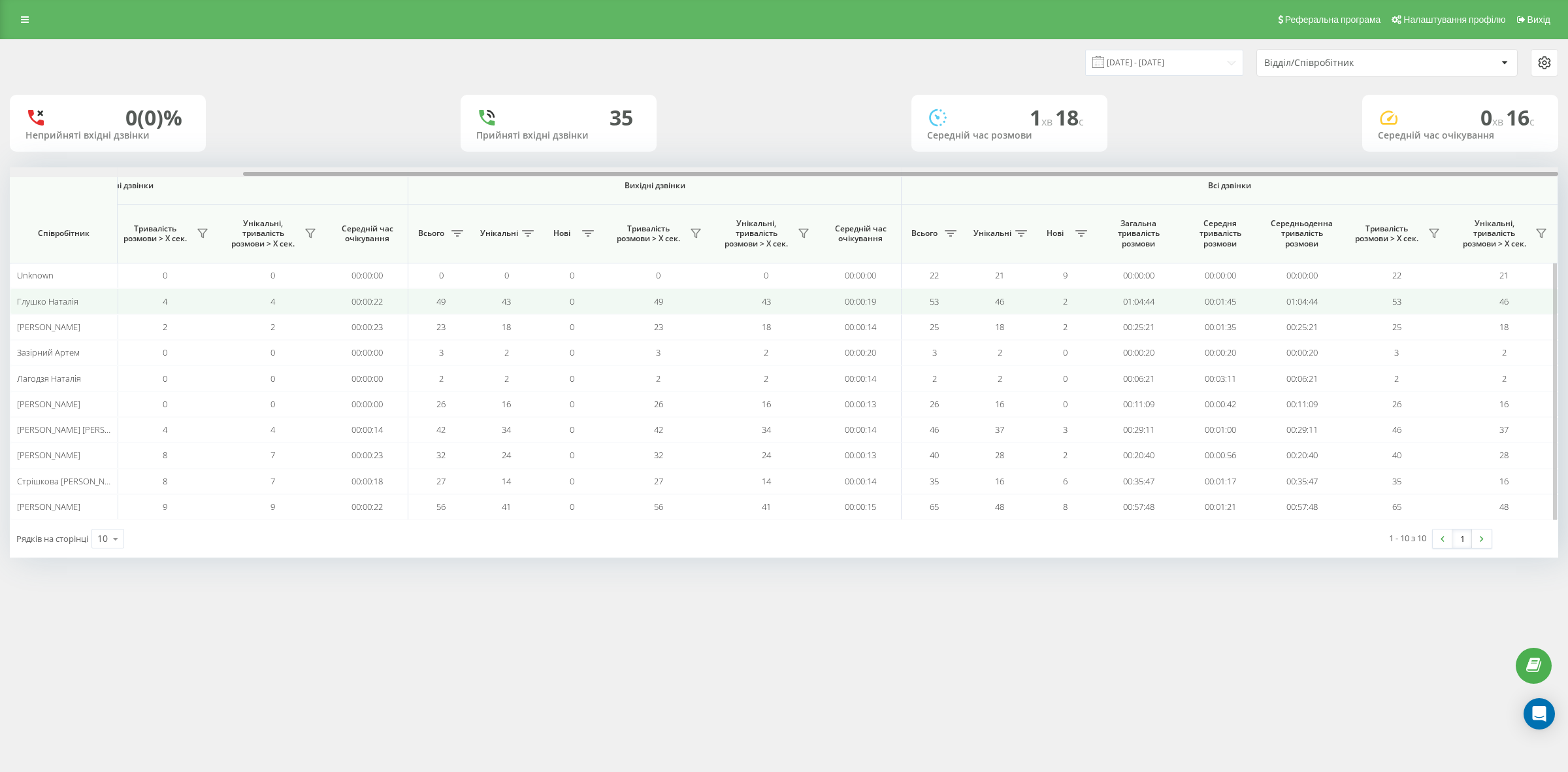
drag, startPoint x: 1256, startPoint y: 172, endPoint x: 803, endPoint y: 306, distance: 472.4
click at [1565, 173] on div "20.08.2025 - 20.08.2025 Відділ/Співробітник 0 (0)% Неприйняті вхідні дзвінки 35…" at bounding box center [784, 312] width 1568 height 545
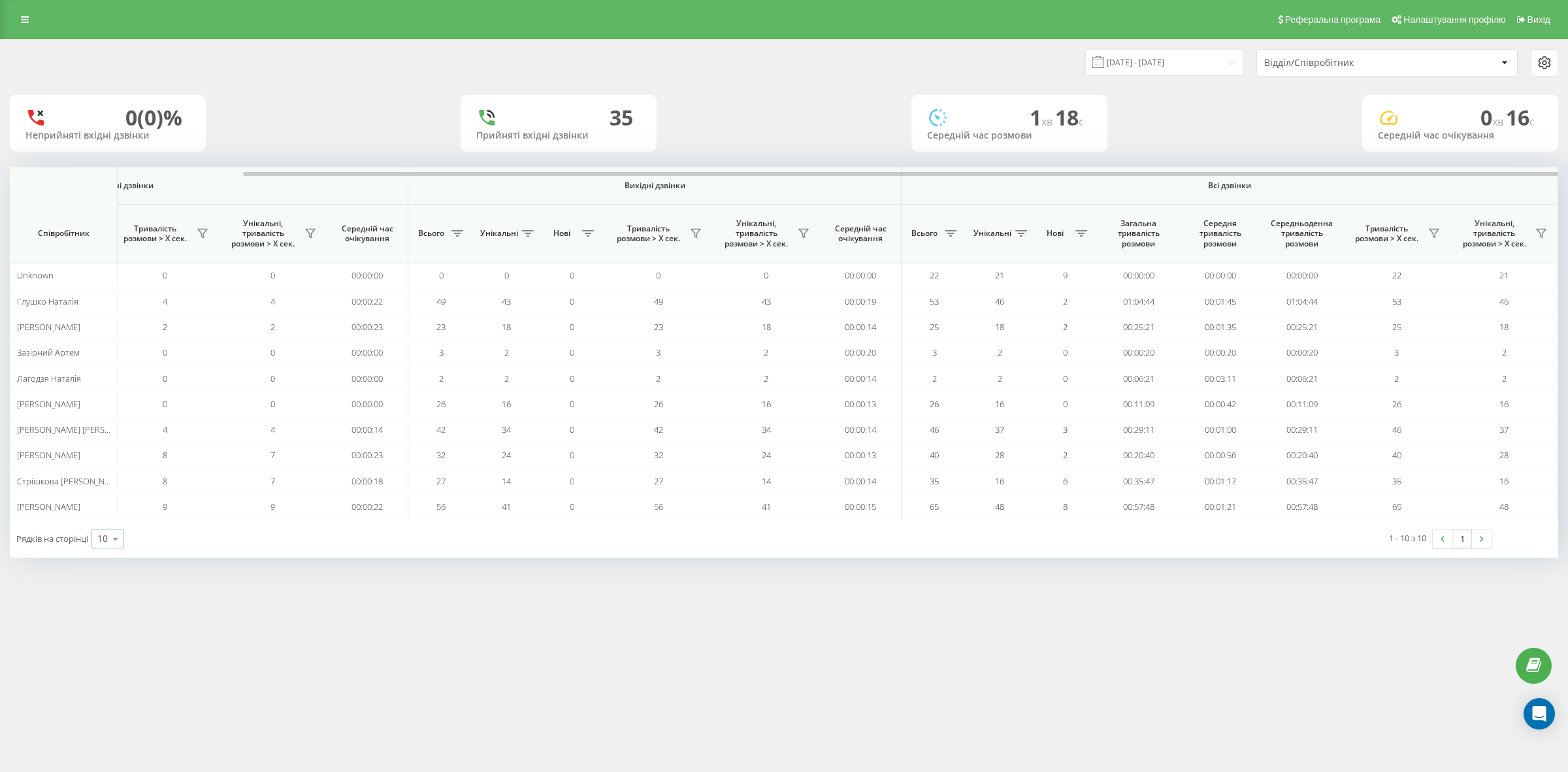
click at [103, 540] on div "10" at bounding box center [103, 538] width 11 height 13
click at [114, 488] on div "25" at bounding box center [107, 482] width 32 height 19
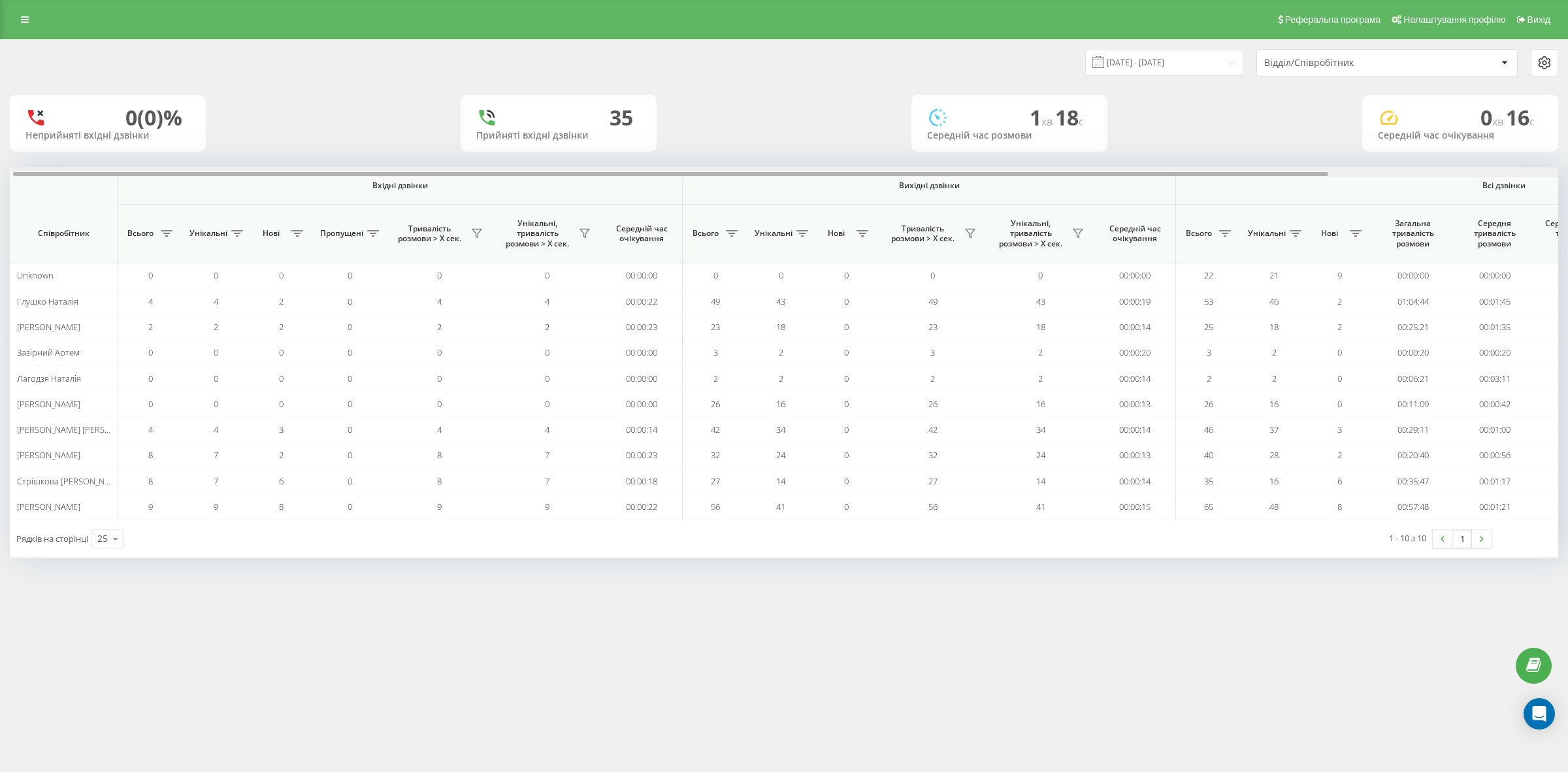
scroll to position [0, 274]
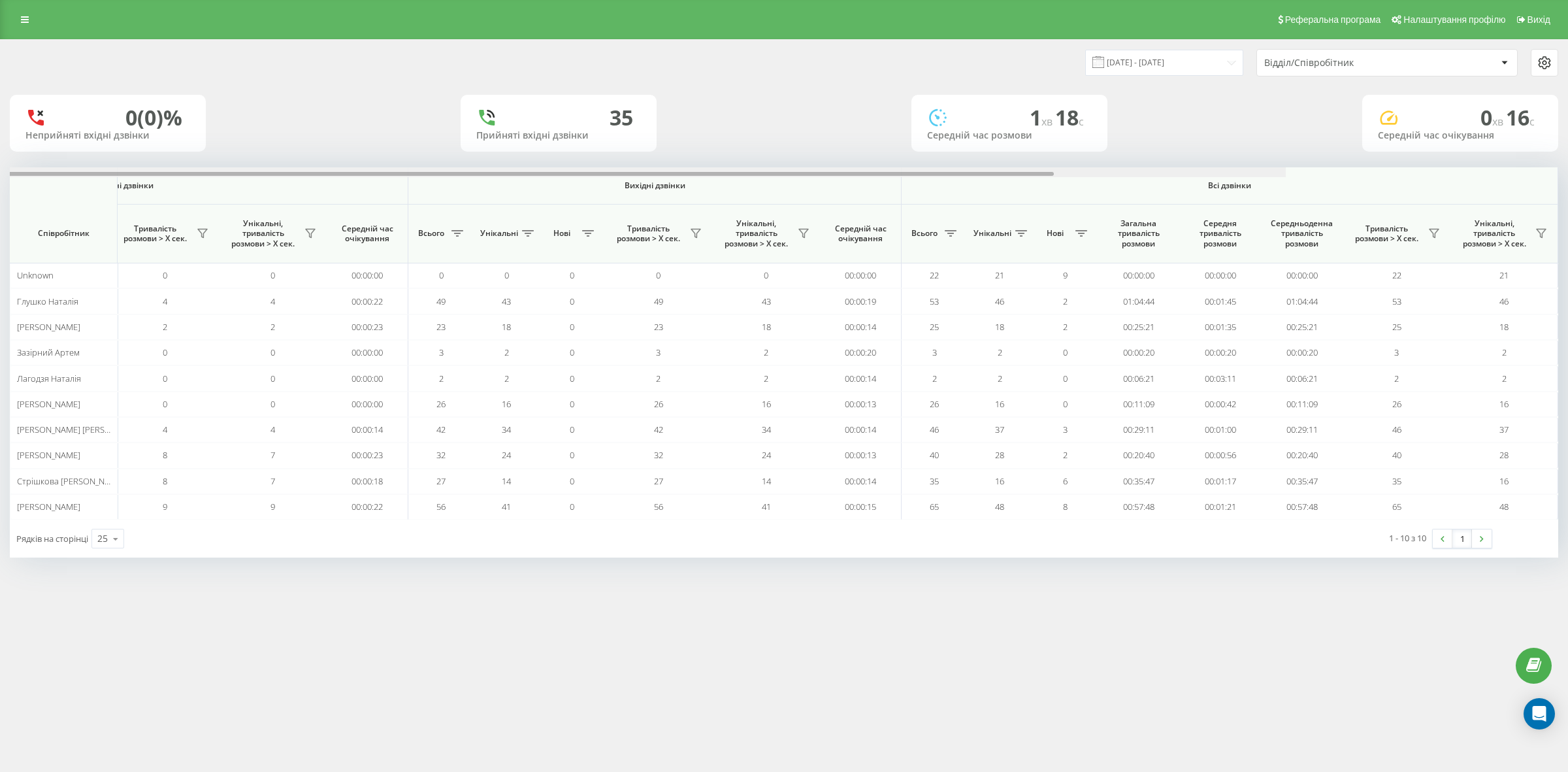
drag, startPoint x: 1261, startPoint y: 174, endPoint x: 1566, endPoint y: 175, distance: 305.0
click at [1566, 175] on div "20.08.2025 - 20.08.2025 Відділ/Співробітник 0 (0)% Неприйняті вхідні дзвінки 35…" at bounding box center [784, 312] width 1568 height 545
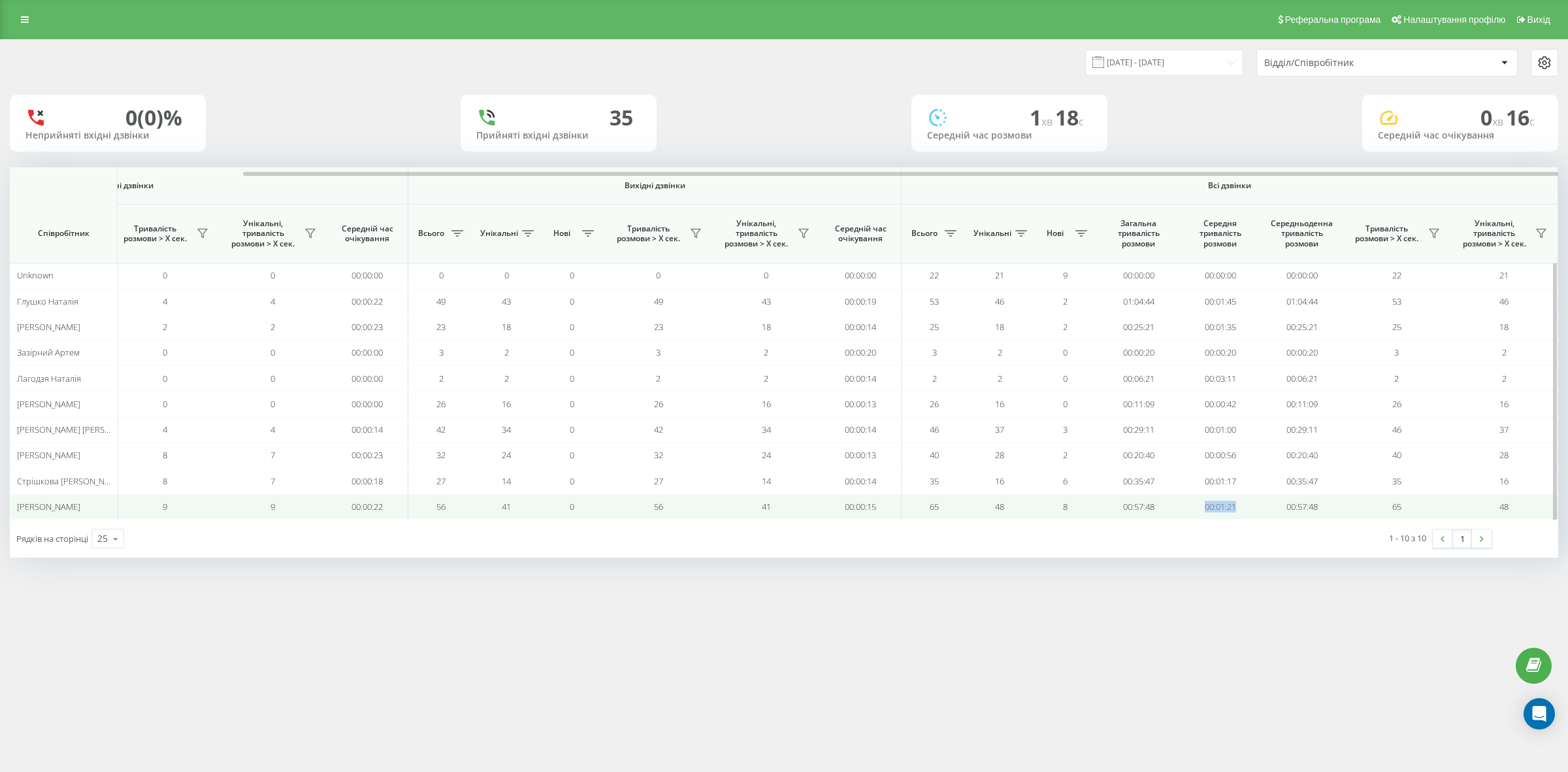
drag, startPoint x: 1241, startPoint y: 514, endPoint x: 1205, endPoint y: 512, distance: 36.1
click at [1205, 512] on td "00:01:21" at bounding box center [1220, 507] width 82 height 26
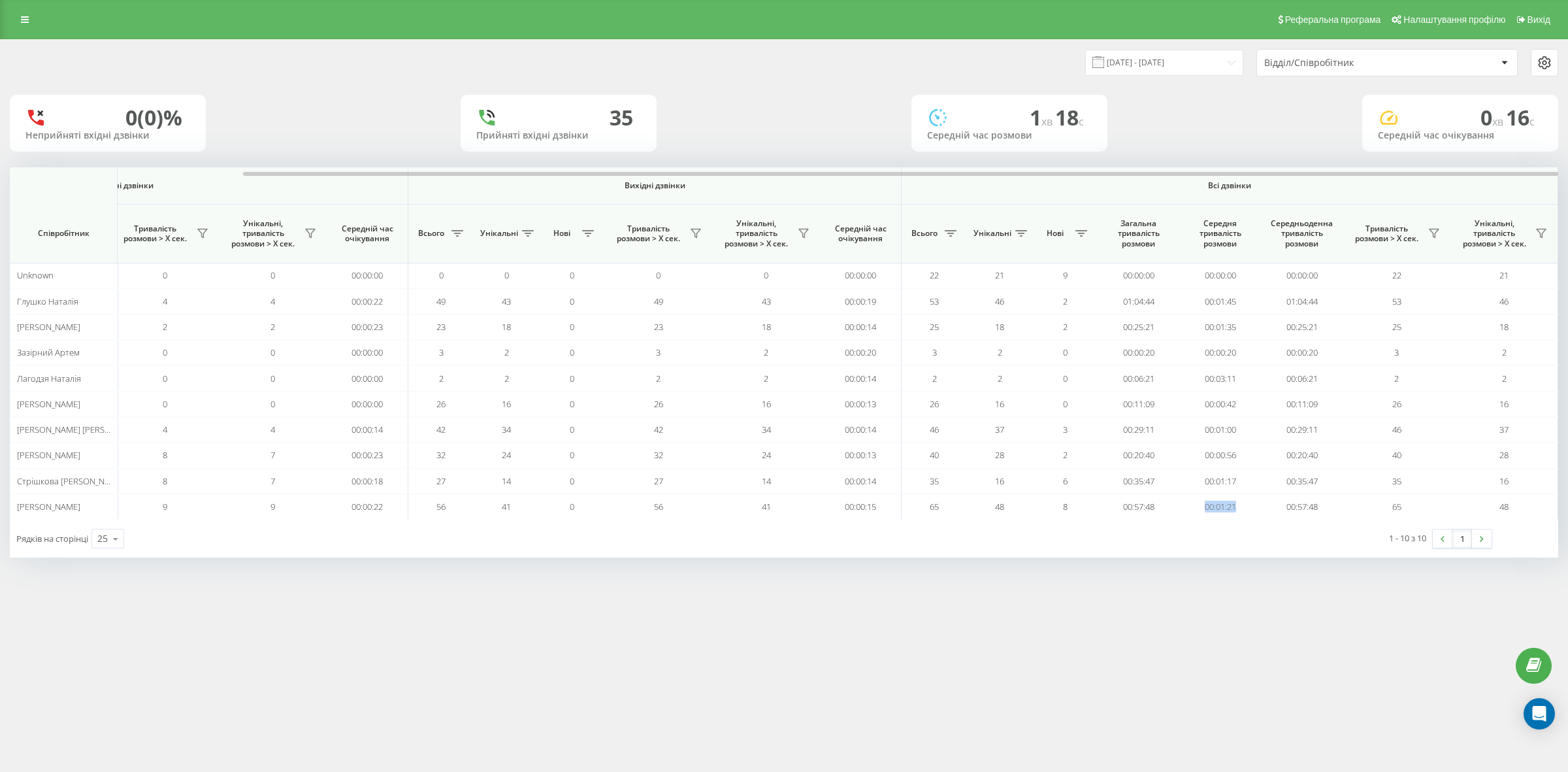
copy td "00:01:21"
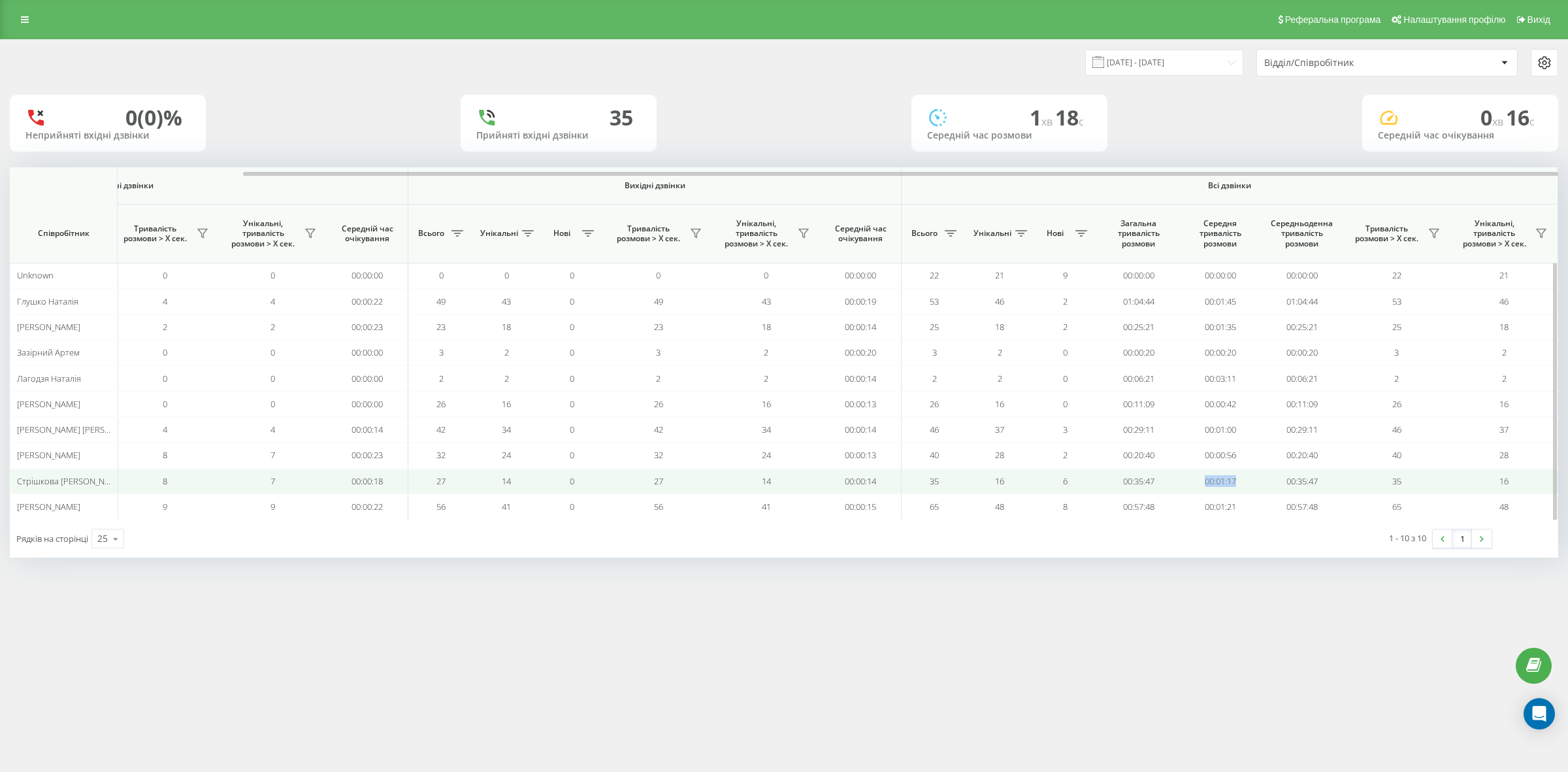
drag, startPoint x: 1240, startPoint y: 486, endPoint x: 1190, endPoint y: 490, distance: 50.2
click at [1190, 490] on td "00:01:17" at bounding box center [1220, 481] width 82 height 26
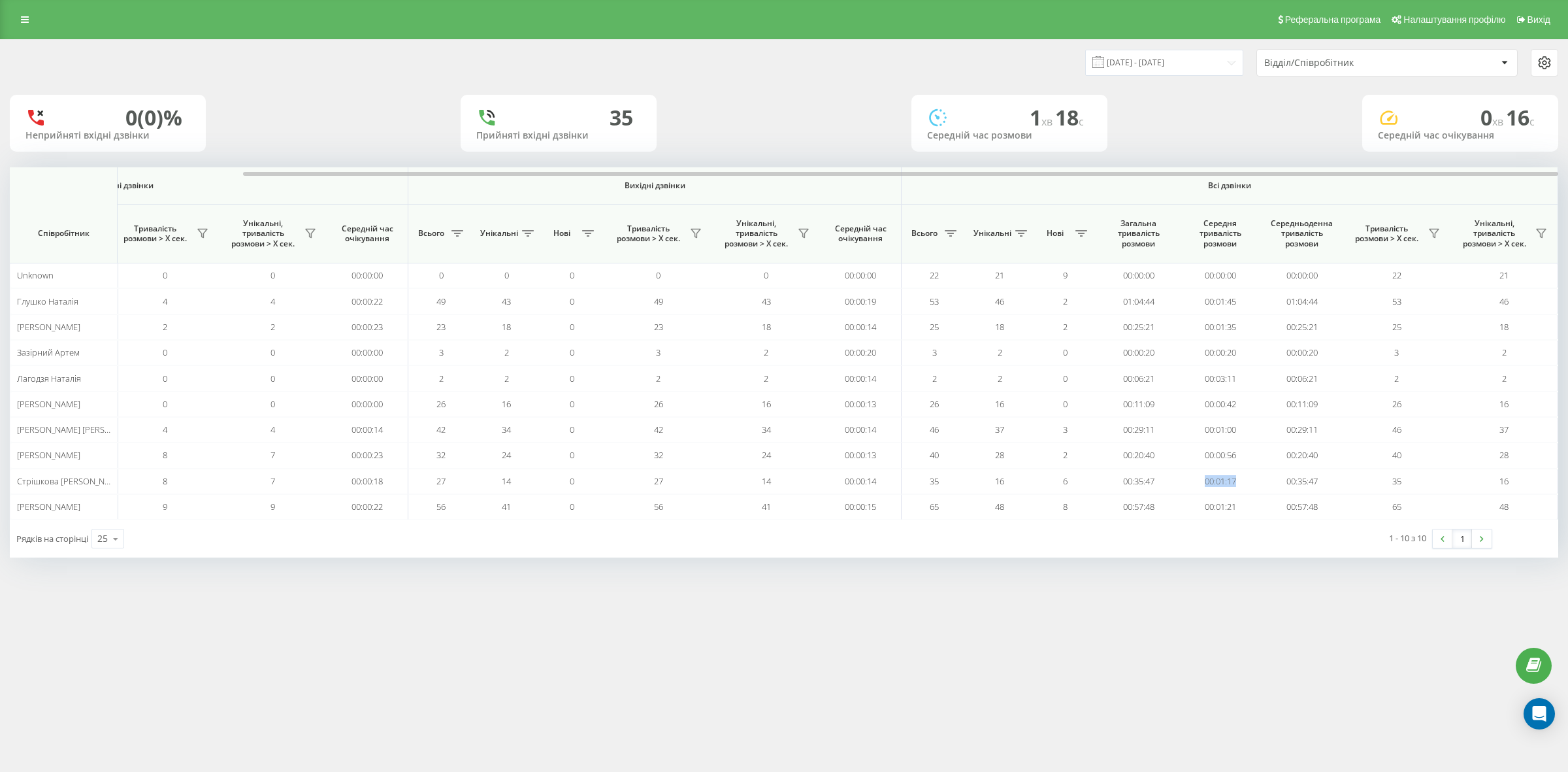
copy td "00:01:17"
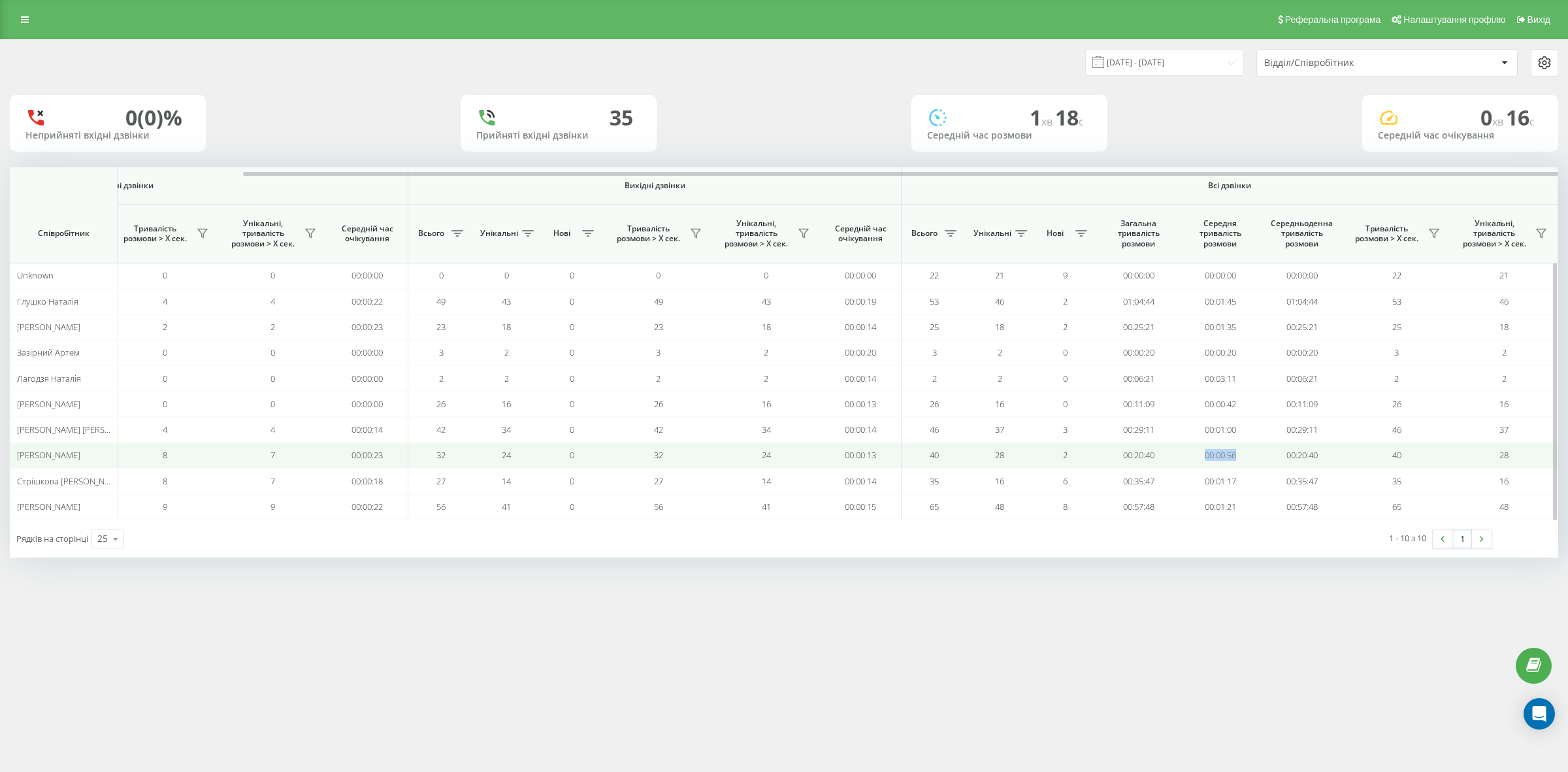
drag, startPoint x: 1243, startPoint y: 458, endPoint x: 1203, endPoint y: 456, distance: 40.0
click at [1203, 456] on td "00:00:56" at bounding box center [1220, 455] width 82 height 26
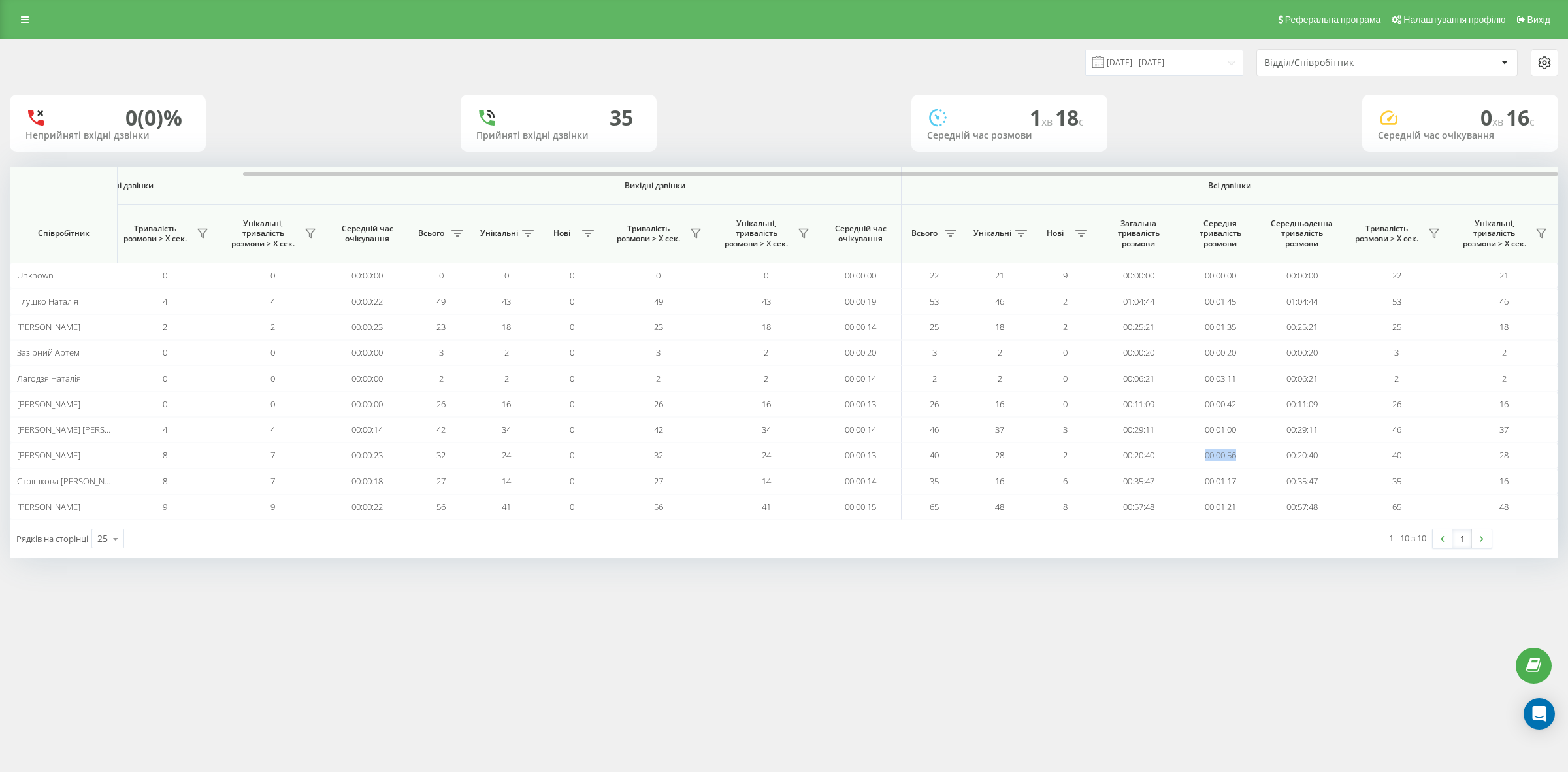
copy td "00:00:56"
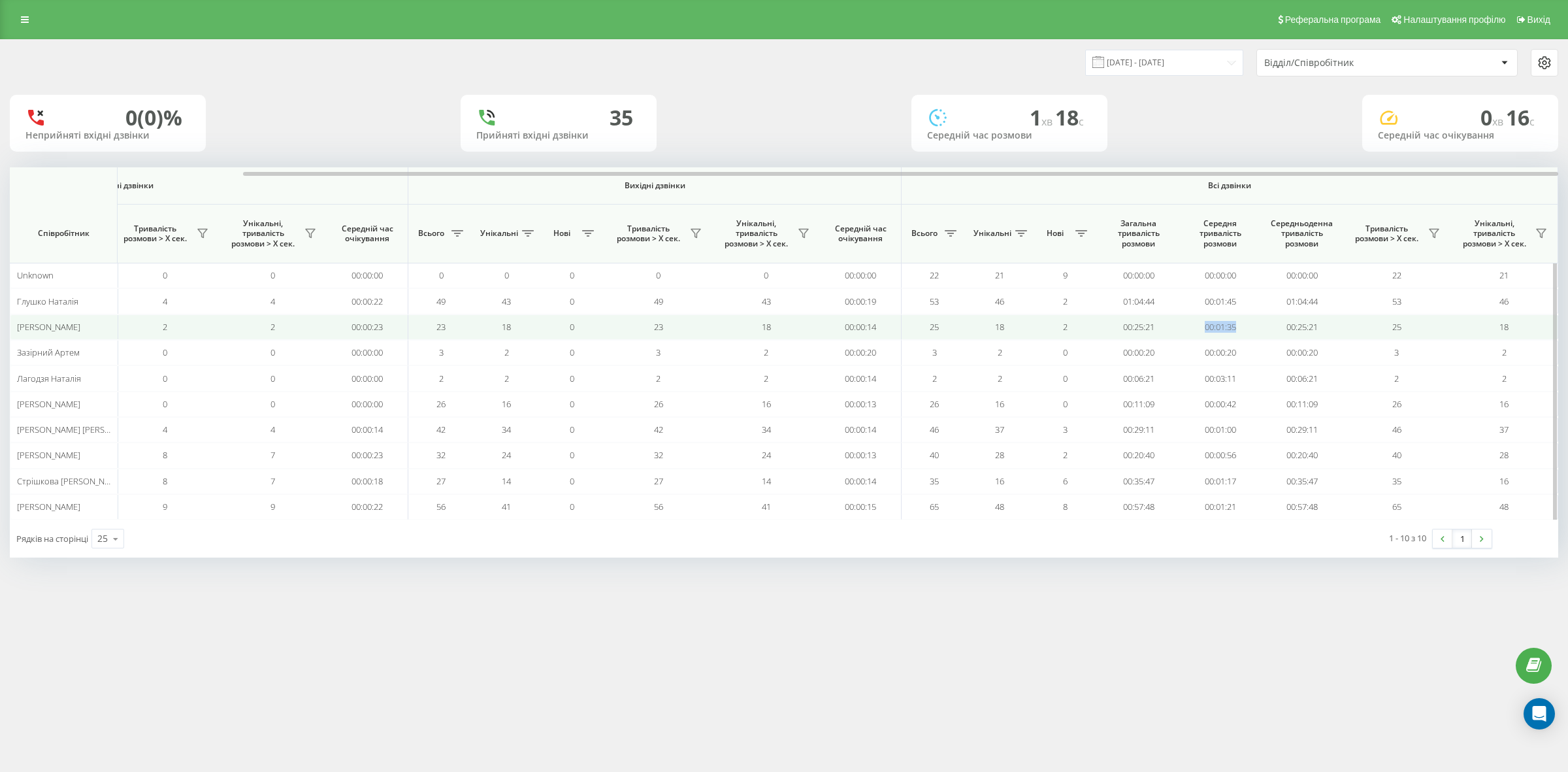
drag, startPoint x: 1242, startPoint y: 326, endPoint x: 1174, endPoint y: 328, distance: 68.0
click at [1174, 328] on tr "Гребенніков Назар 2 2 2 0 2 2 00:00:23 23 18 0 23 18 00:00:14 25 18 2 00:25:21 …" at bounding box center [646, 326] width 1822 height 26
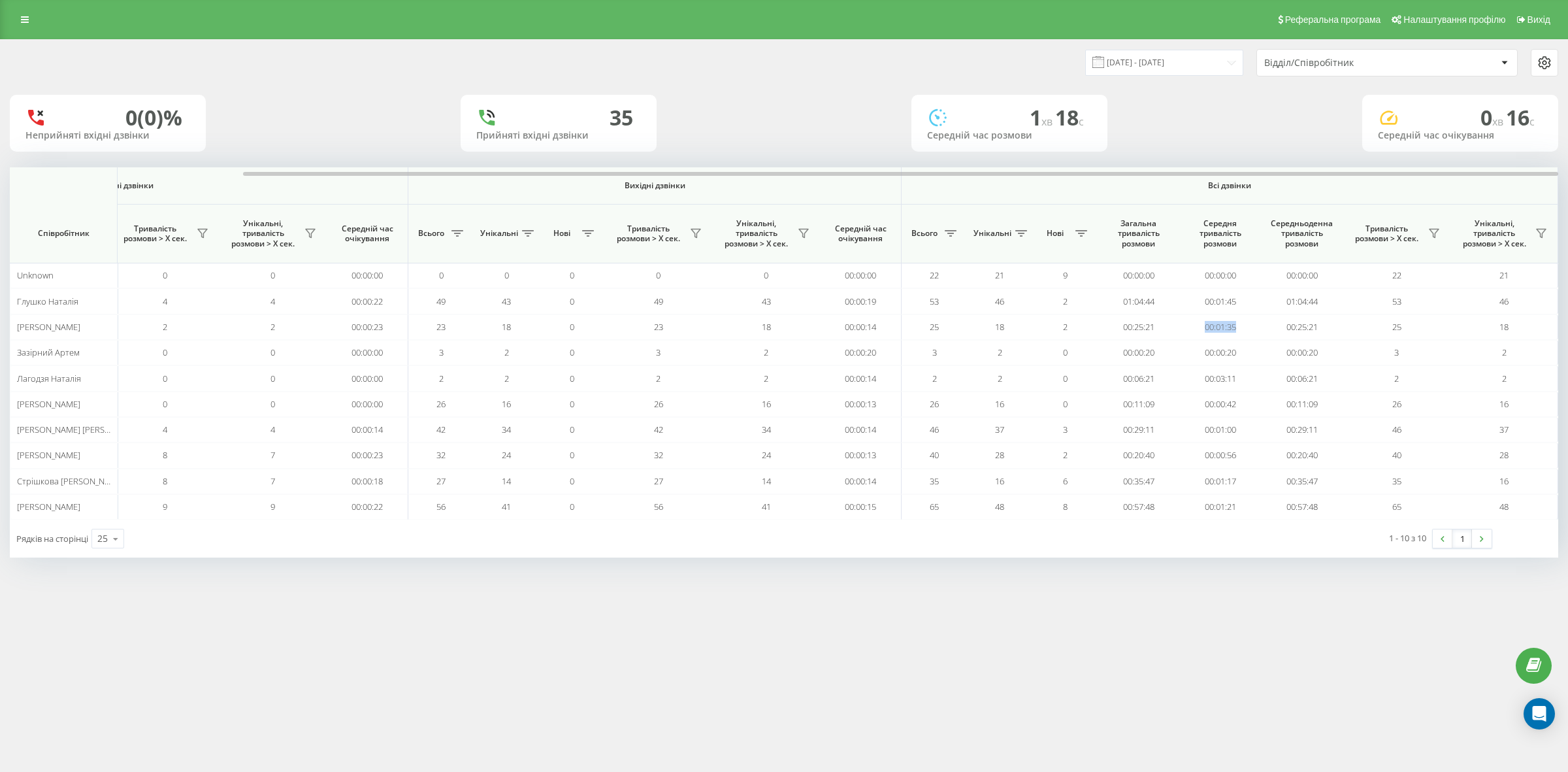
copy tr "00:01:35"
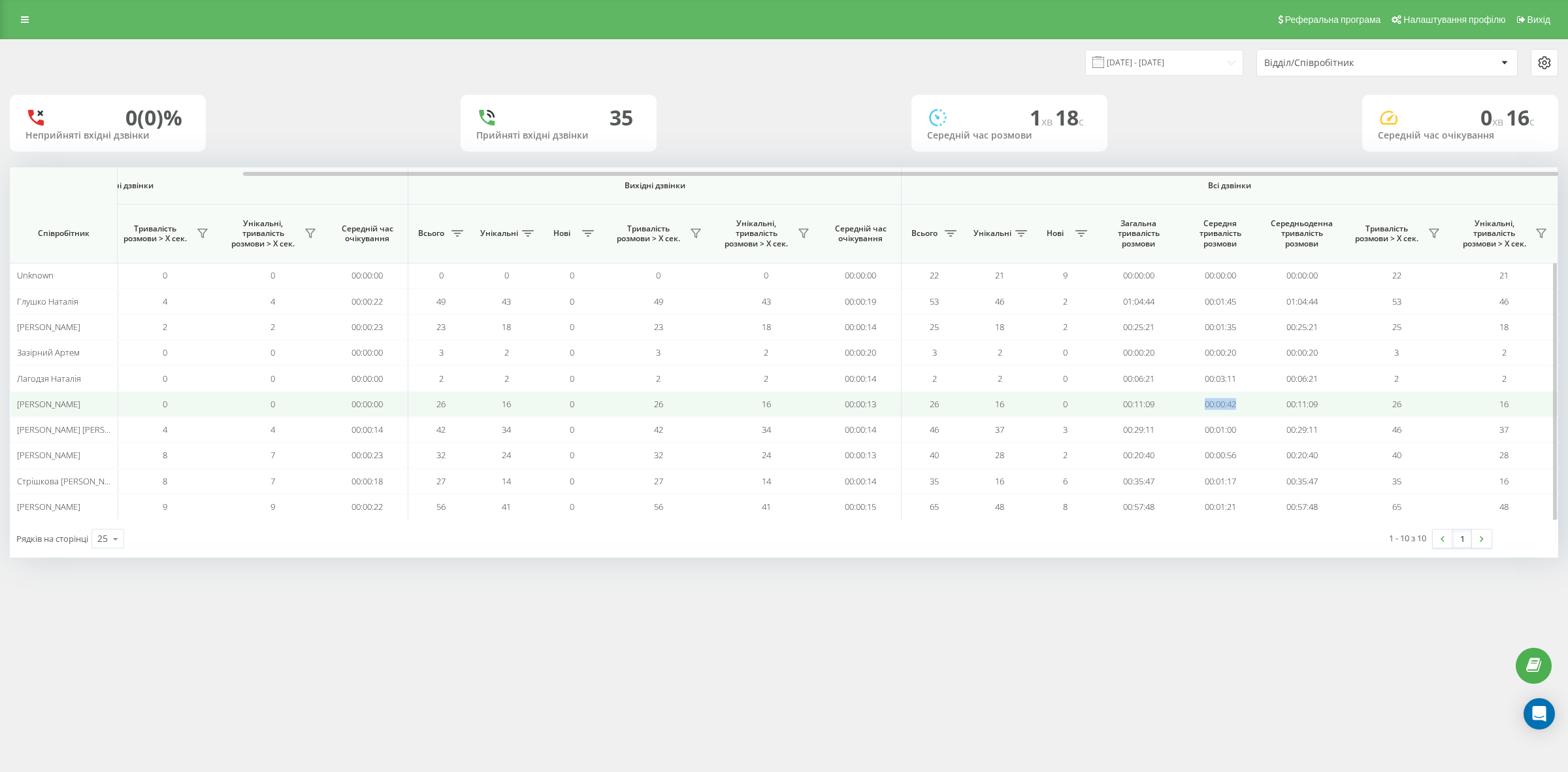
drag, startPoint x: 1249, startPoint y: 405, endPoint x: 1199, endPoint y: 405, distance: 50.0
click at [1199, 405] on td "00:00:42" at bounding box center [1220, 404] width 82 height 26
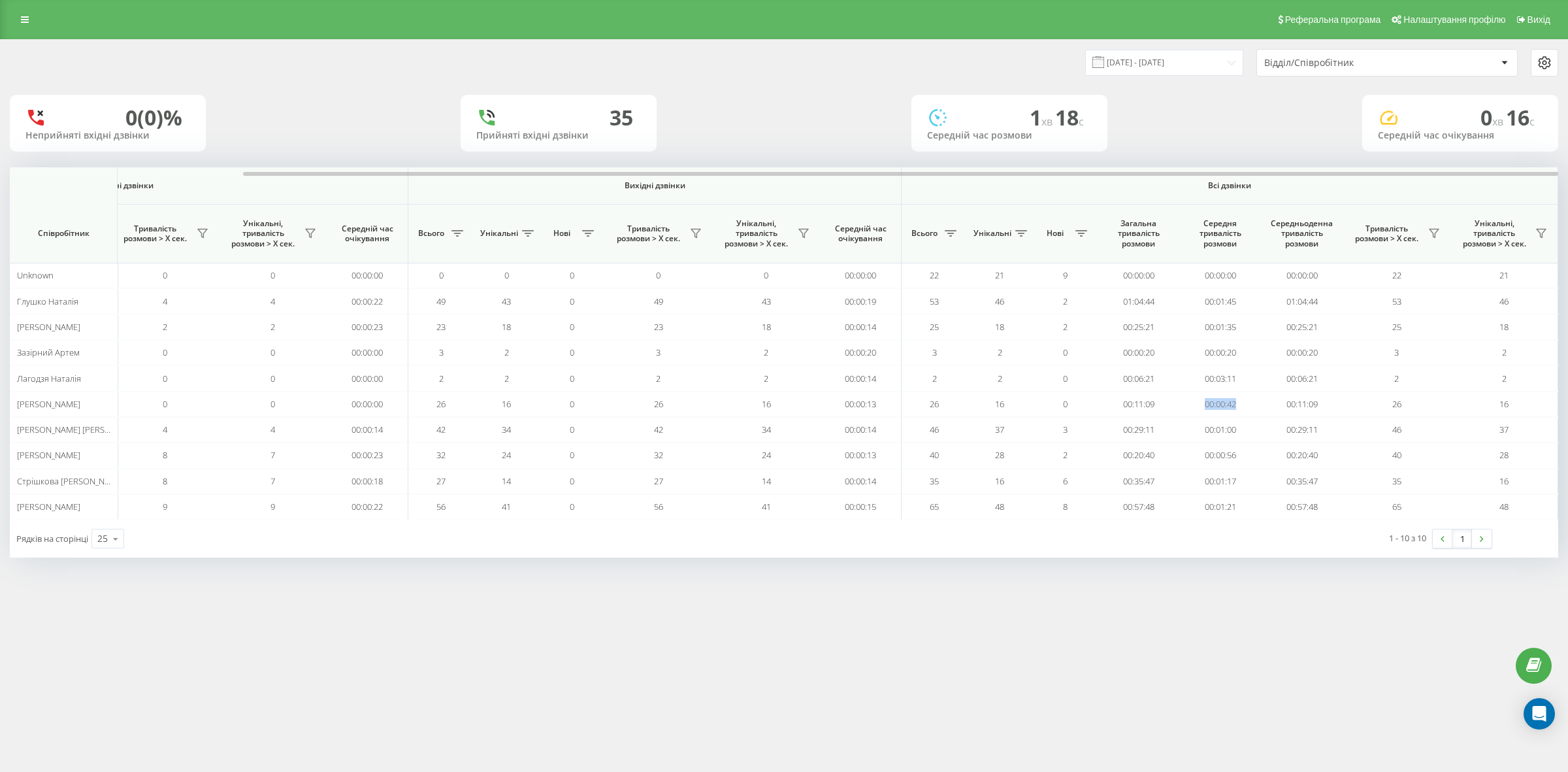
copy td "00:00:42"
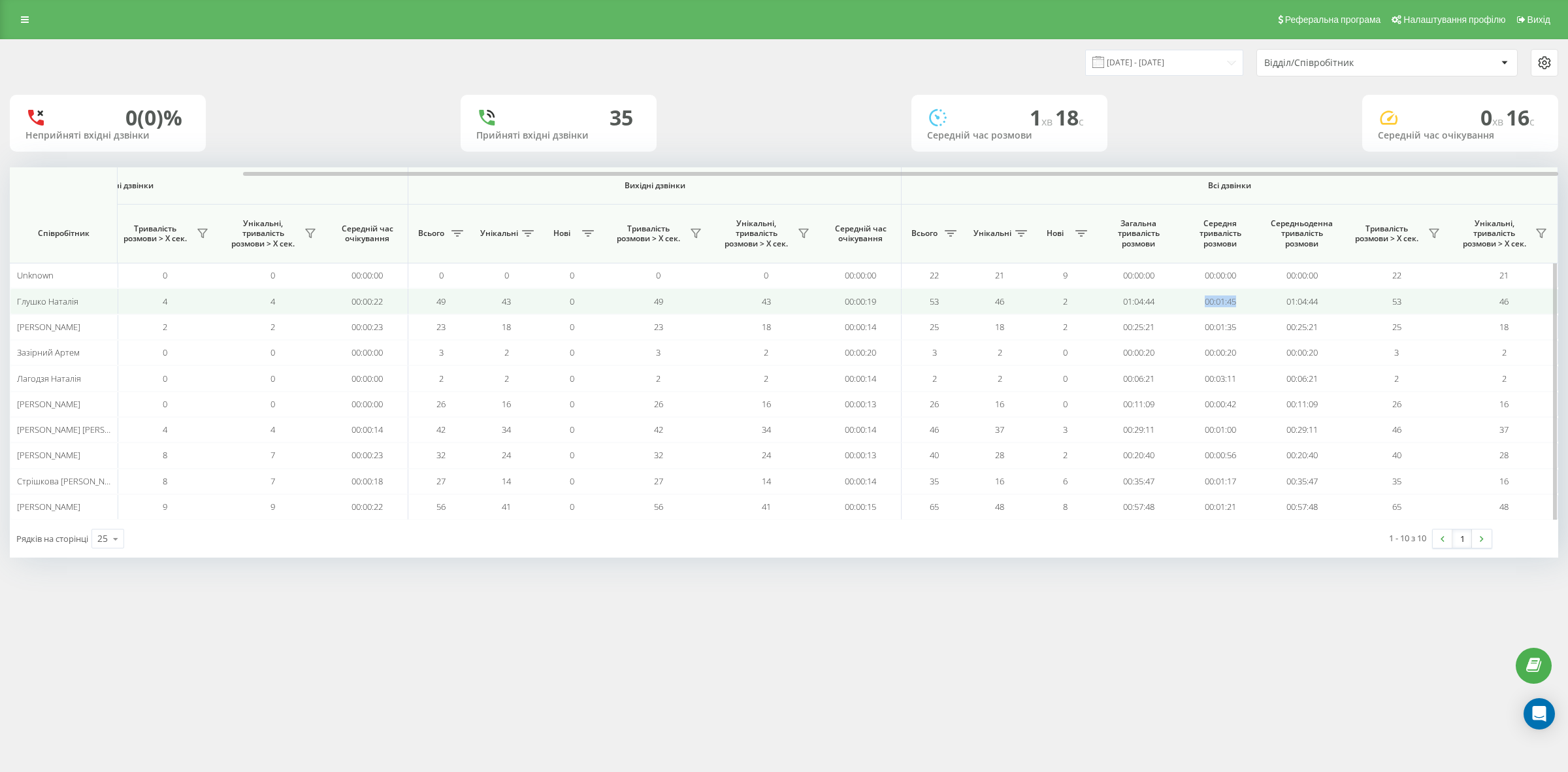
drag, startPoint x: 1245, startPoint y: 304, endPoint x: 1204, endPoint y: 297, distance: 41.6
click at [1204, 297] on td "00:01:45" at bounding box center [1220, 301] width 82 height 26
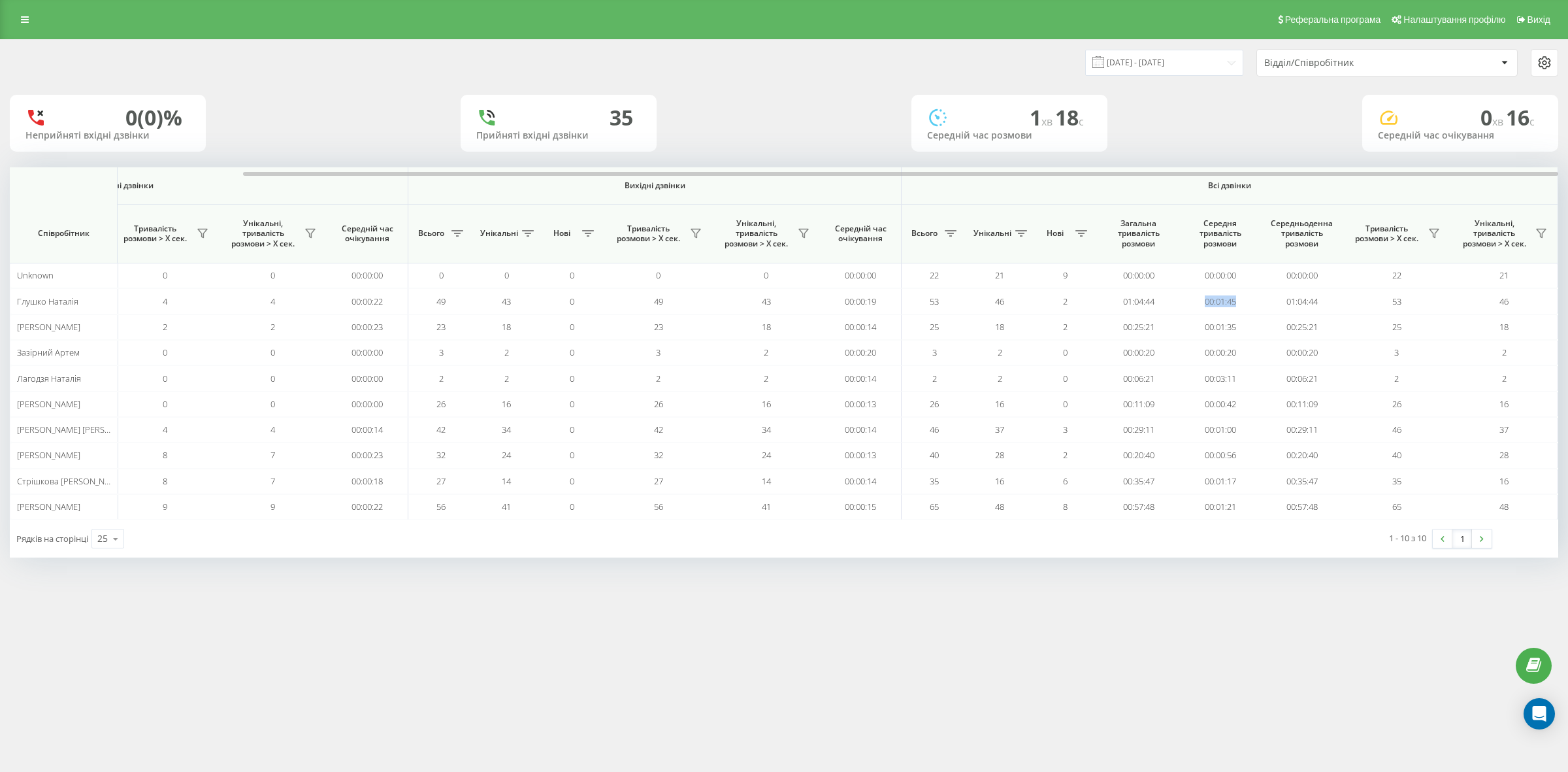
copy td "00:01:45"
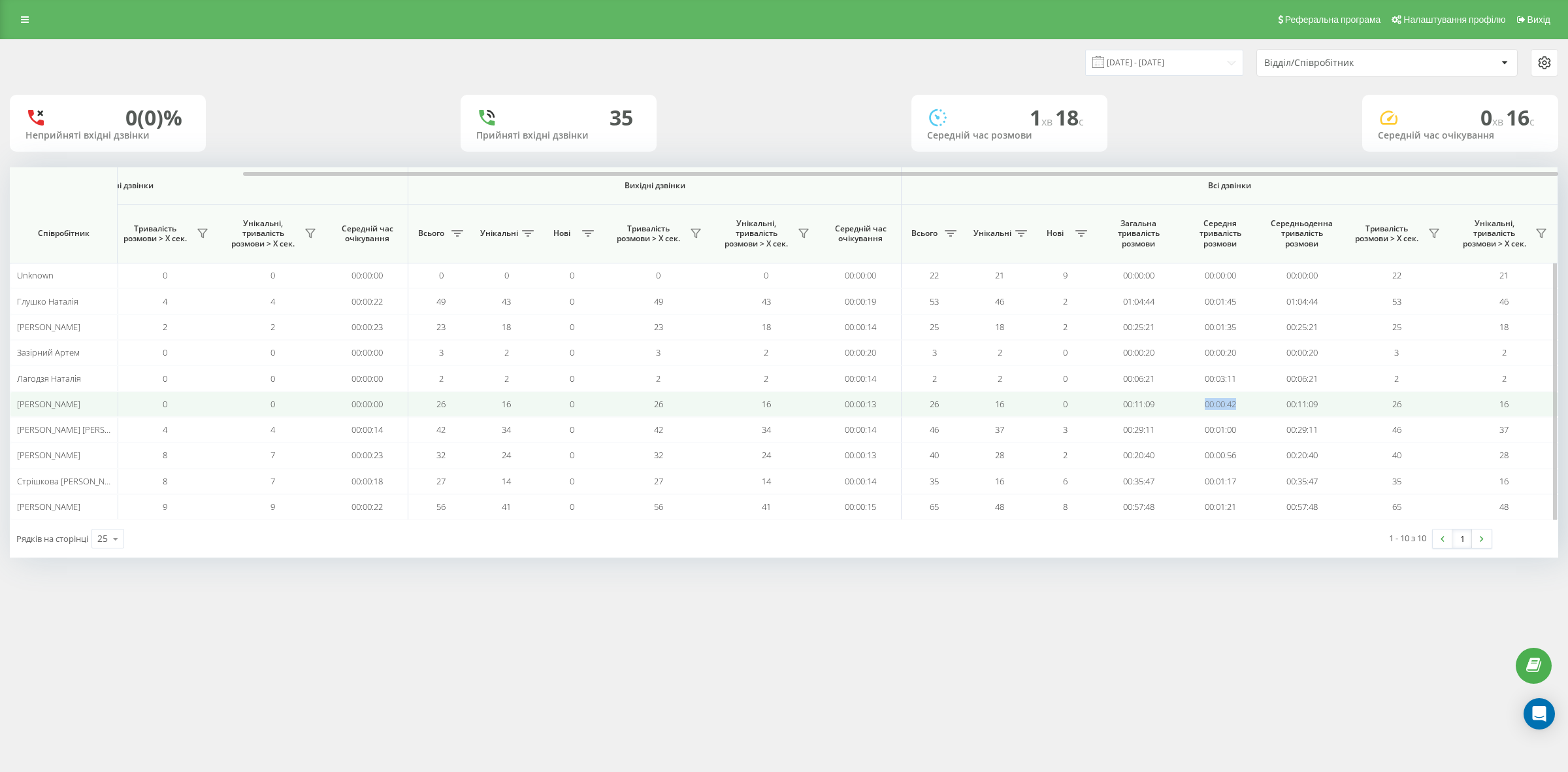
drag, startPoint x: 1223, startPoint y: 405, endPoint x: 1182, endPoint y: 404, distance: 41.0
click at [1182, 404] on td "00:00:42" at bounding box center [1220, 404] width 82 height 26
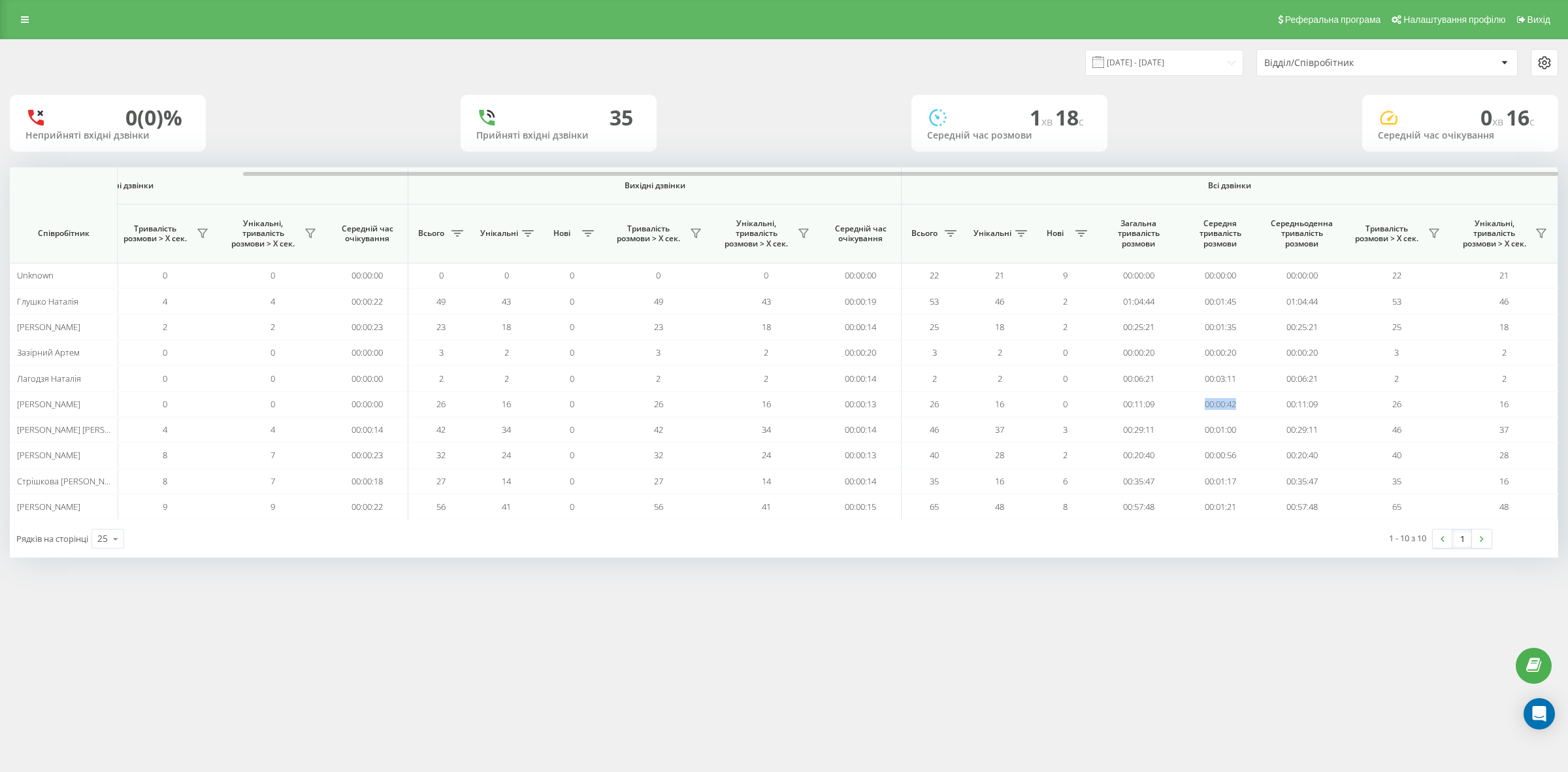
copy td "00:00:42"
